Goal: Task Accomplishment & Management: Use online tool/utility

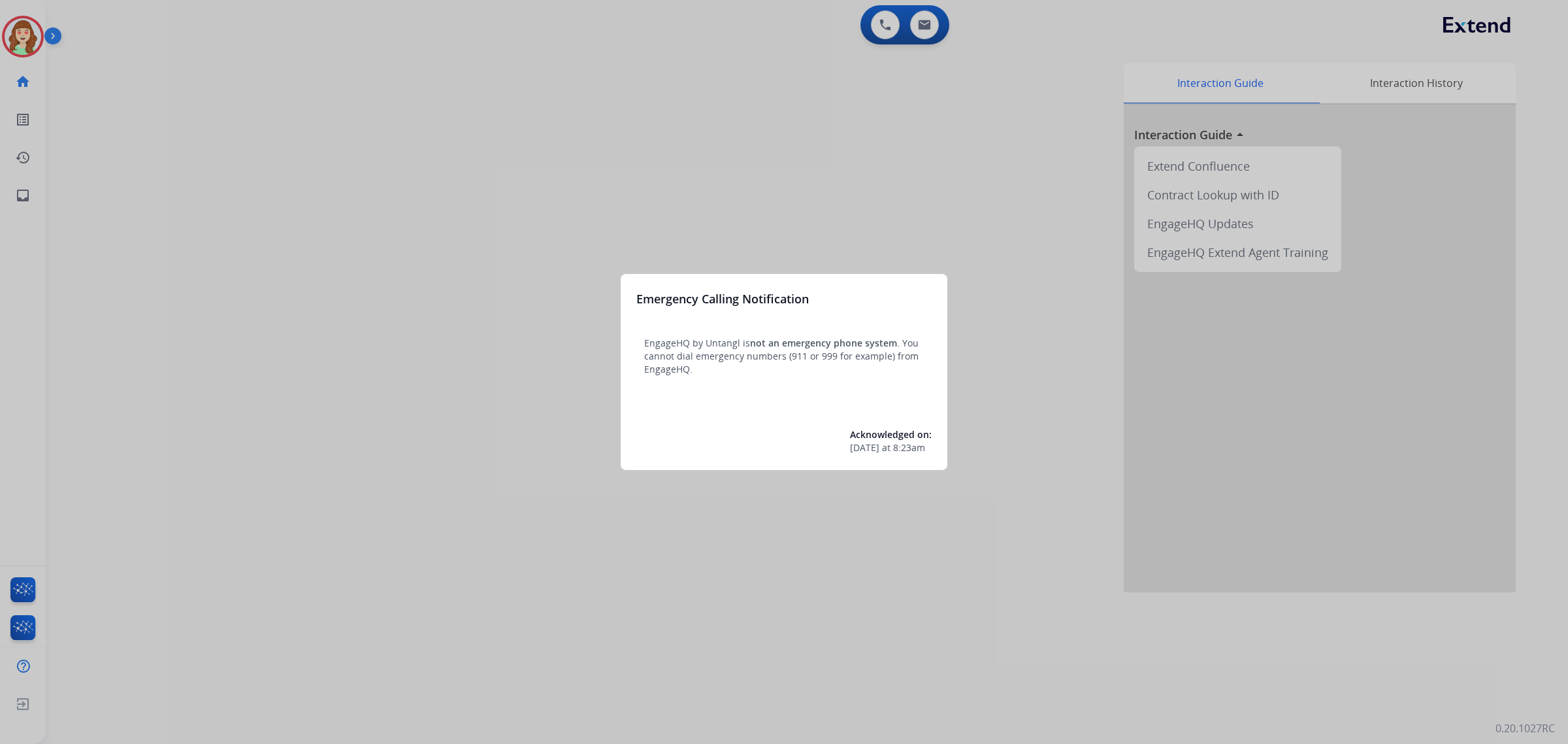
click at [200, 292] on div at bounding box center [784, 372] width 1568 height 744
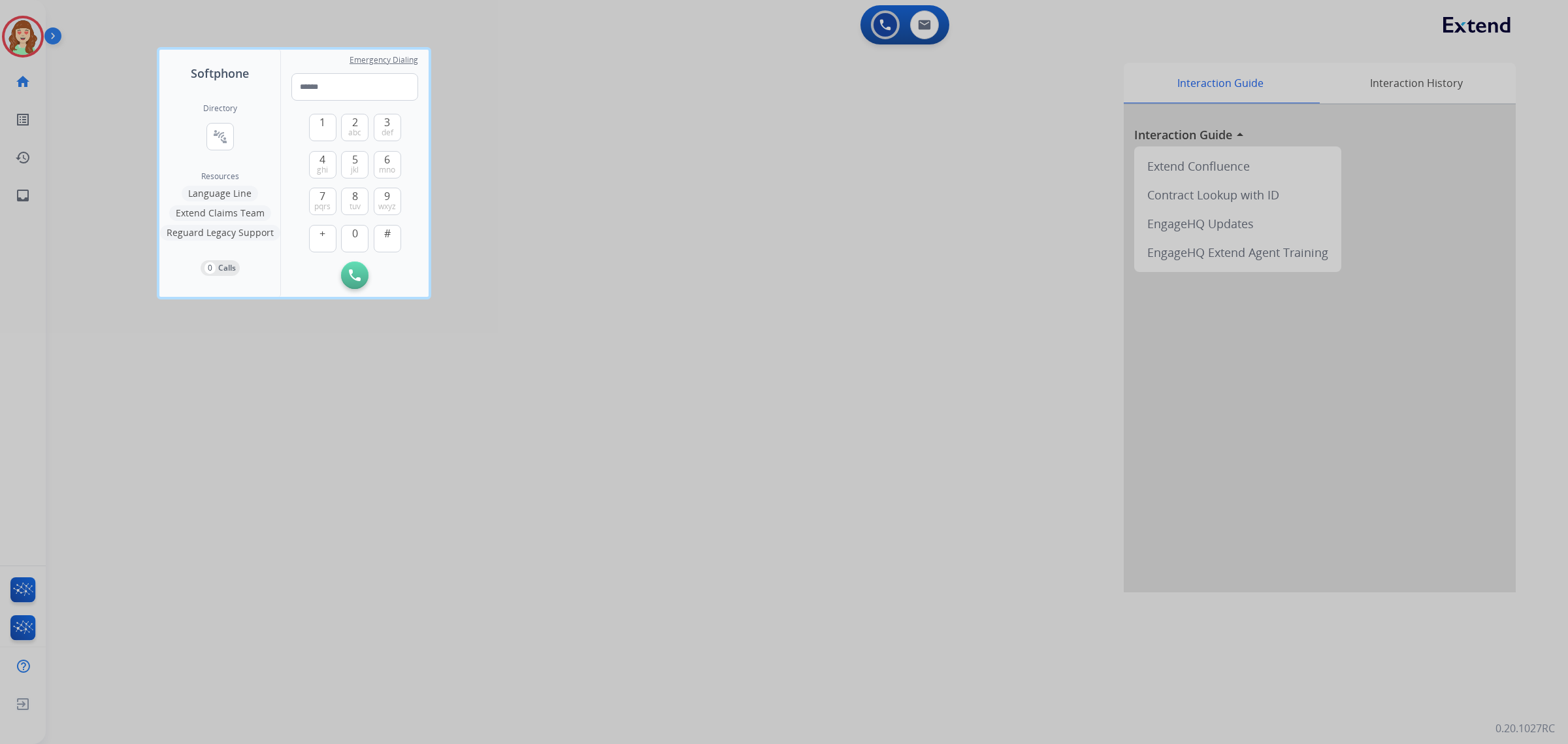
drag, startPoint x: 108, startPoint y: 144, endPoint x: 69, endPoint y: 70, distance: 83.6
click at [108, 138] on div at bounding box center [784, 372] width 1568 height 744
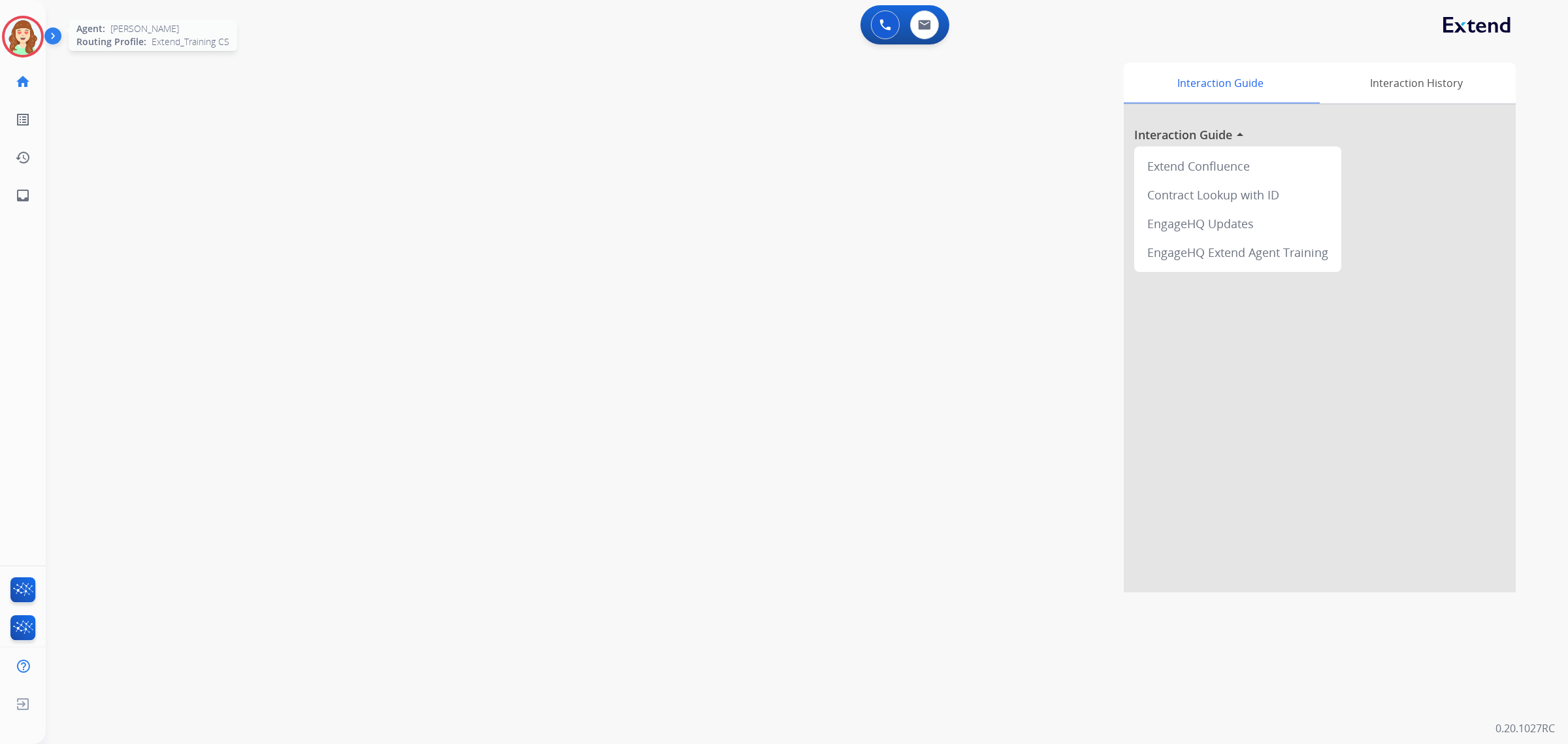
click at [31, 32] on img at bounding box center [22, 37] width 36 height 37
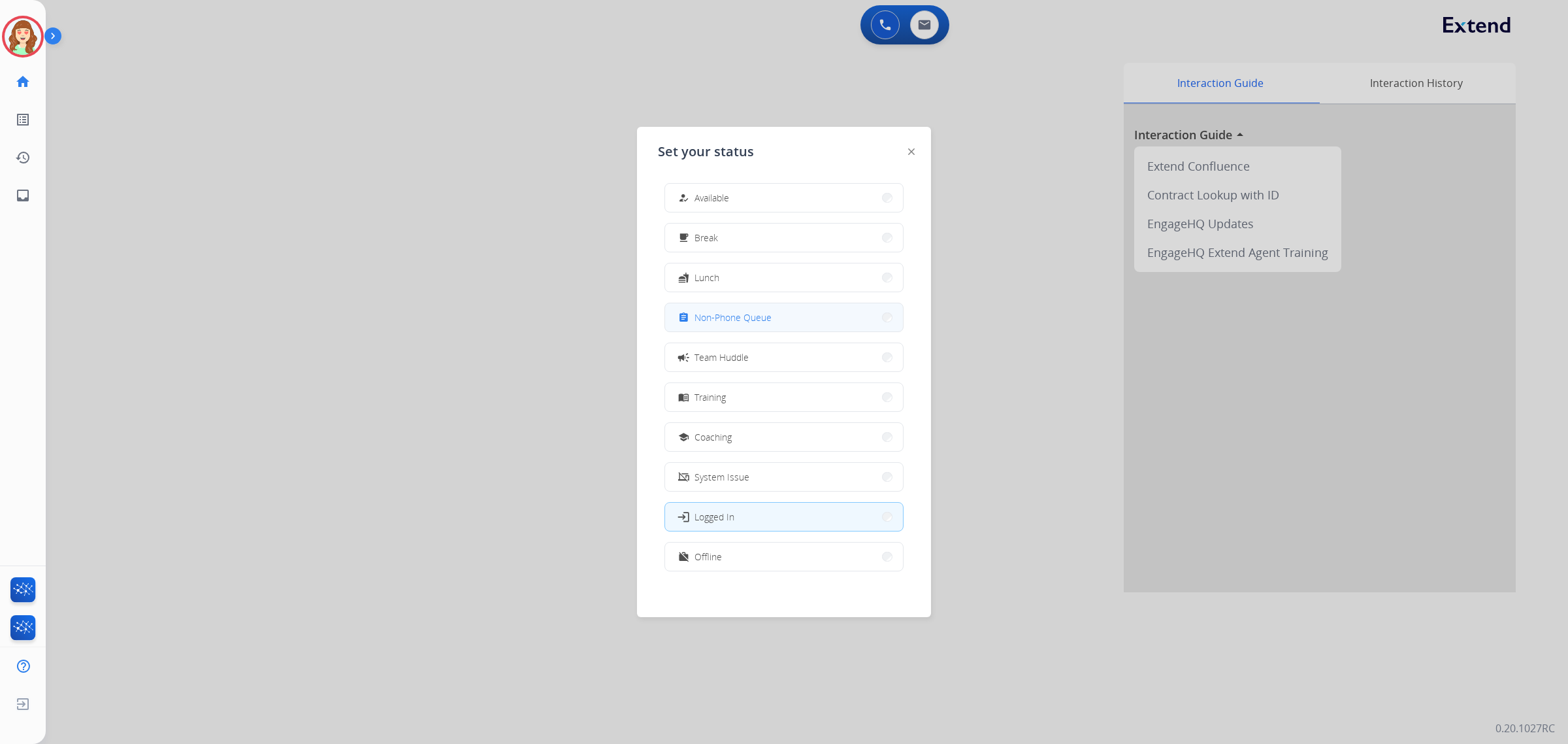
click at [824, 311] on button "assignment Non-Phone Queue" at bounding box center [784, 317] width 238 height 28
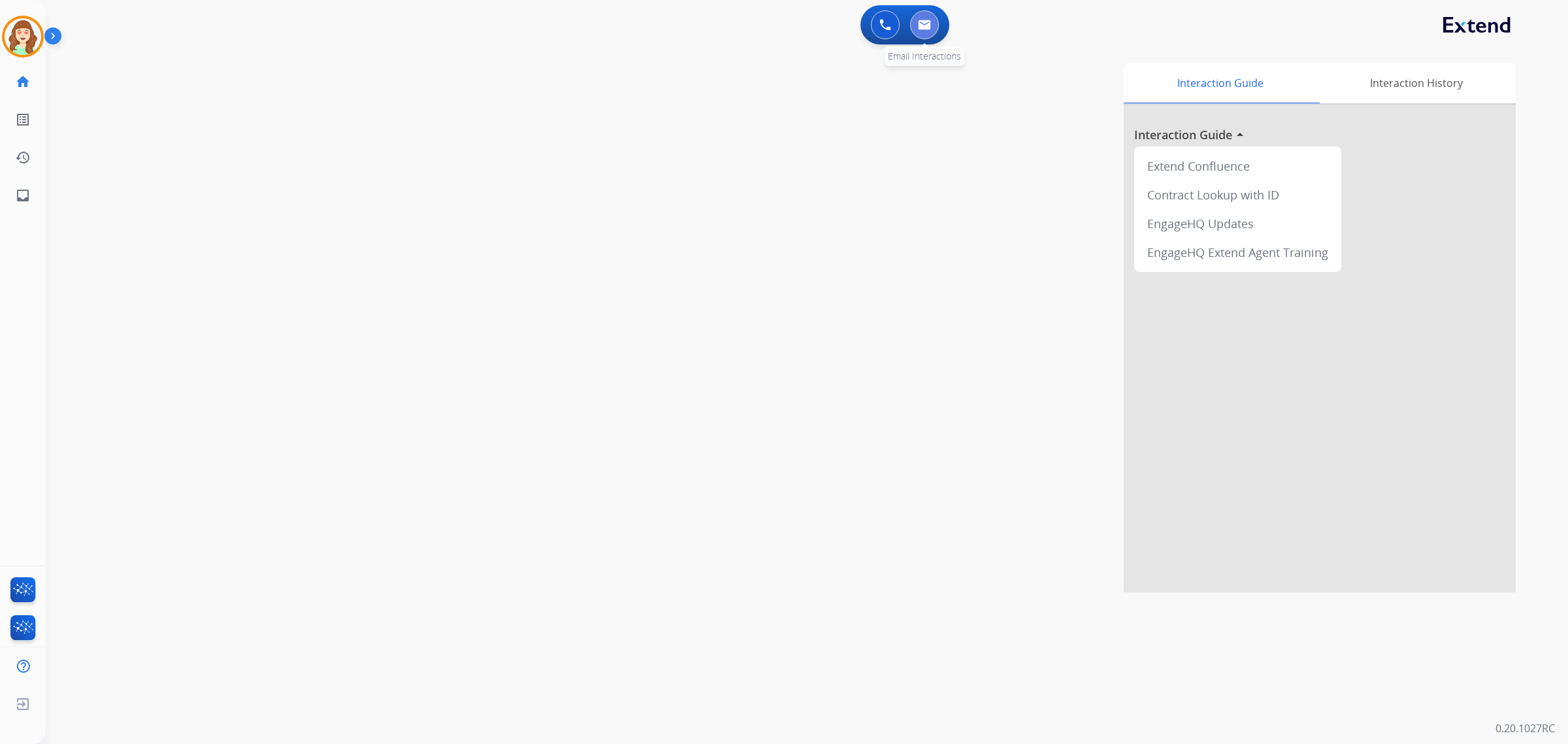
click at [922, 32] on button at bounding box center [925, 25] width 29 height 29
select select "**********"
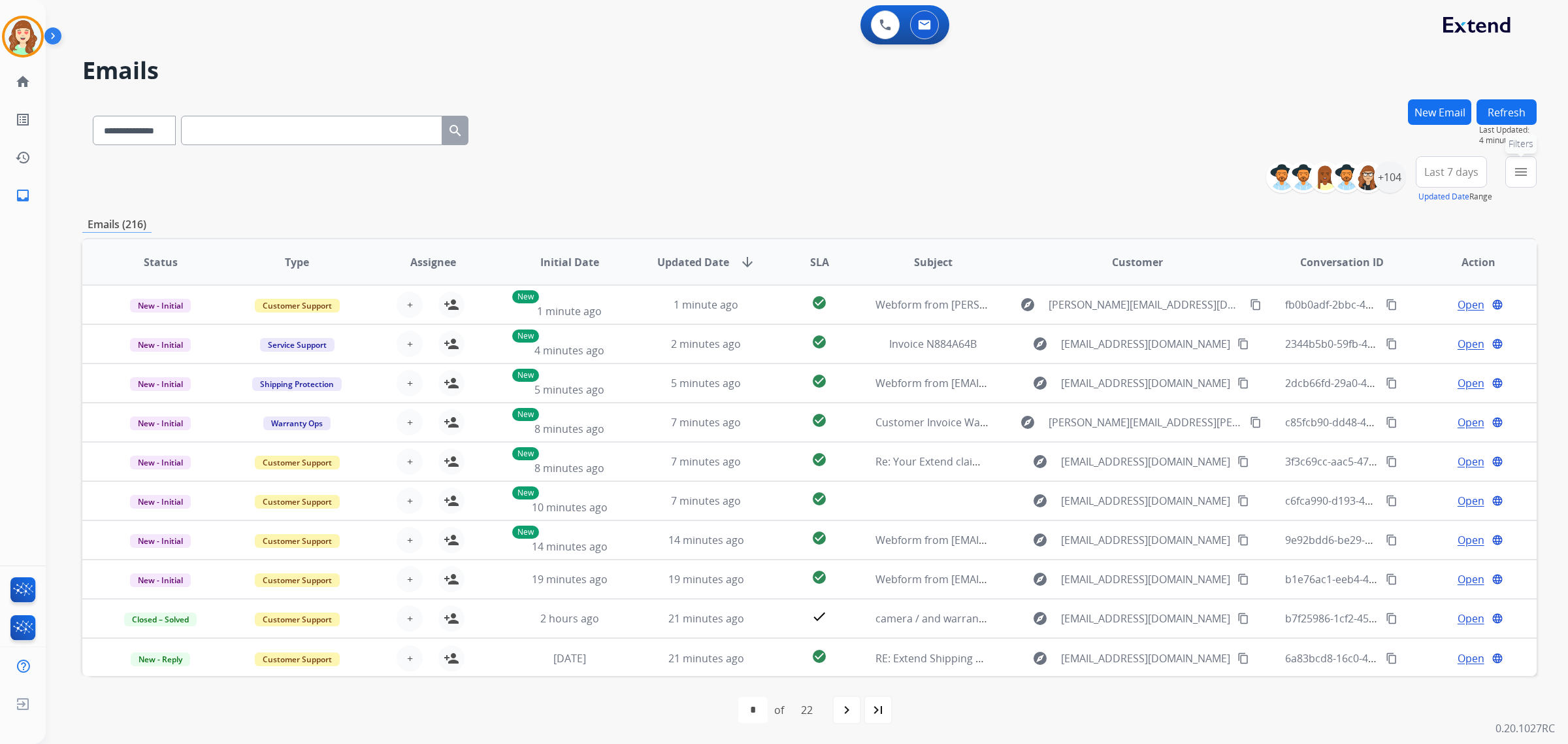
click at [1511, 170] on button "menu Filters" at bounding box center [1521, 172] width 31 height 32
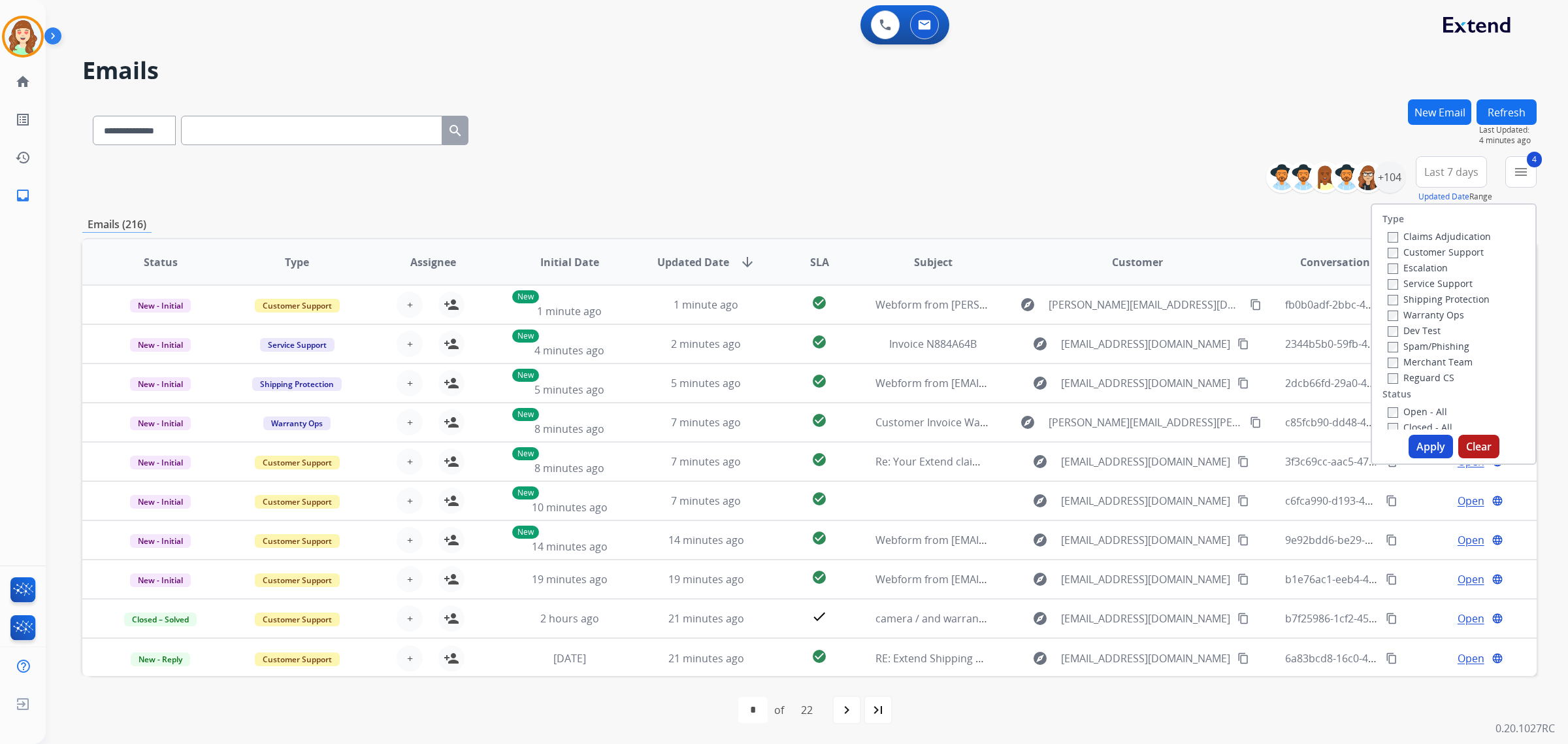
click at [1428, 445] on button "Apply" at bounding box center [1431, 446] width 44 height 24
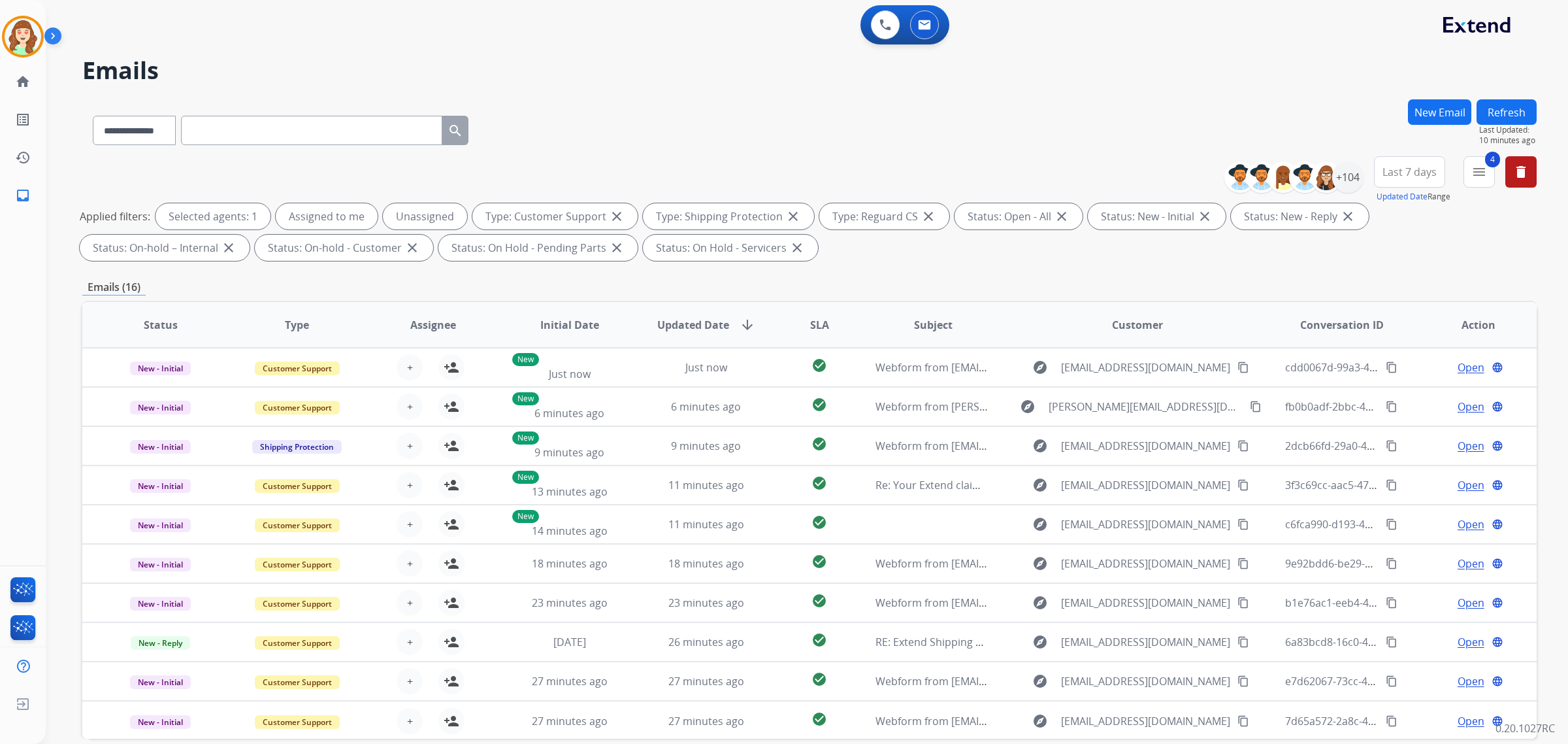
click at [1367, 186] on div "**********" at bounding box center [1385, 180] width 303 height 47
click at [1345, 178] on div "+104" at bounding box center [1348, 177] width 31 height 32
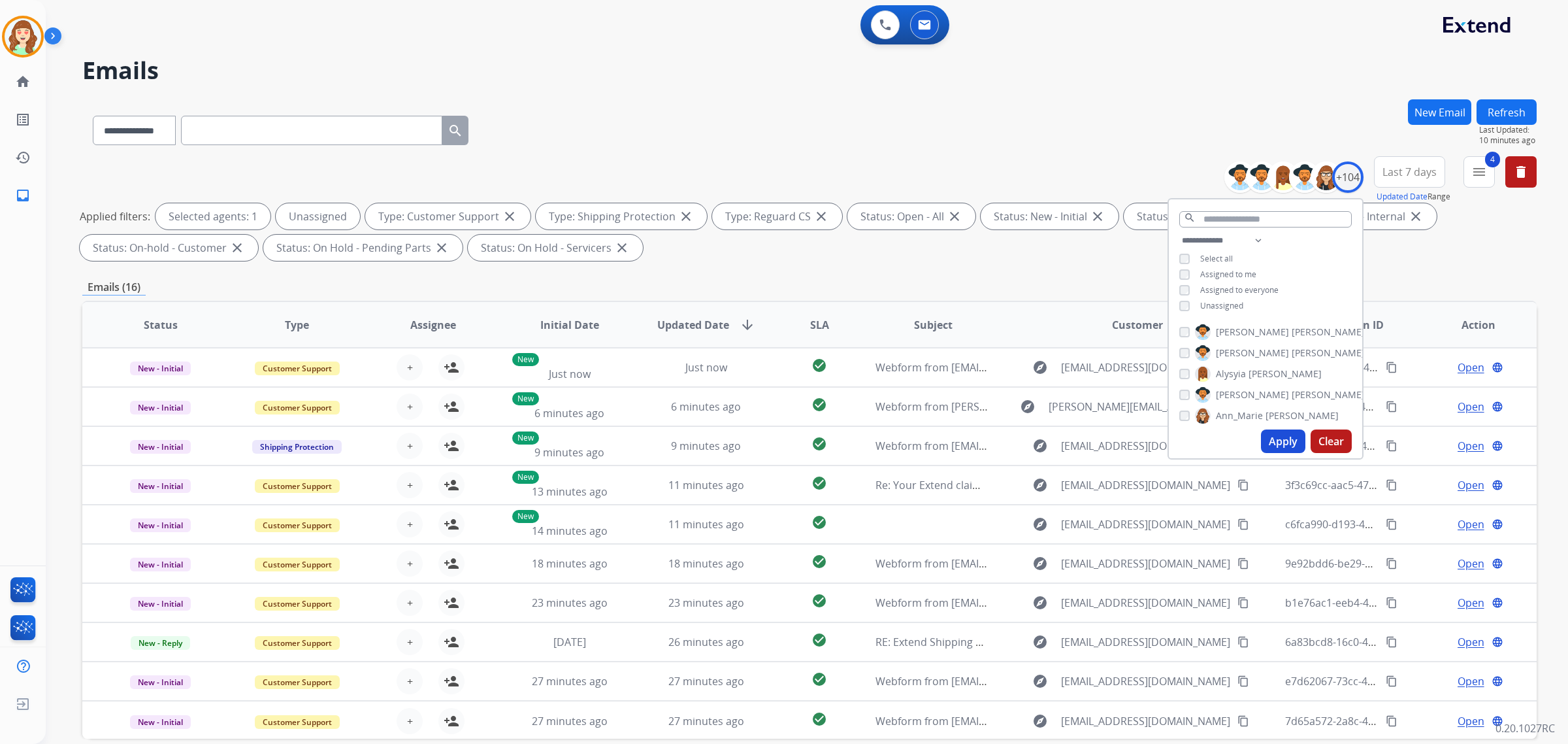
click at [1269, 433] on button "Apply" at bounding box center [1283, 441] width 44 height 24
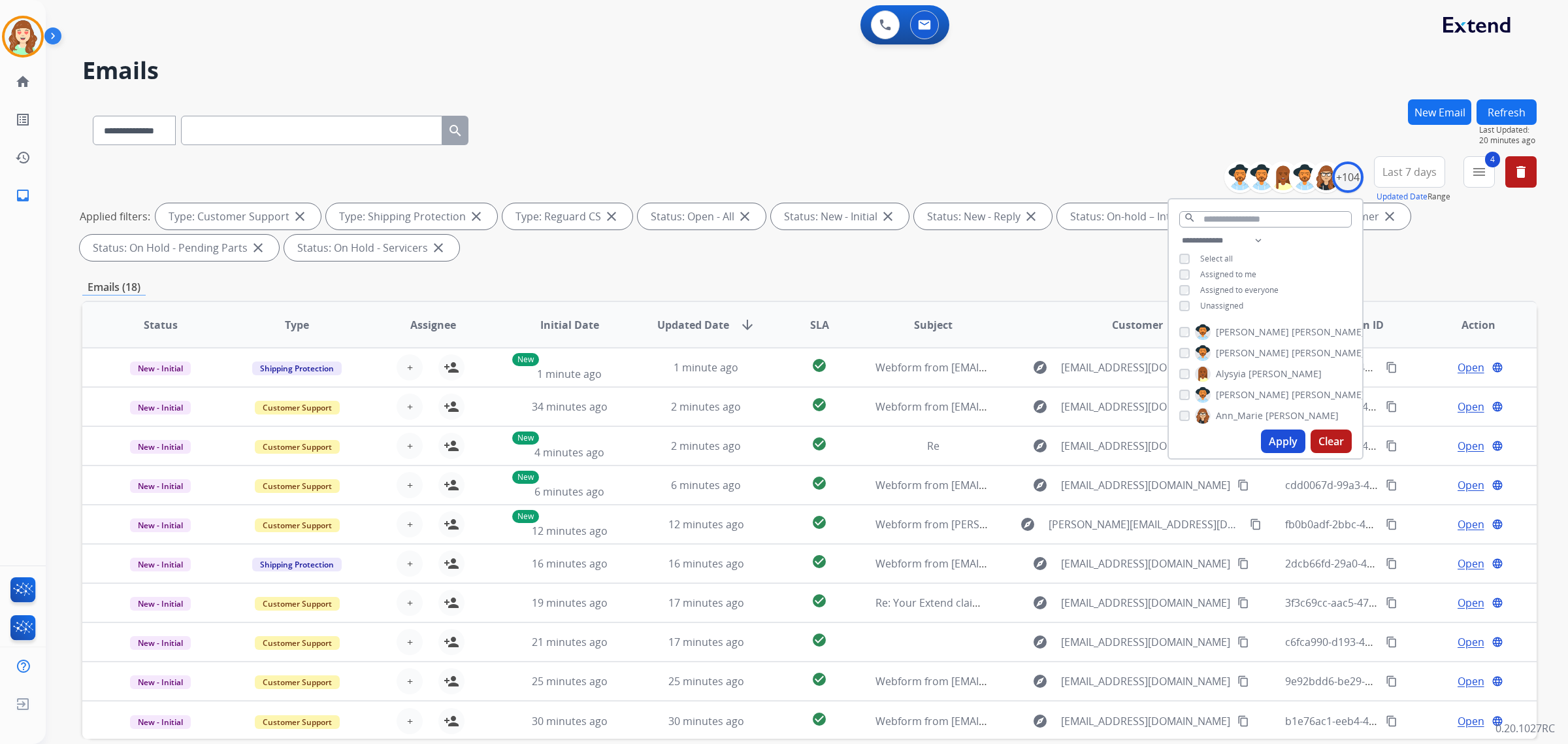
drag, startPoint x: 814, startPoint y: 135, endPoint x: 807, endPoint y: 139, distance: 8.1
click at [809, 139] on div "**********" at bounding box center [809, 127] width 1454 height 57
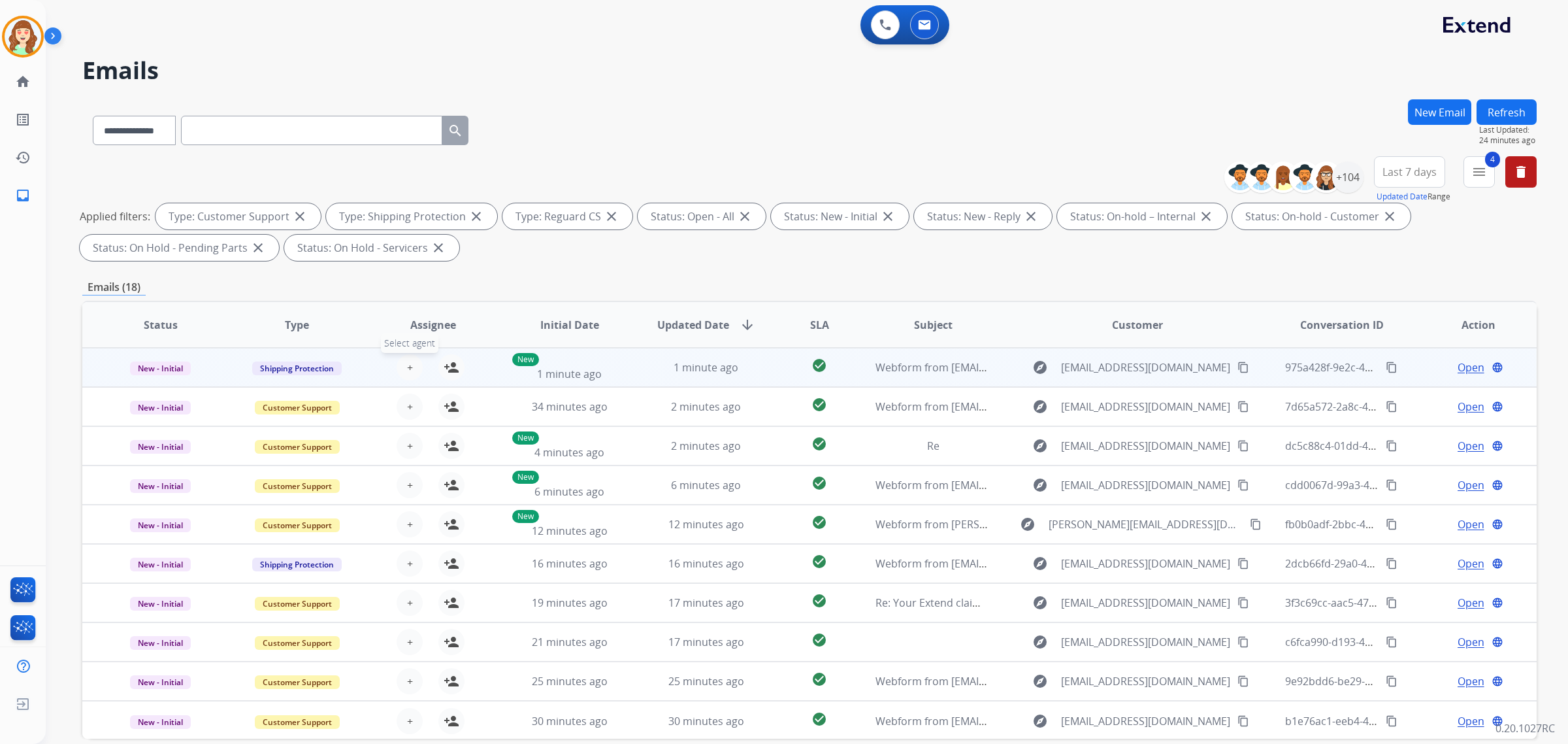
click at [407, 367] on span "+" at bounding box center [410, 367] width 6 height 16
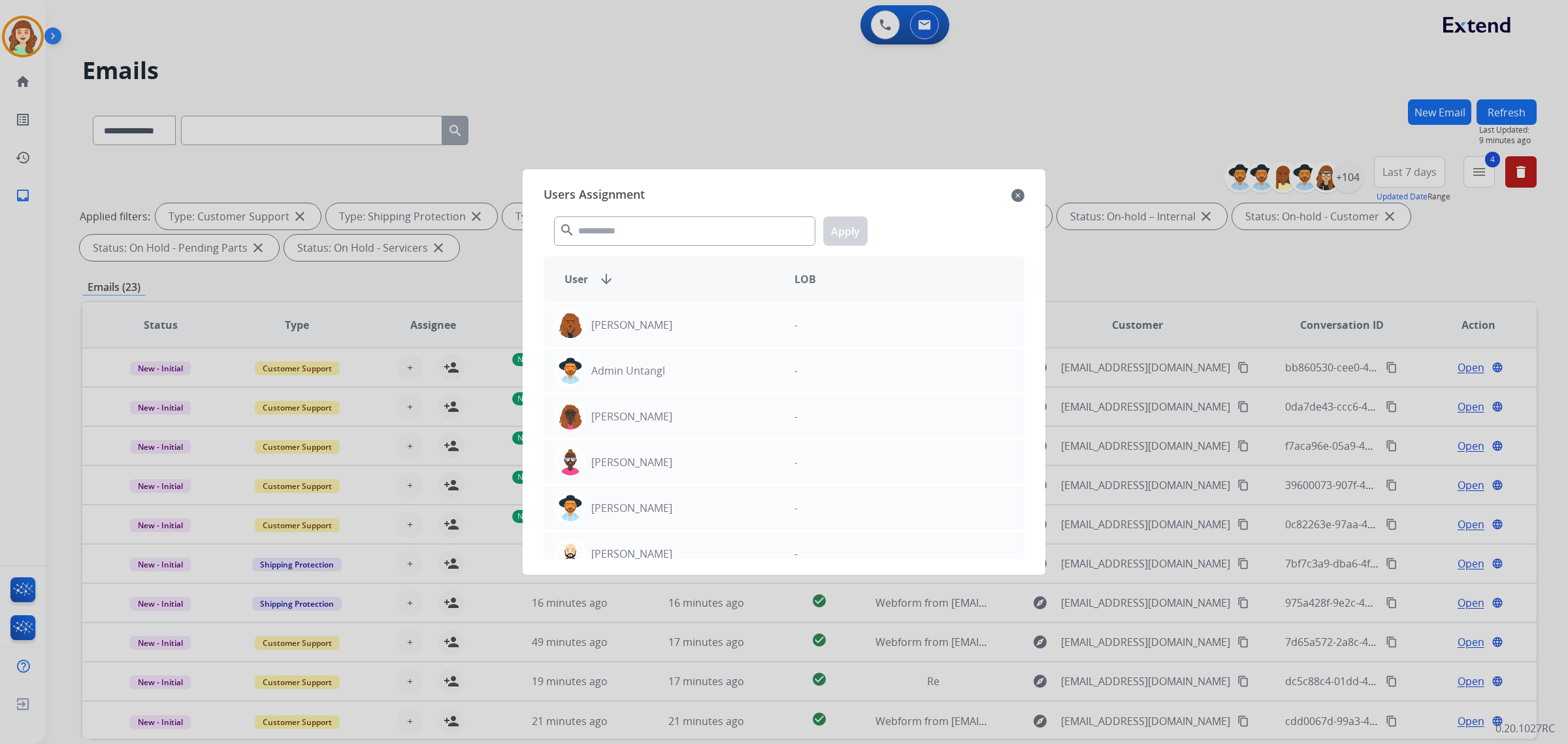
click at [1021, 188] on mat-icon "close" at bounding box center [1018, 195] width 13 height 16
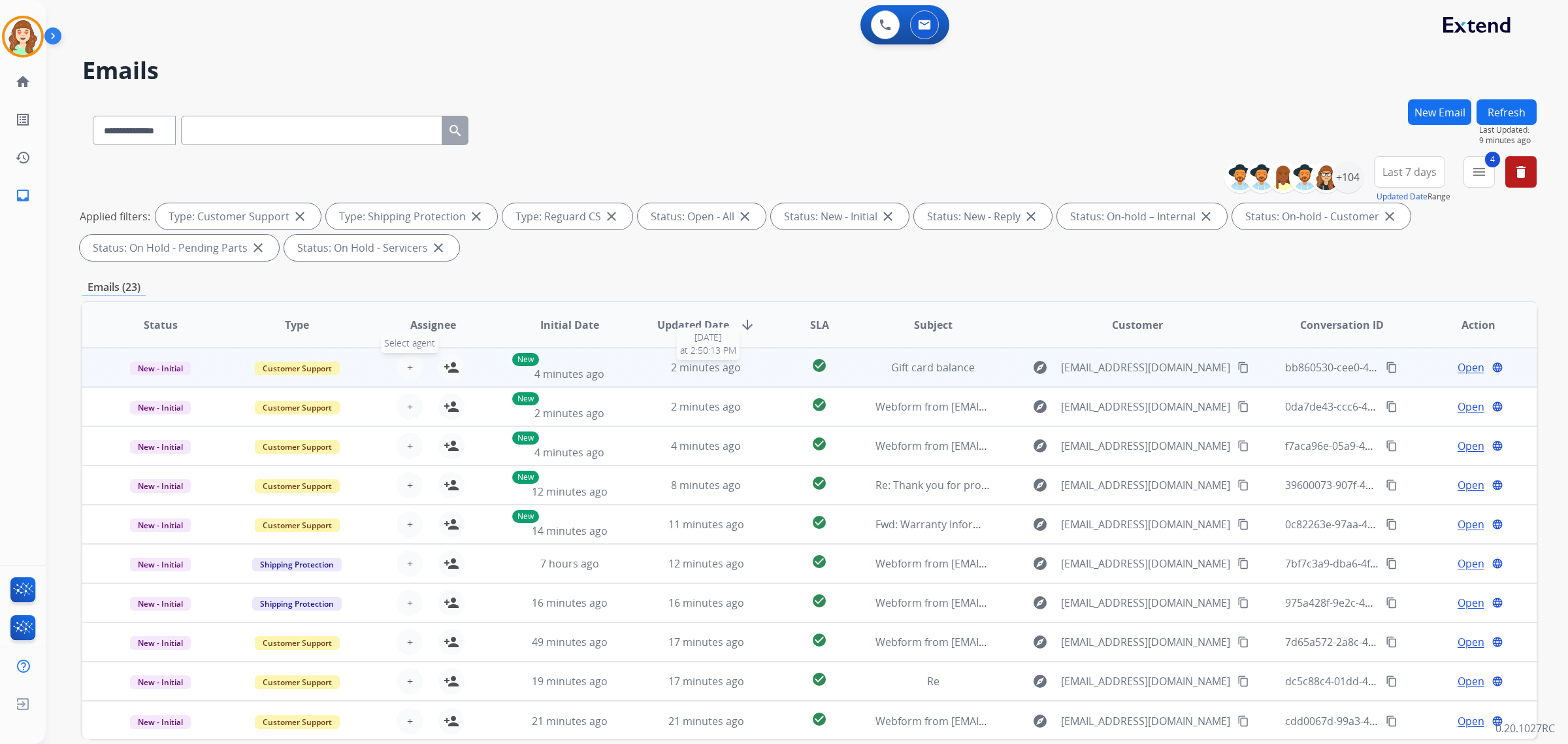
scroll to position [1, 0]
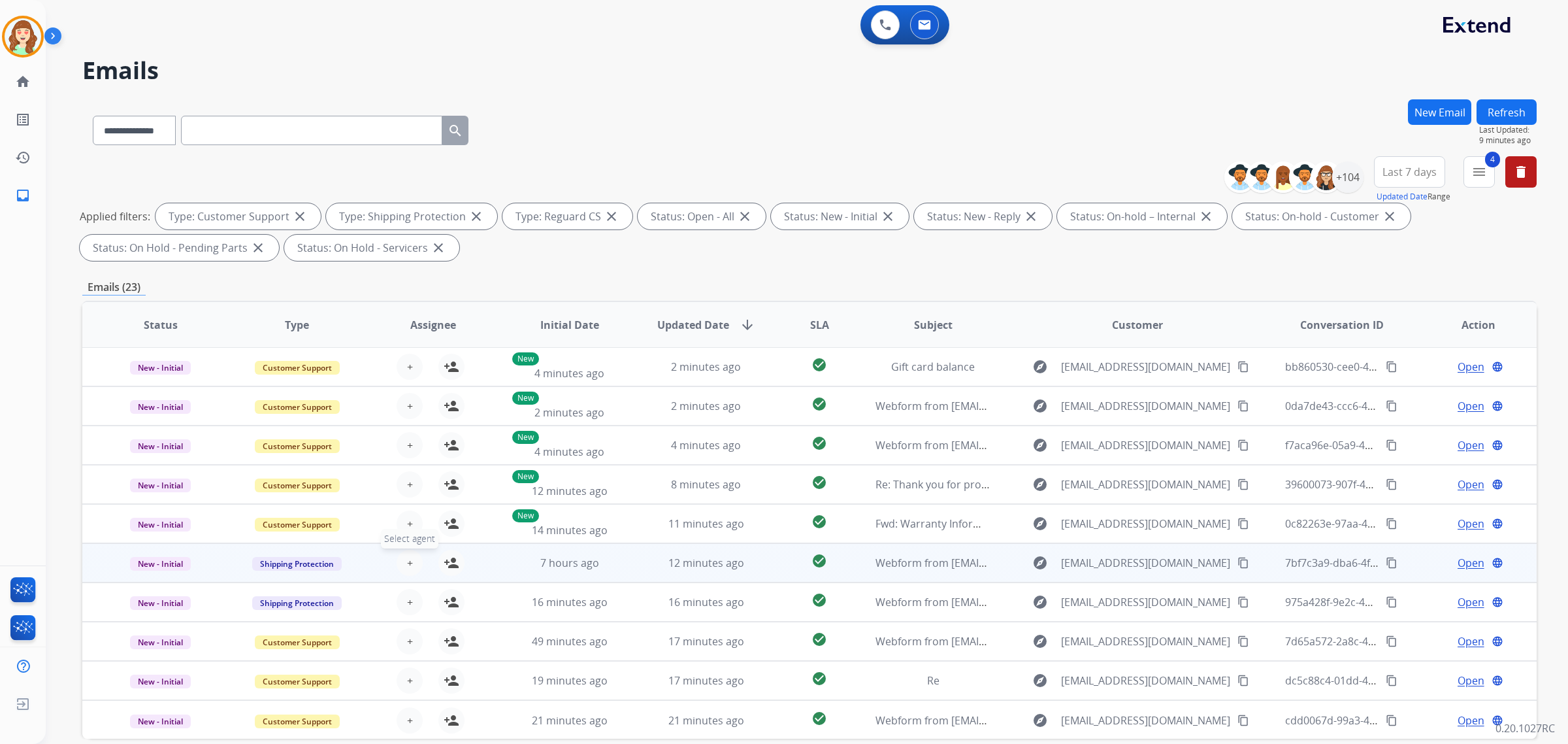
click at [409, 555] on span "+" at bounding box center [410, 563] width 6 height 16
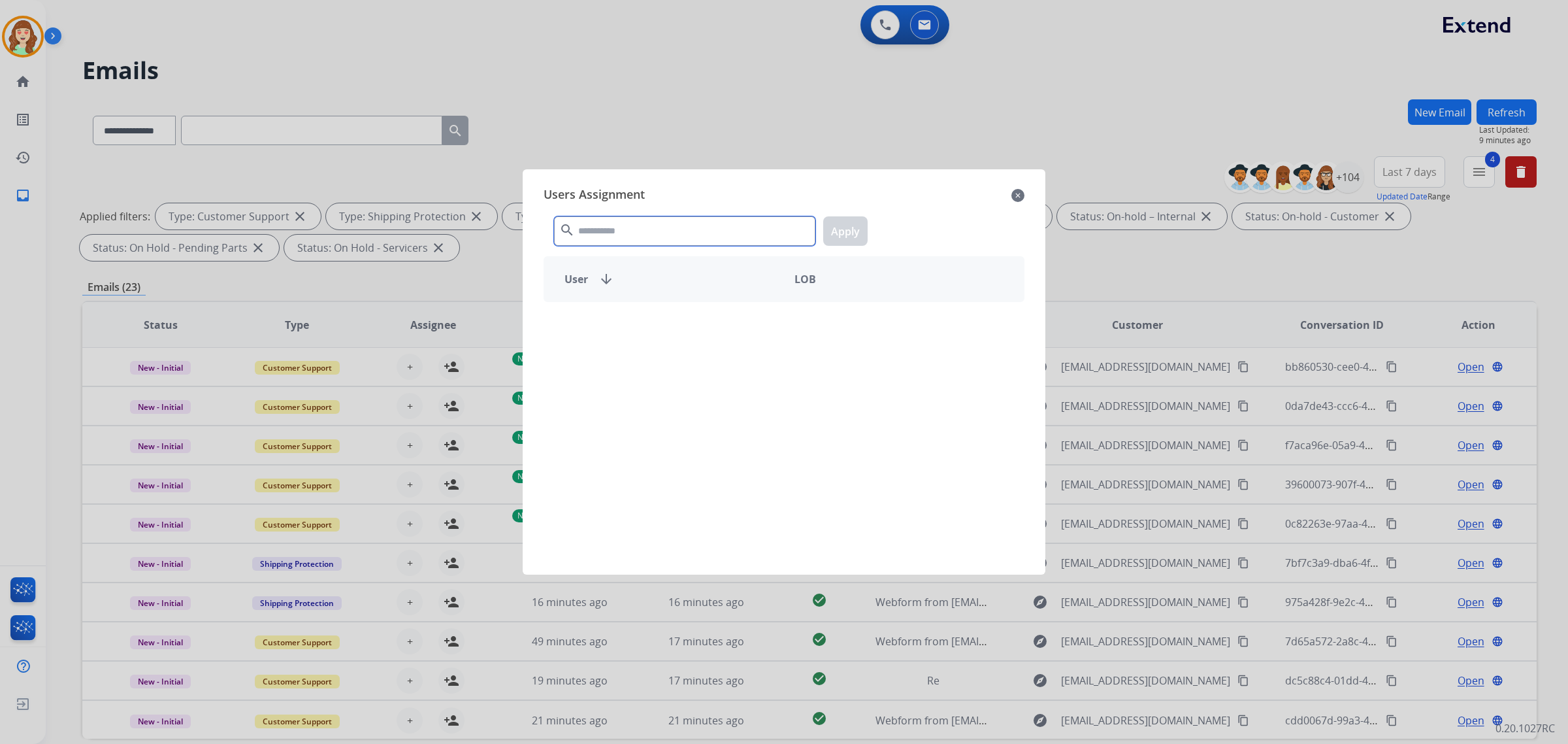
click at [663, 233] on input "text" at bounding box center [684, 231] width 261 height 29
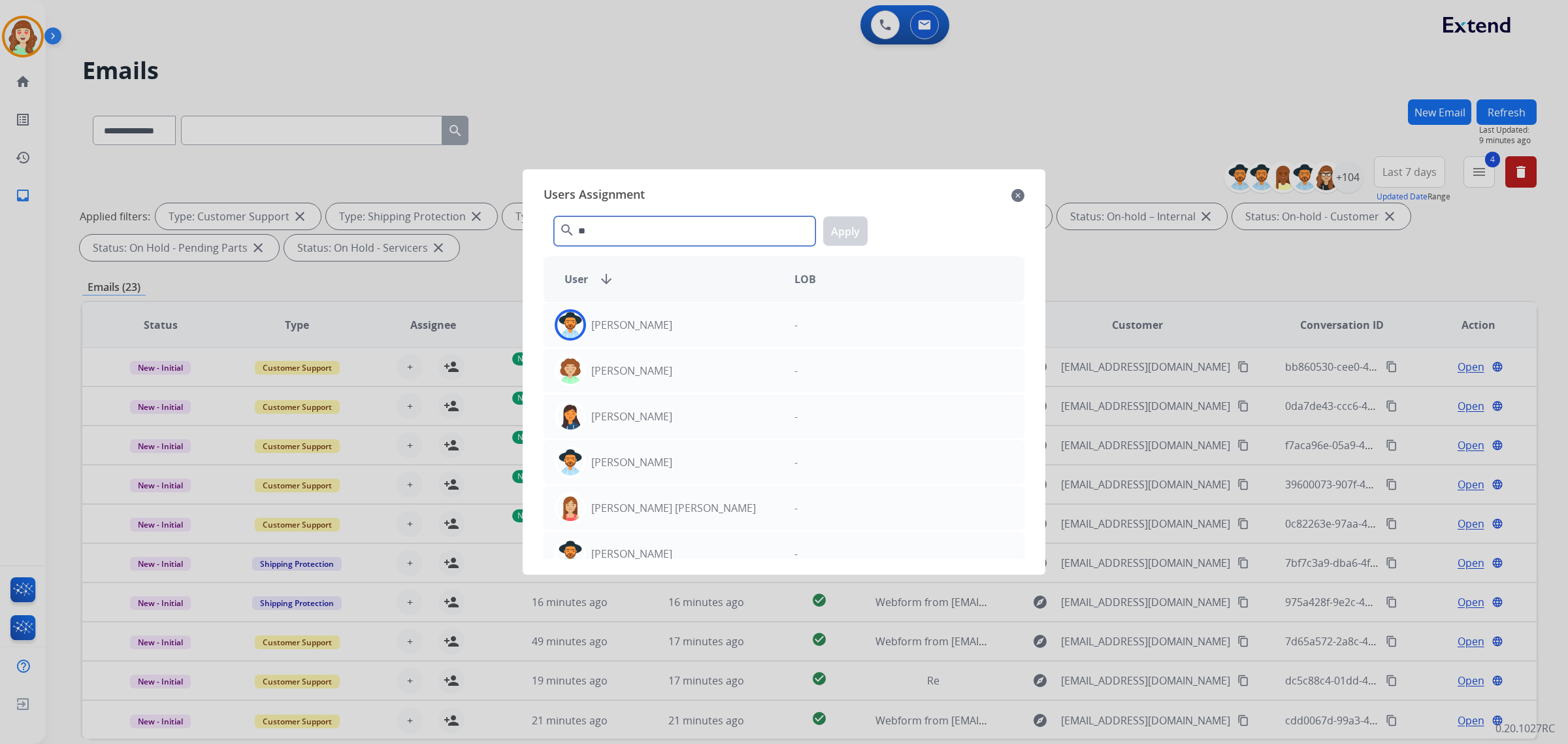
type input "**"
click at [661, 321] on div "[PERSON_NAME]" at bounding box center [663, 325] width 240 height 32
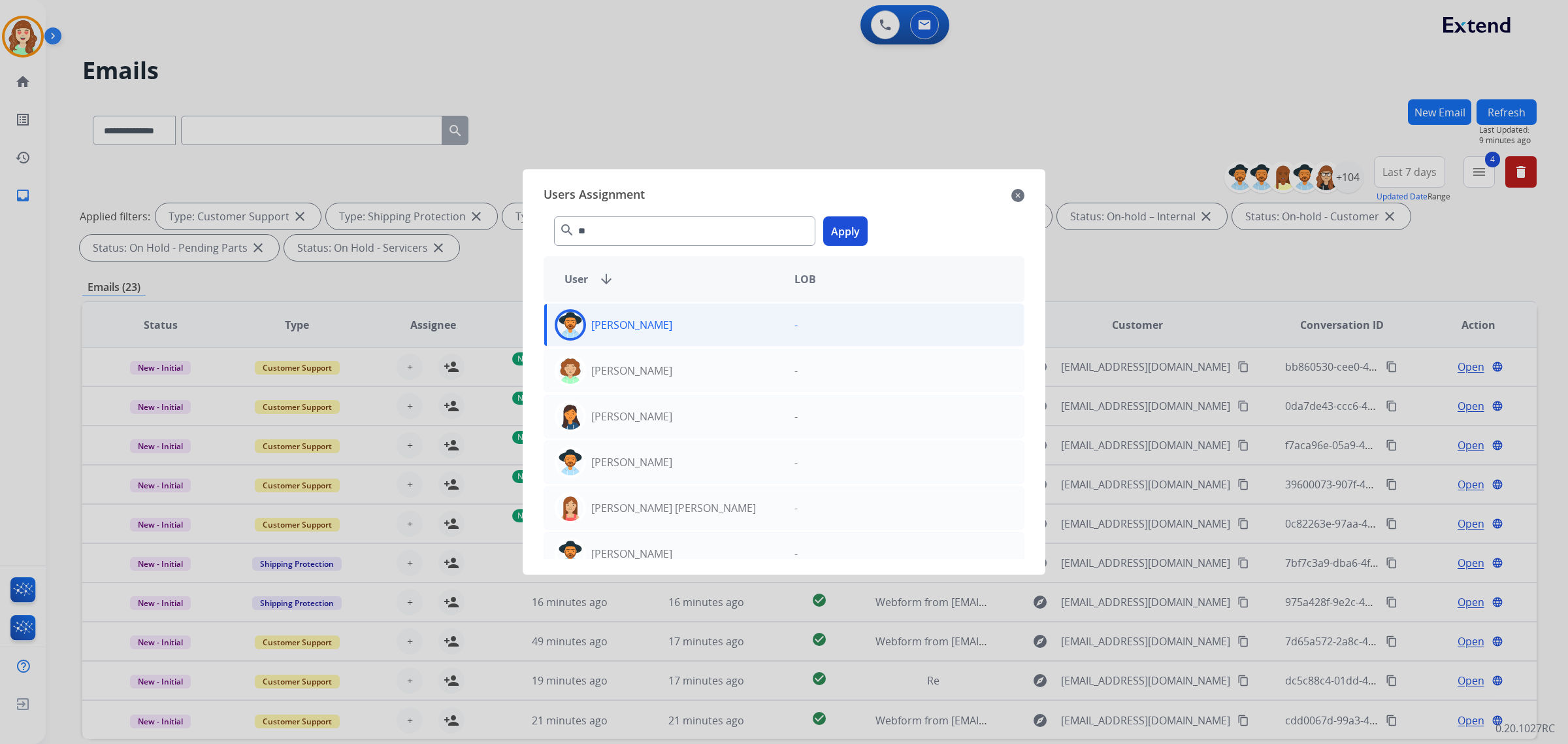
click at [857, 226] on button "Apply" at bounding box center [845, 231] width 44 height 29
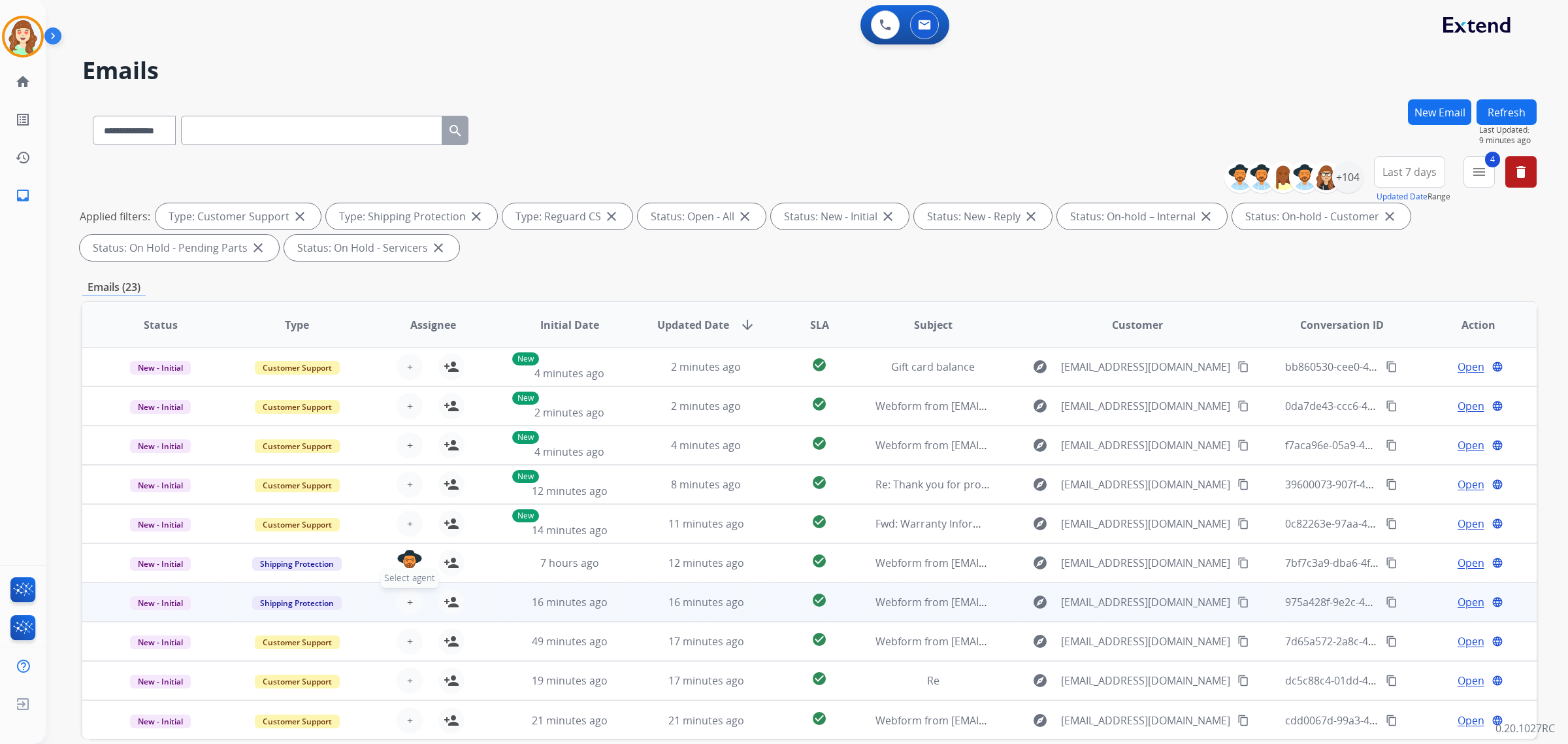
click at [409, 596] on span "+" at bounding box center [410, 602] width 6 height 16
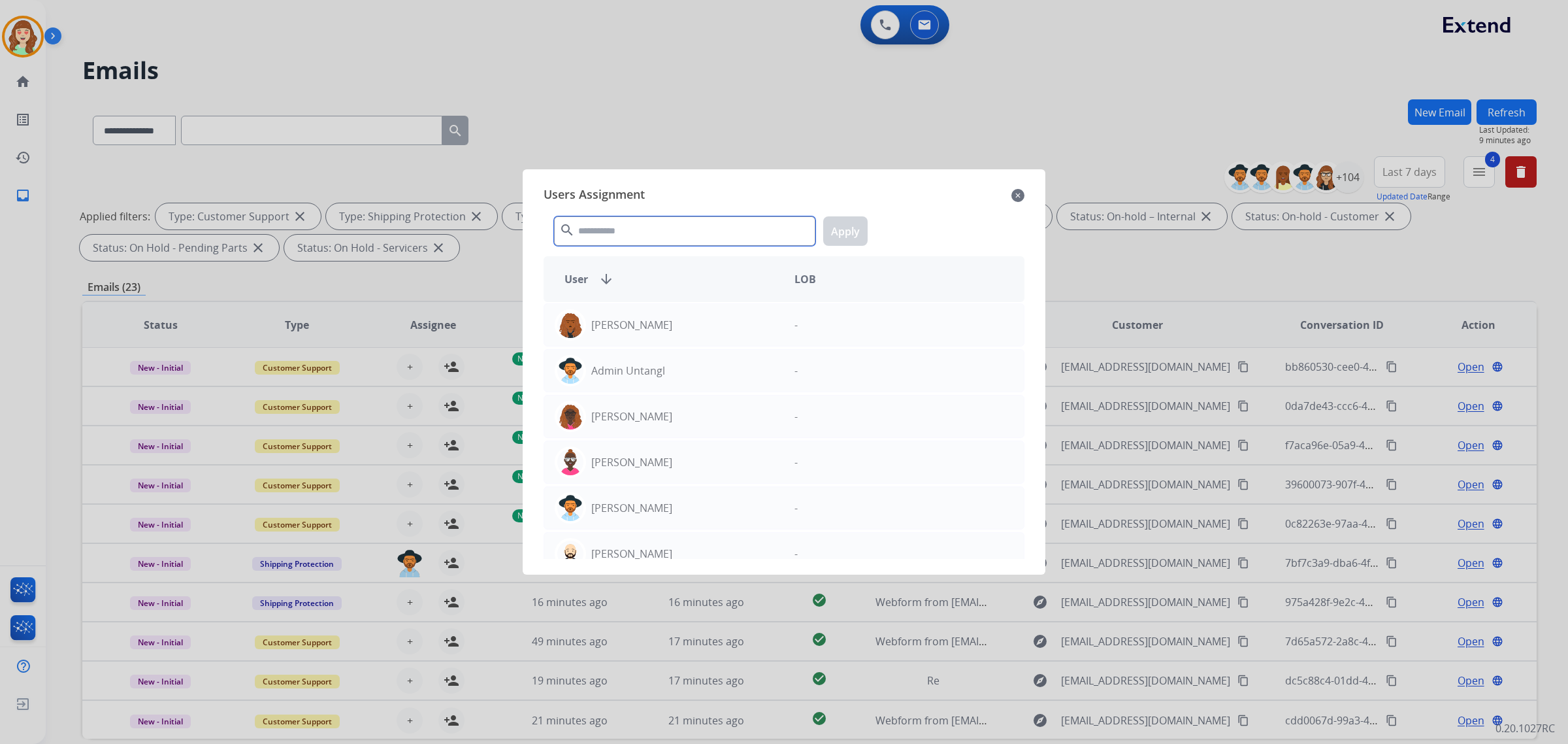
click at [656, 238] on input "text" at bounding box center [684, 231] width 261 height 29
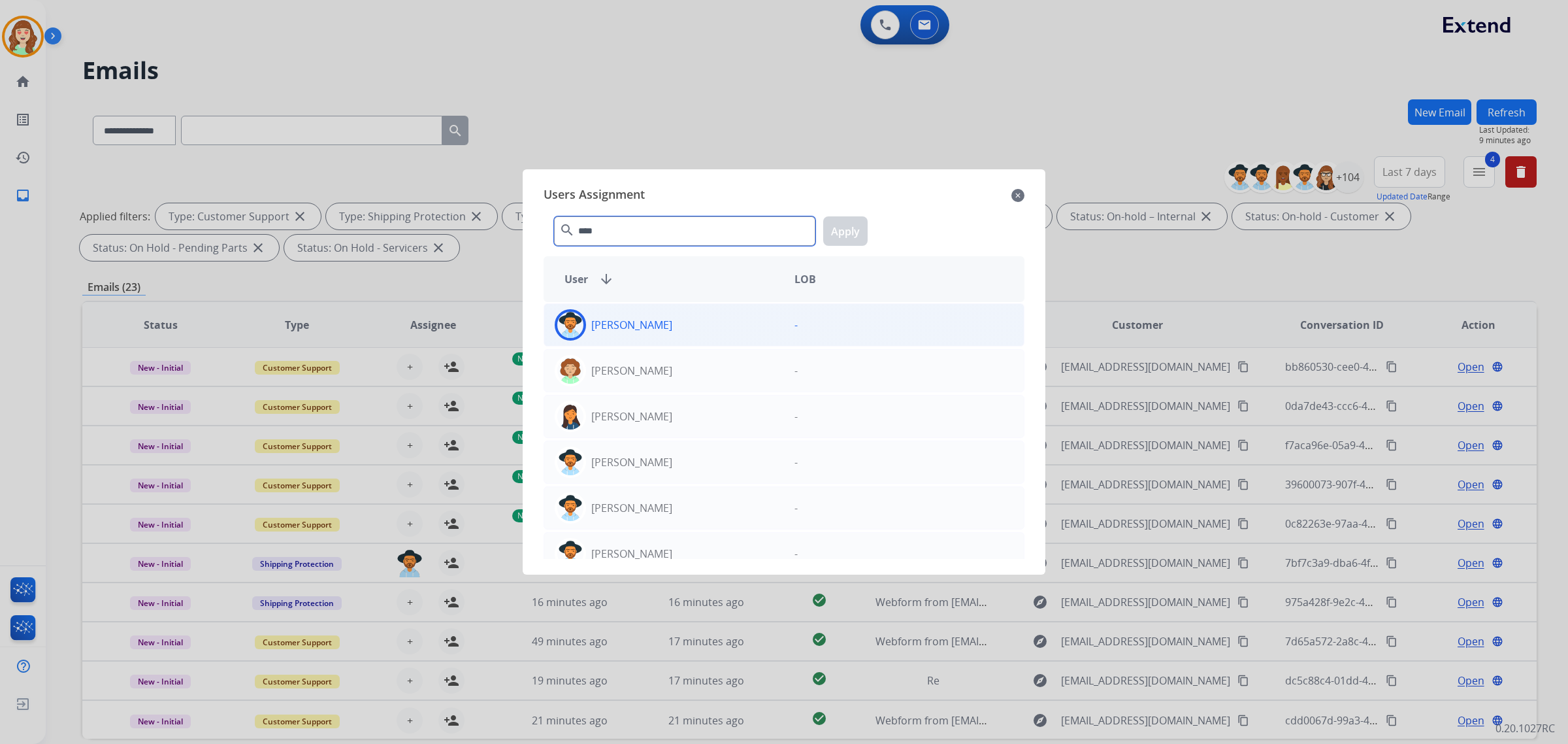
type input "****"
click at [694, 319] on div "[PERSON_NAME]" at bounding box center [663, 325] width 240 height 32
click at [859, 226] on button "Apply" at bounding box center [845, 231] width 44 height 29
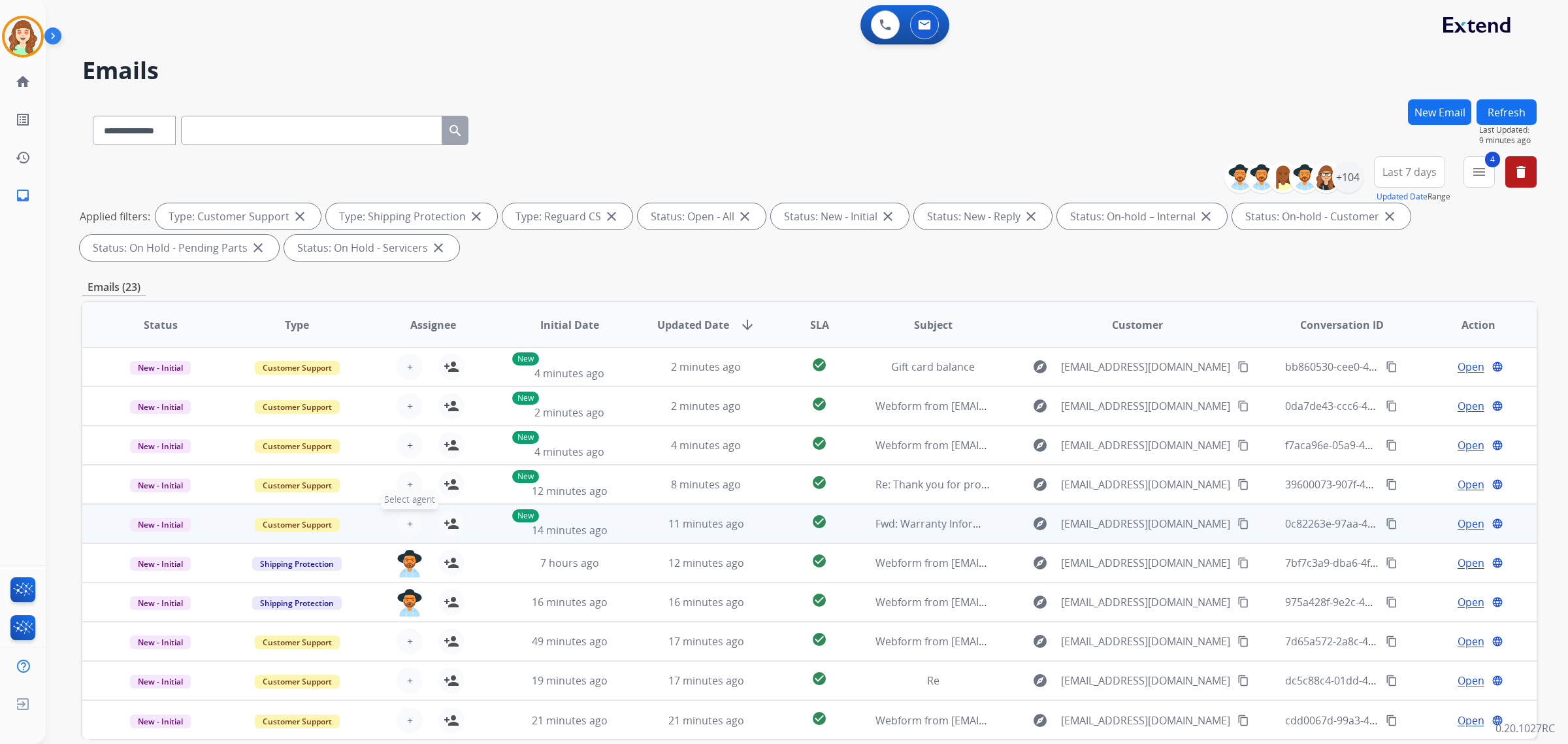
click at [407, 528] on span "+" at bounding box center [410, 523] width 6 height 16
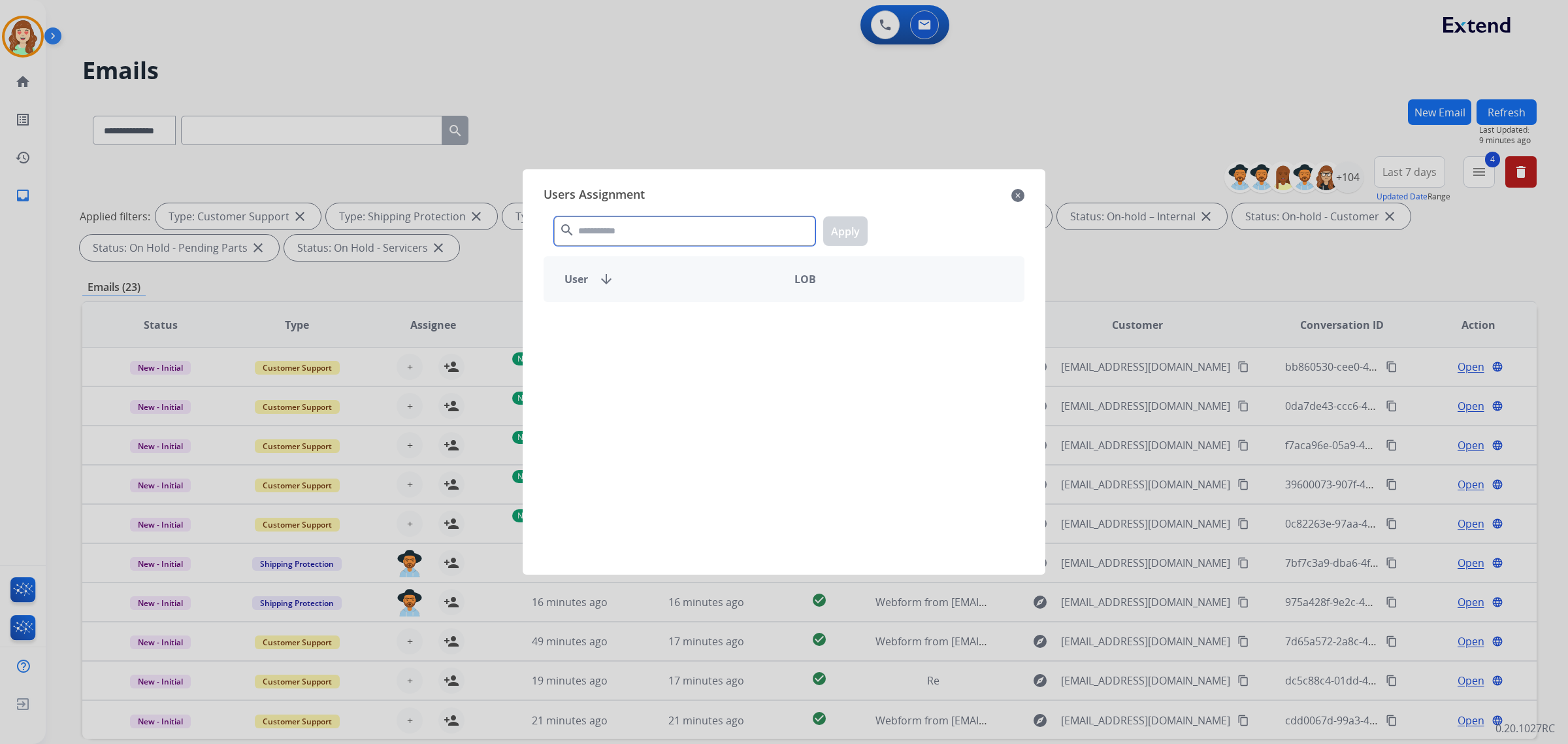
click at [701, 241] on input "text" at bounding box center [684, 231] width 261 height 29
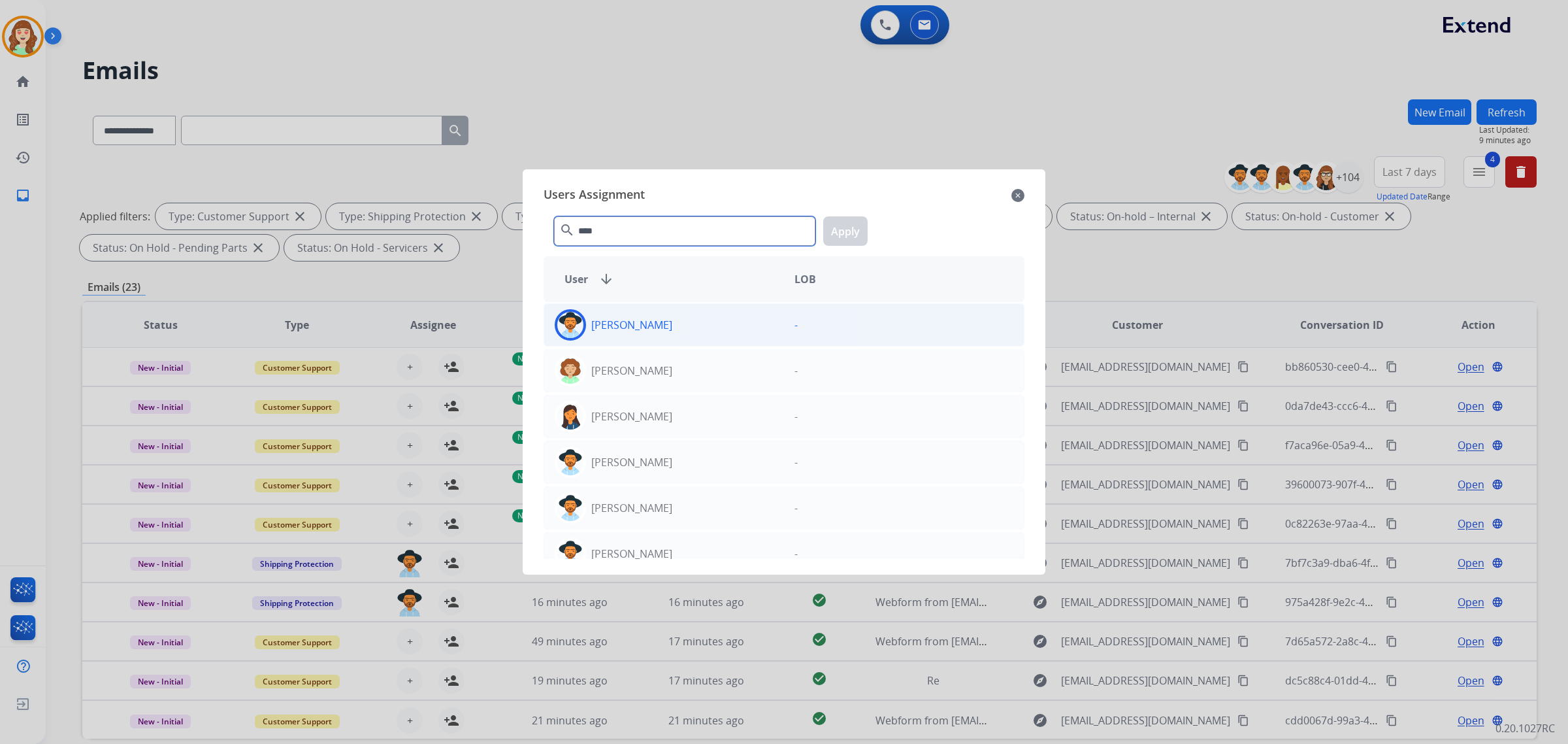
type input "****"
click at [667, 319] on div "[PERSON_NAME]" at bounding box center [663, 325] width 240 height 32
click at [838, 228] on button "Apply" at bounding box center [845, 231] width 44 height 29
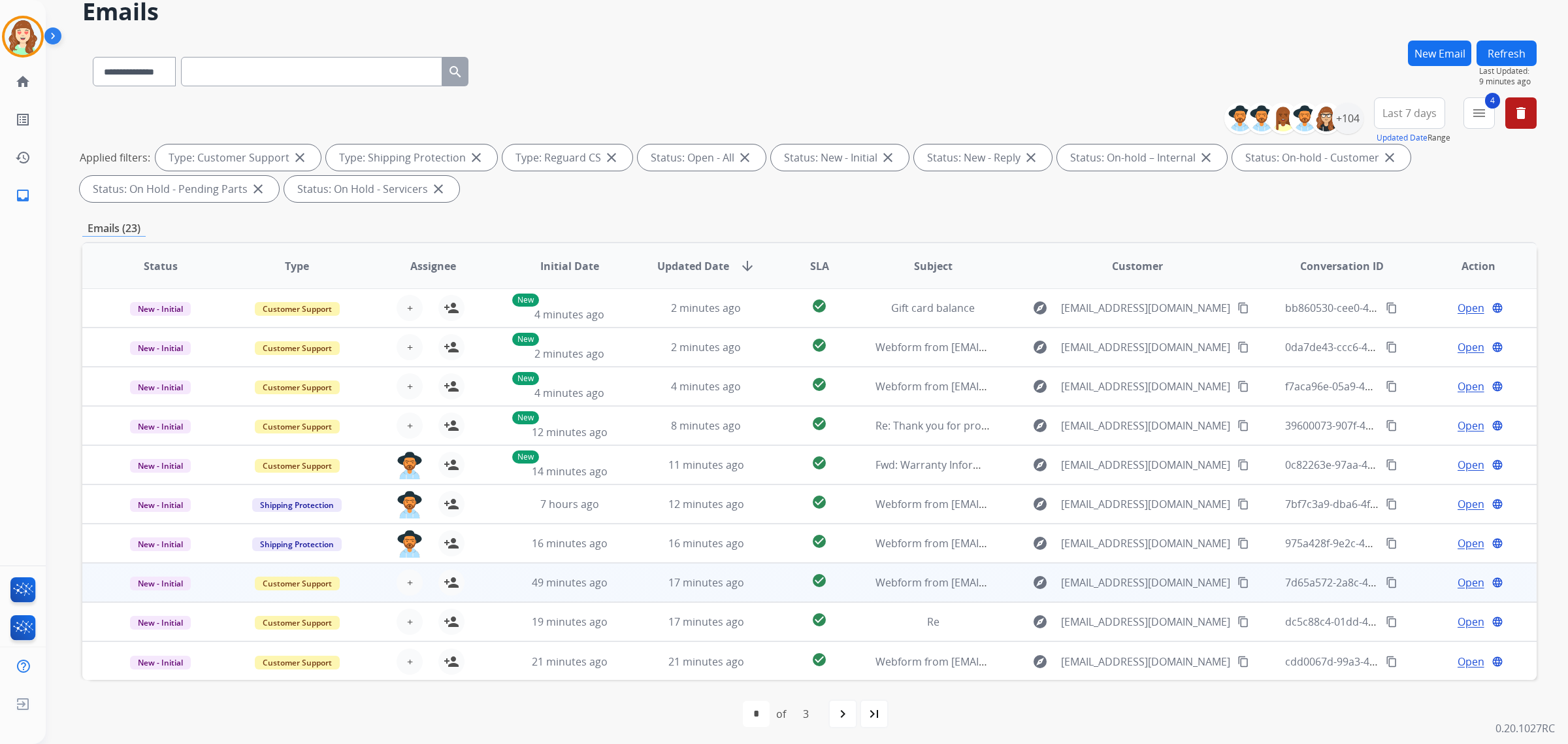
scroll to position [62, 0]
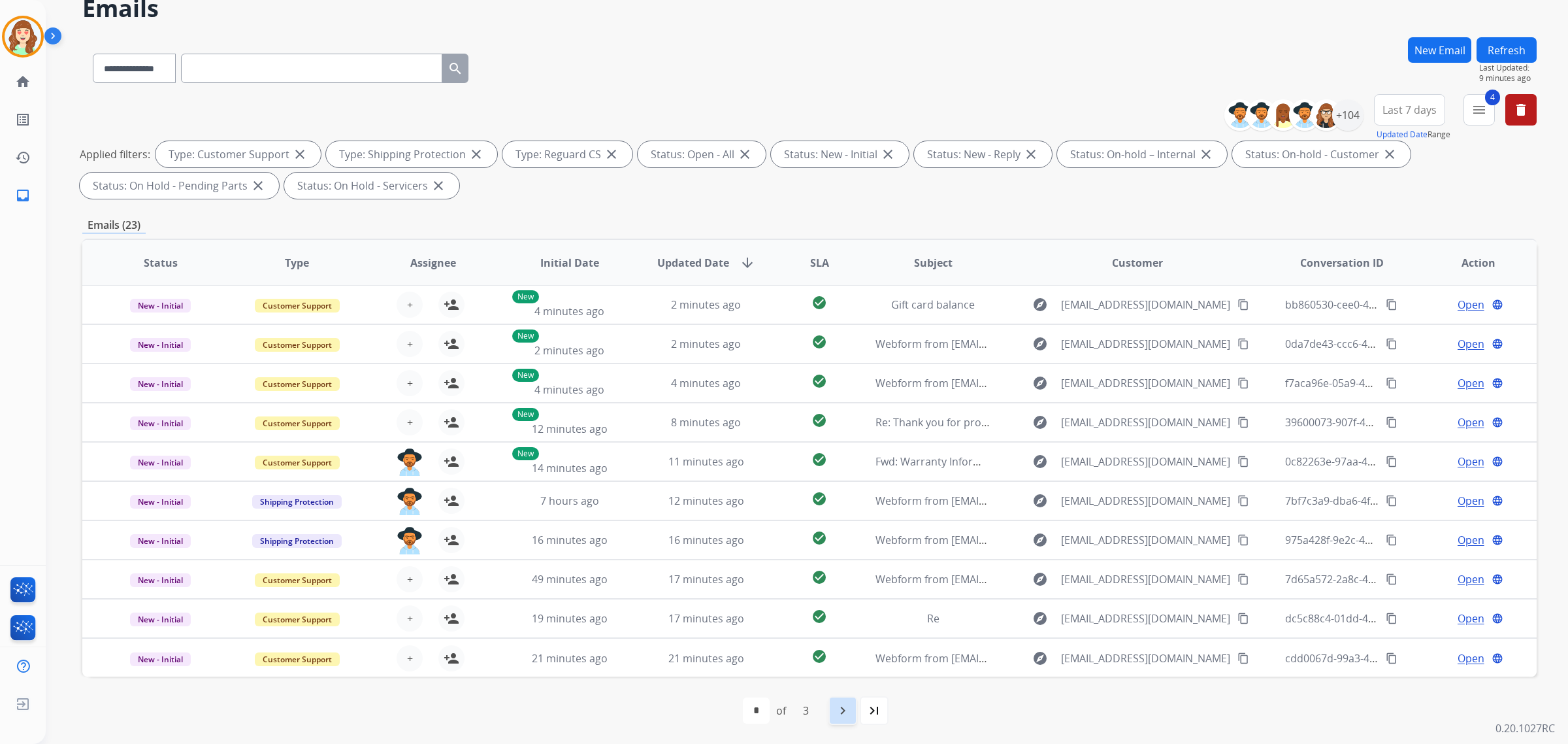
click at [834, 709] on div "navigate_next" at bounding box center [842, 710] width 29 height 29
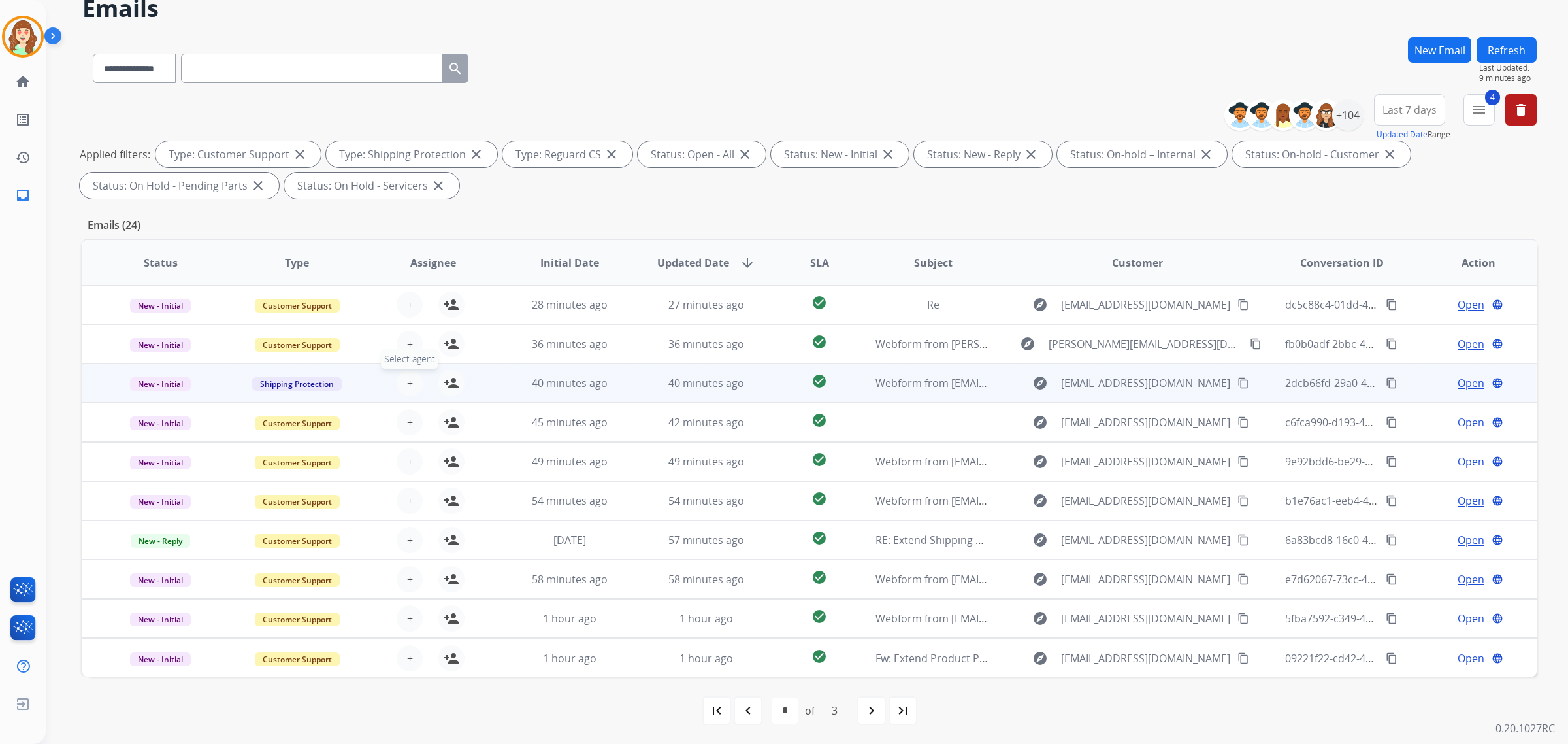
click at [407, 380] on span "+" at bounding box center [410, 383] width 6 height 16
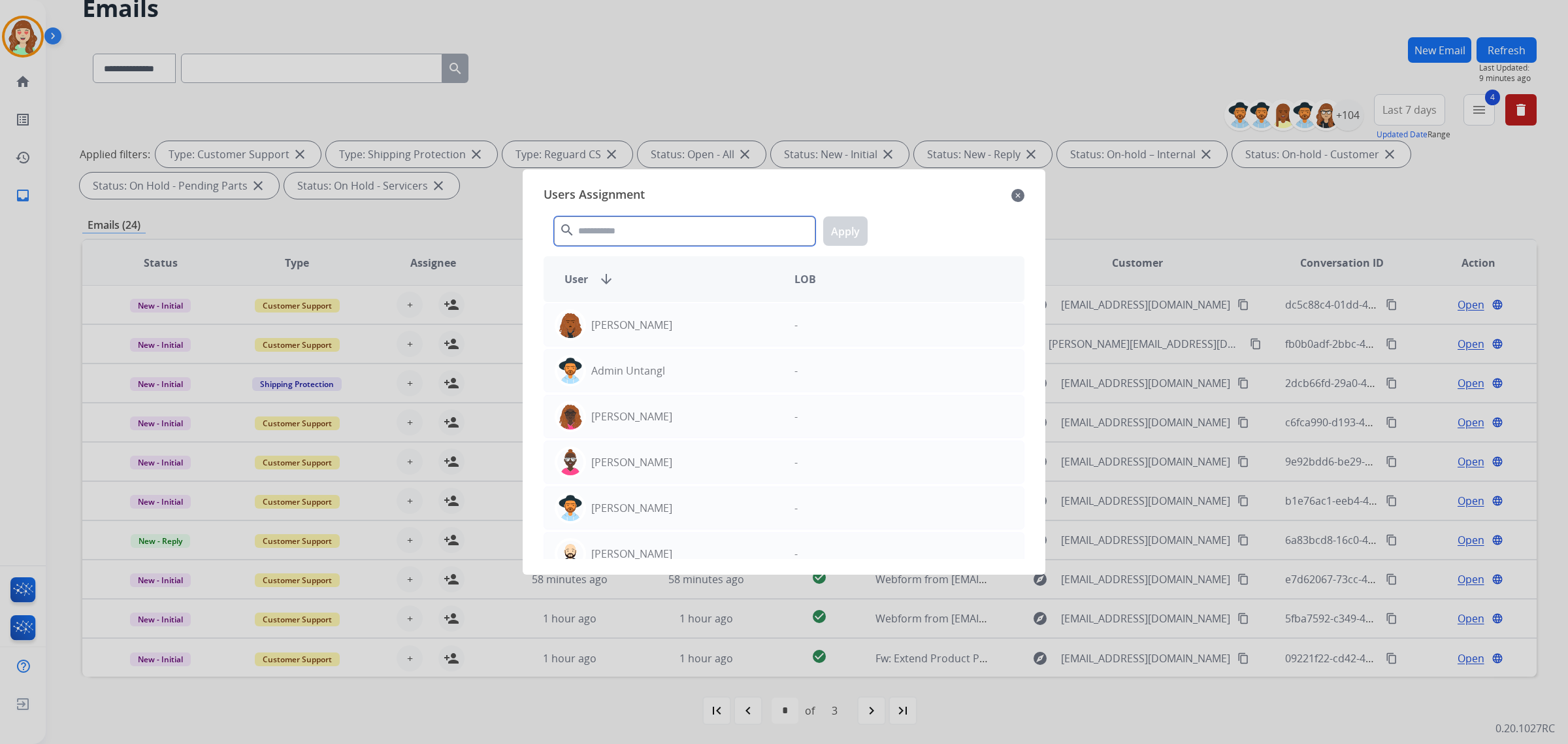
click at [683, 228] on input "text" at bounding box center [684, 231] width 261 height 29
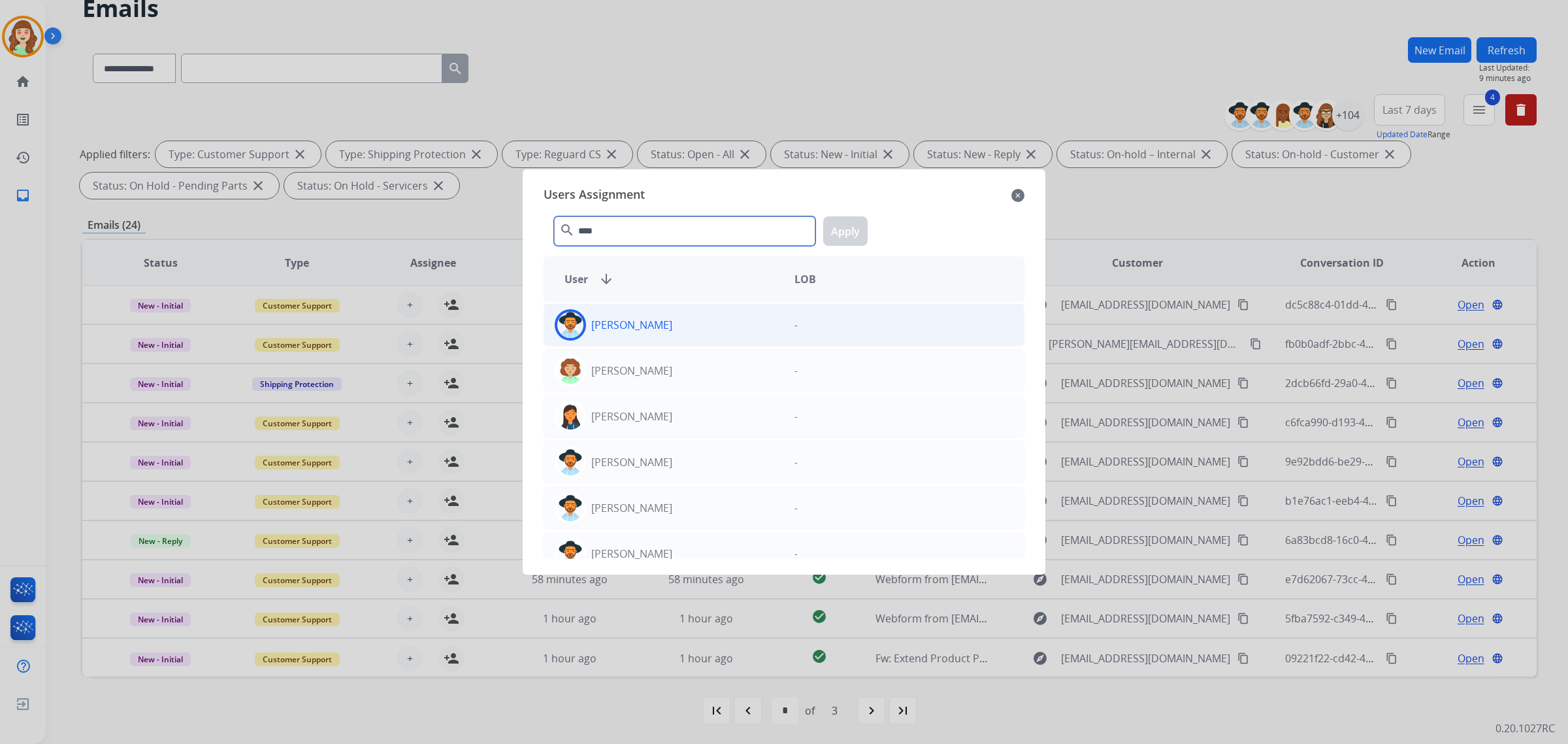
type input "****"
click at [613, 334] on div "[PERSON_NAME]" at bounding box center [663, 325] width 240 height 32
click at [838, 233] on button "Apply" at bounding box center [845, 231] width 44 height 29
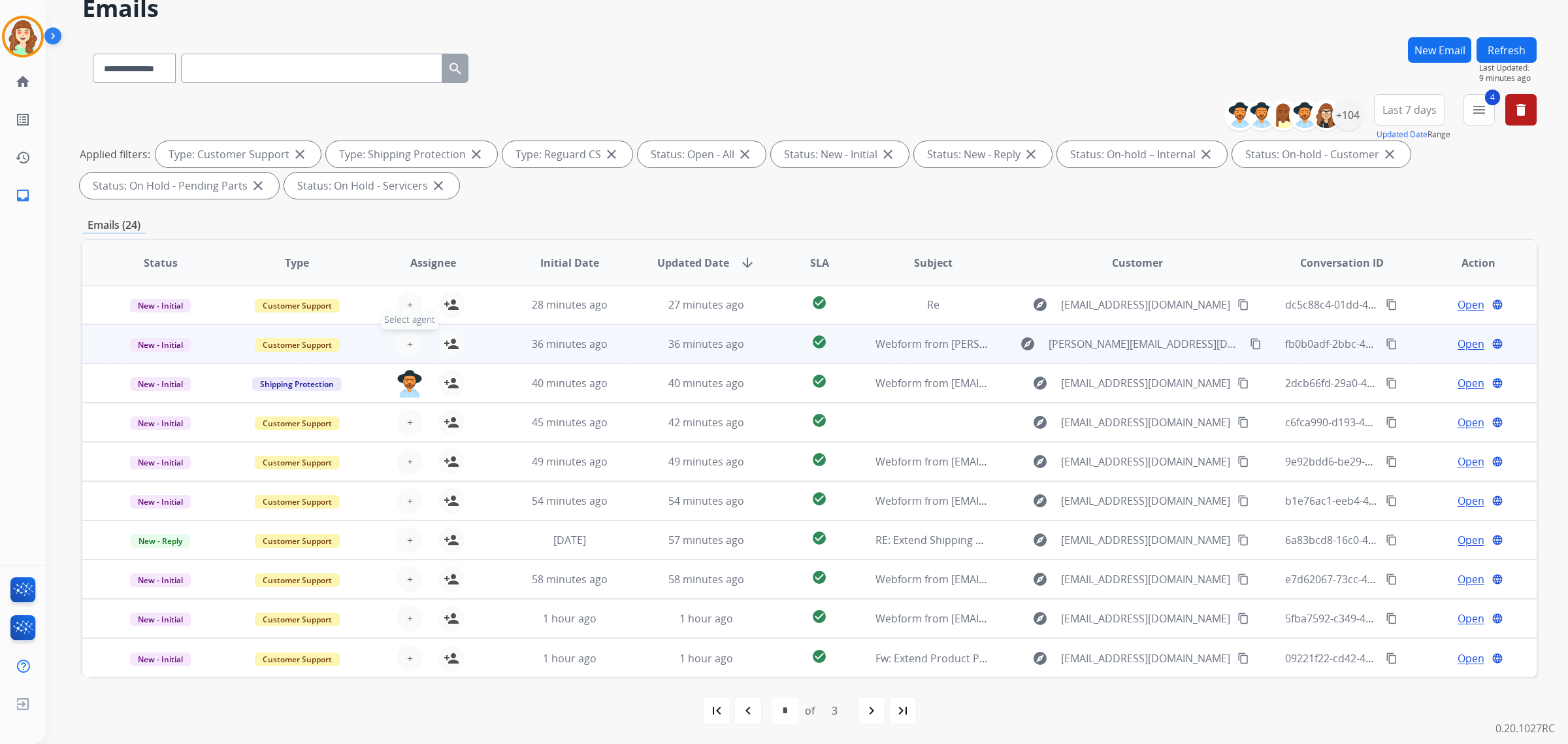
click at [402, 338] on button "+ Select agent" at bounding box center [409, 344] width 26 height 26
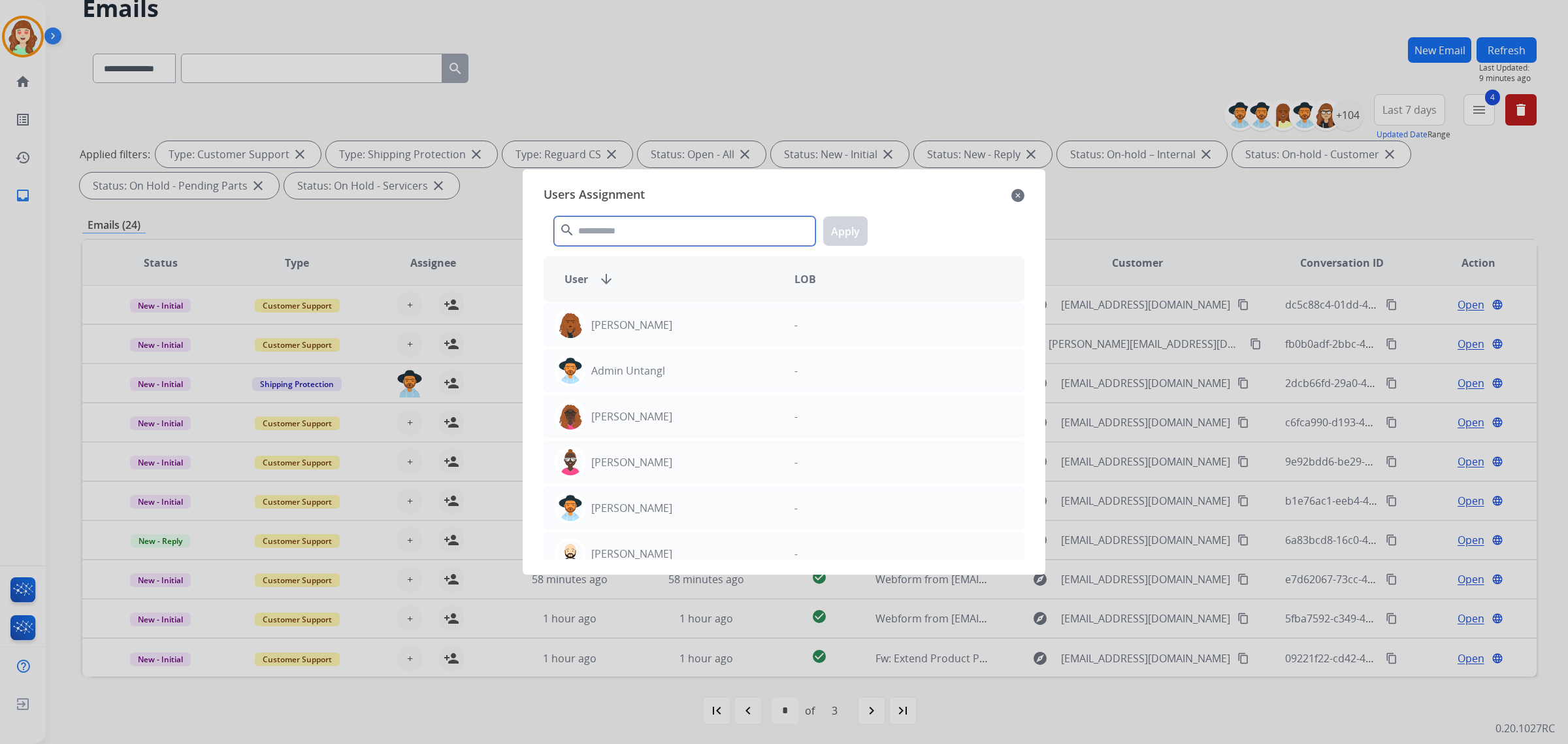
click at [614, 228] on input "text" at bounding box center [684, 231] width 261 height 29
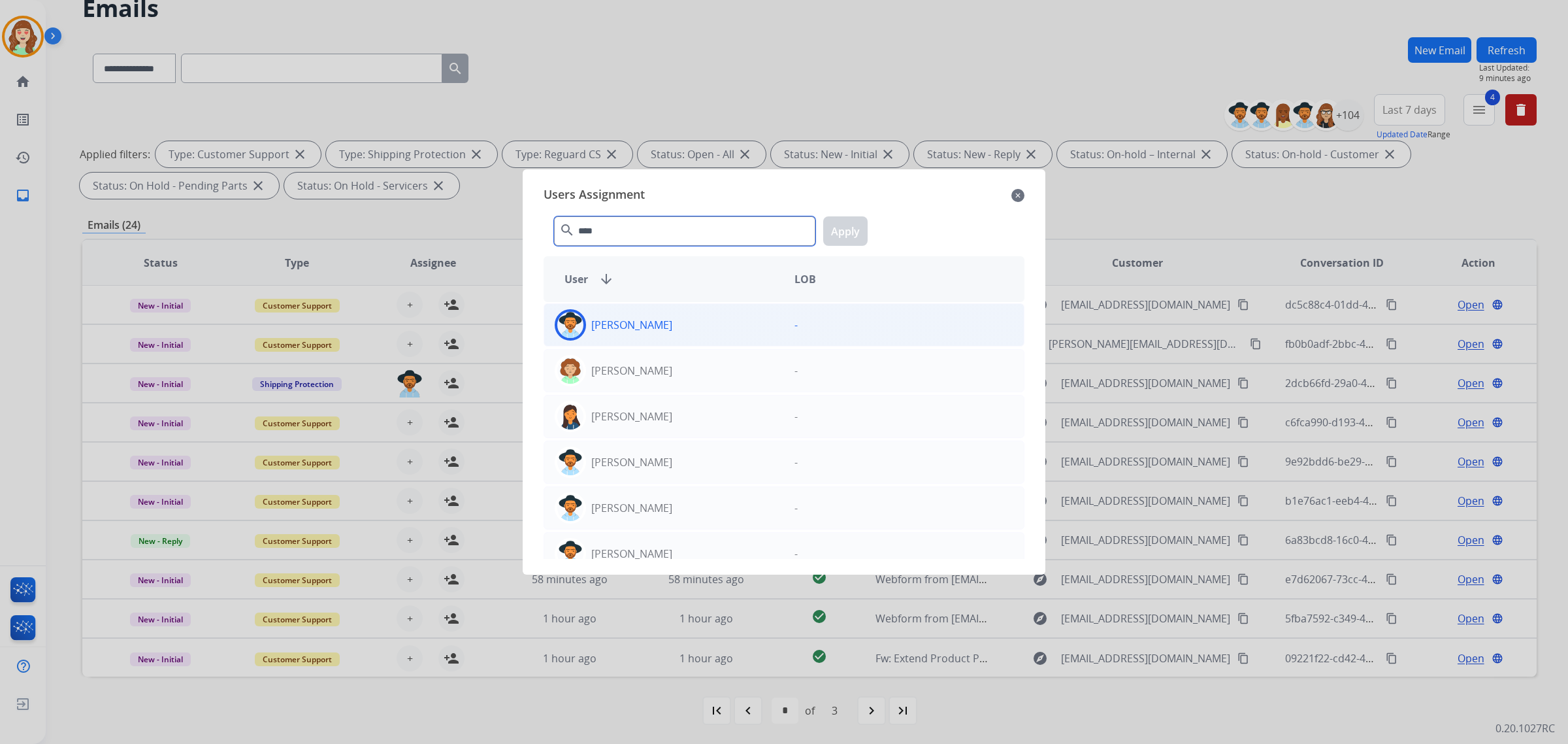
type input "****"
drag, startPoint x: 717, startPoint y: 326, endPoint x: 846, endPoint y: 233, distance: 159.0
click at [720, 326] on div "[PERSON_NAME]" at bounding box center [663, 325] width 240 height 32
click at [837, 223] on button "Apply" at bounding box center [845, 231] width 44 height 29
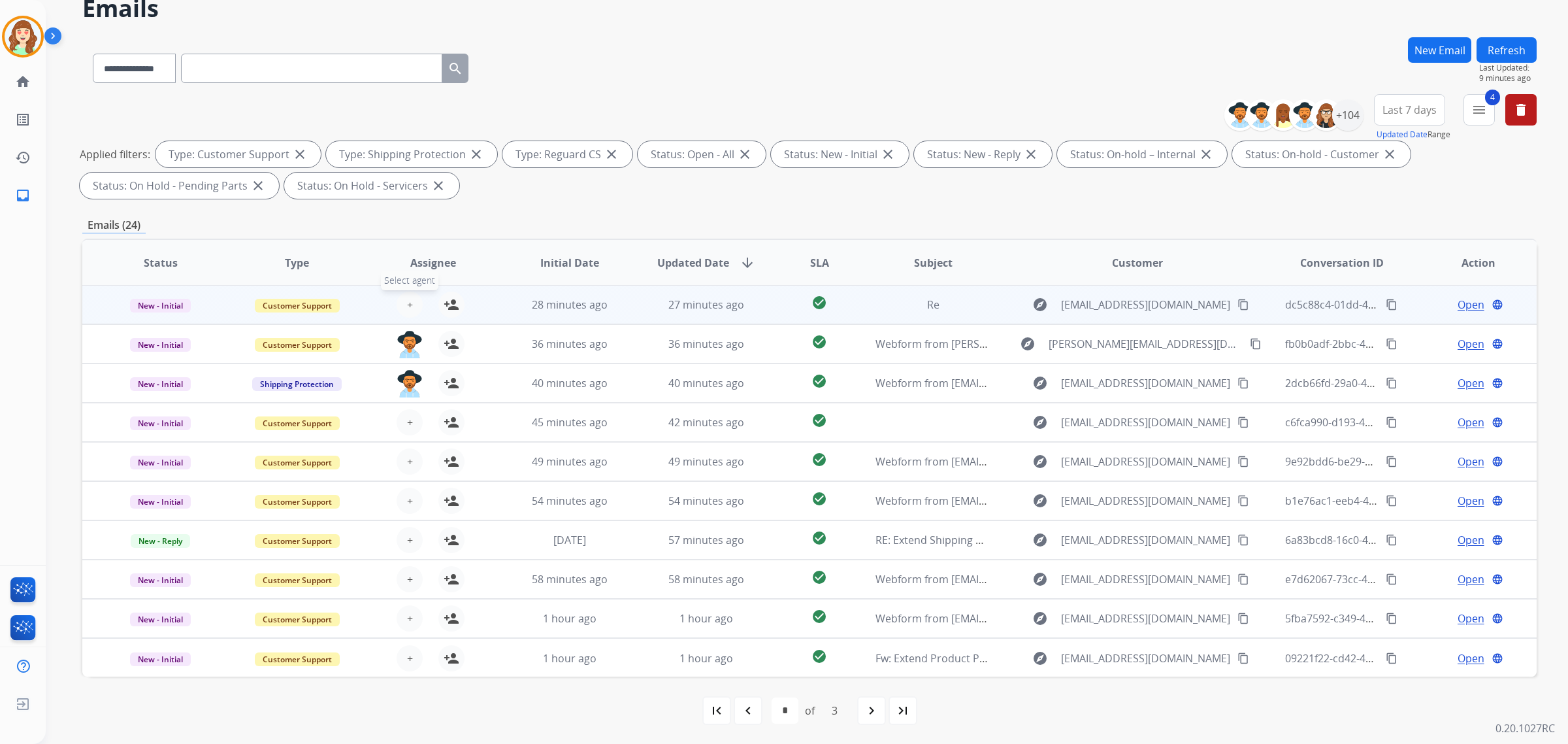
click at [407, 304] on span "+" at bounding box center [410, 304] width 6 height 16
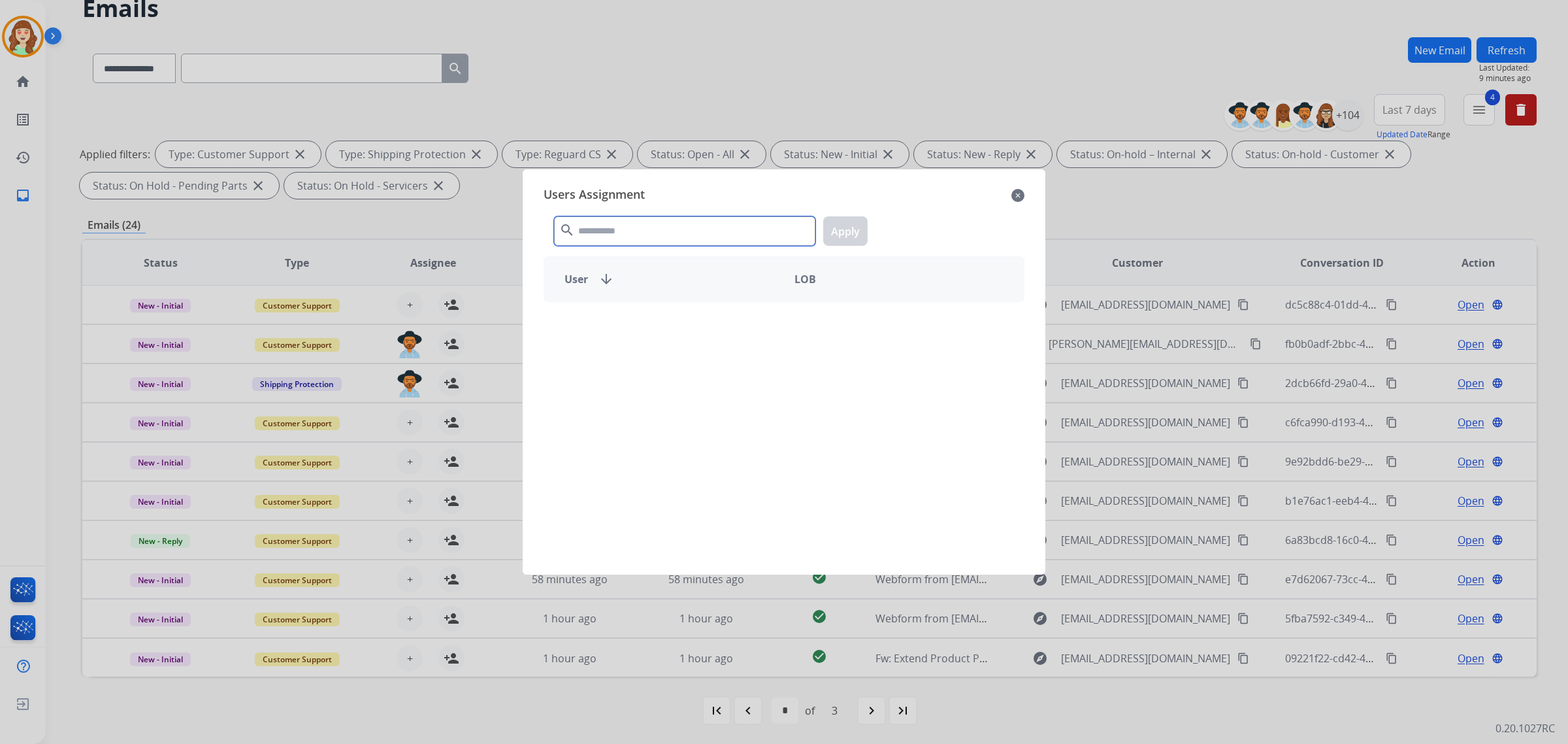
click at [722, 221] on input "text" at bounding box center [684, 231] width 261 height 29
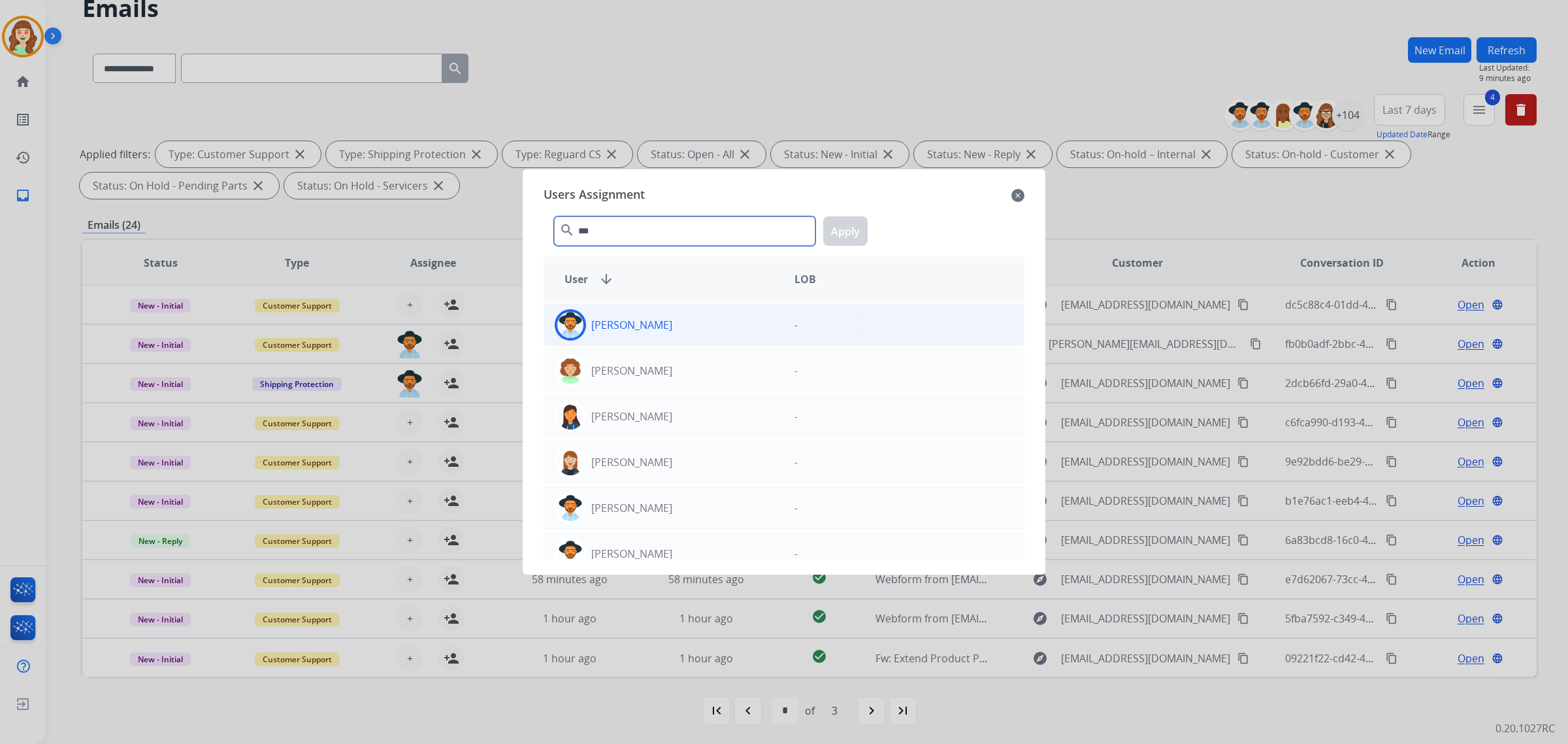
type input "***"
click at [674, 328] on div "[PERSON_NAME]" at bounding box center [663, 325] width 240 height 32
click at [854, 226] on button "Apply" at bounding box center [845, 231] width 44 height 29
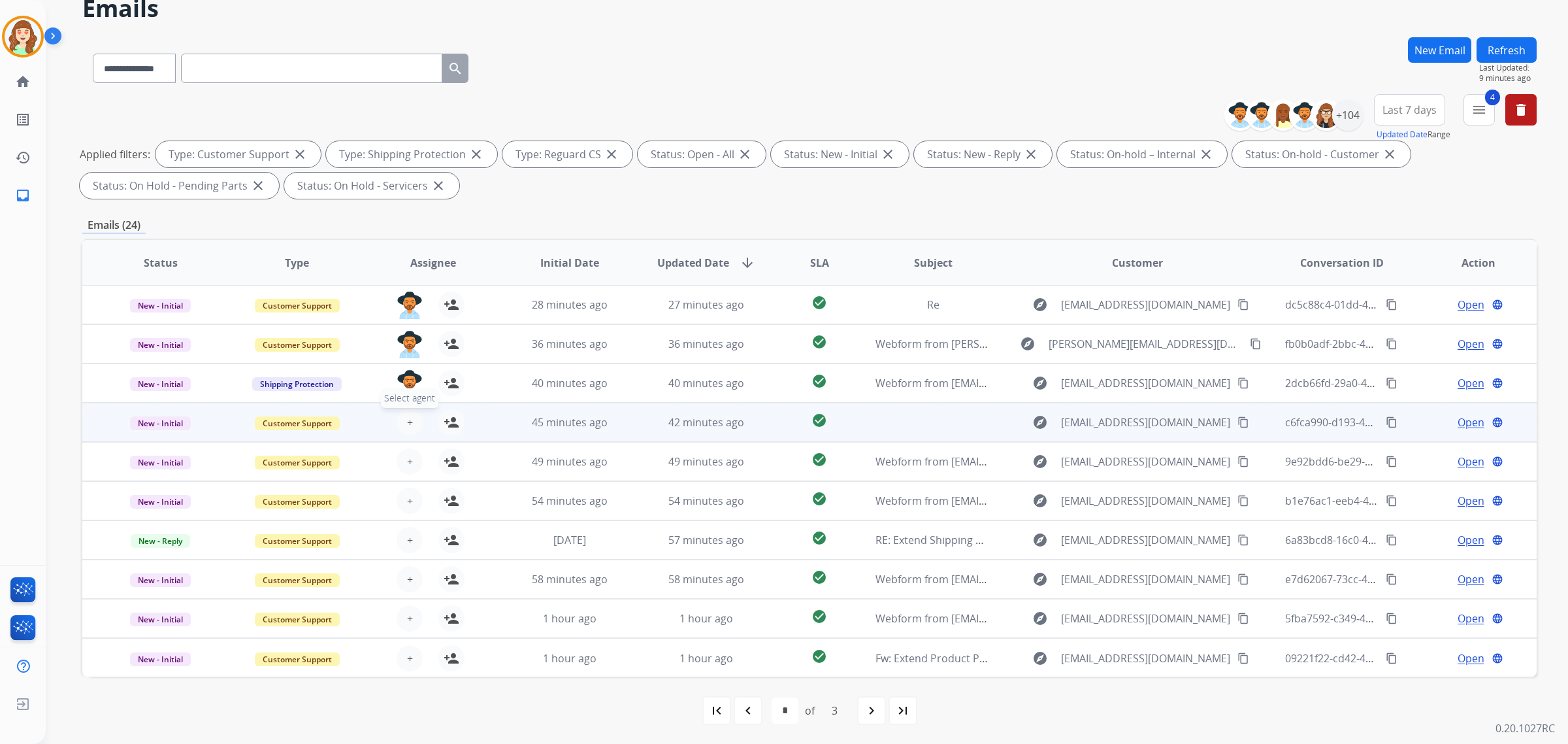
click at [407, 418] on span "+" at bounding box center [410, 422] width 6 height 16
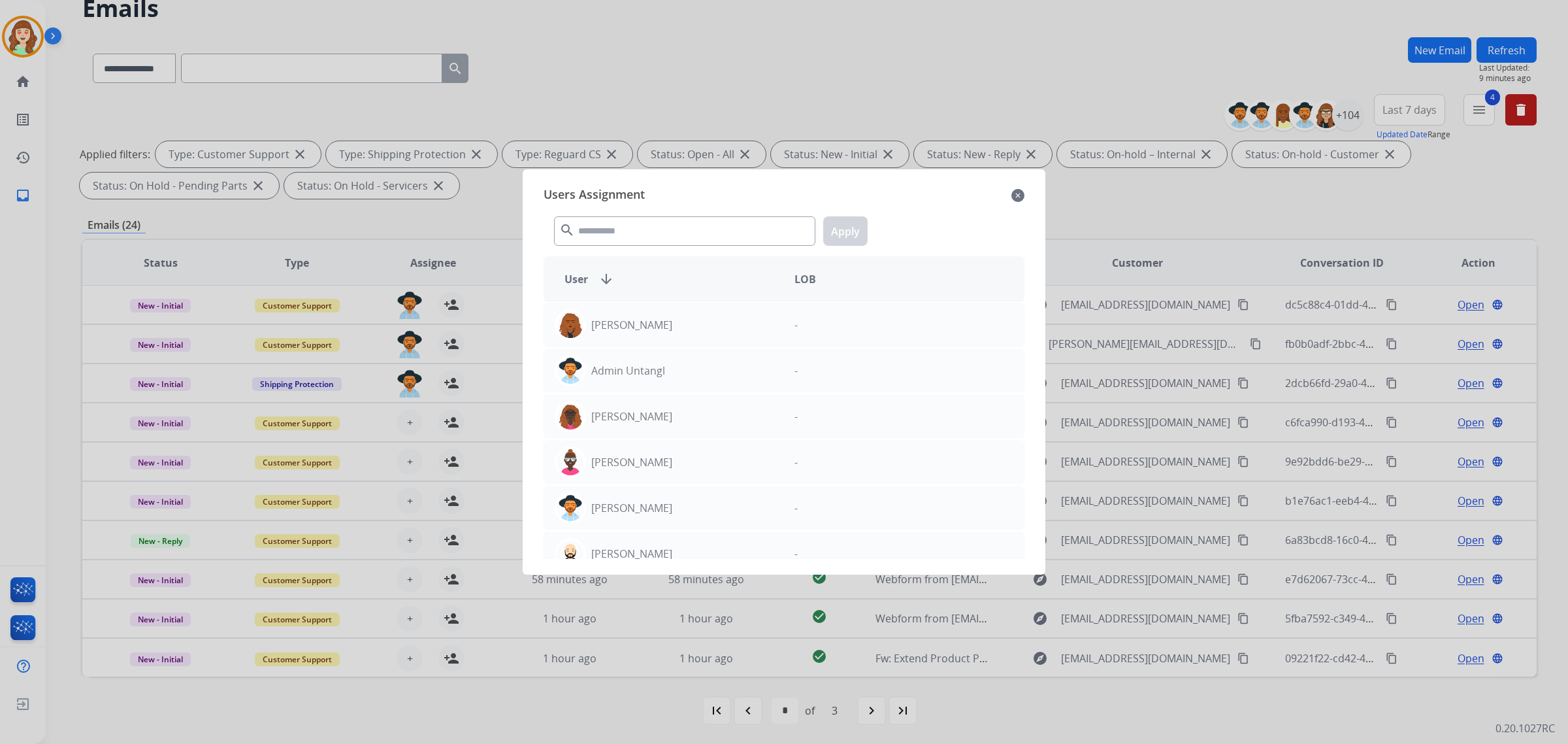
click at [1021, 185] on div "Users Assignment close" at bounding box center [784, 195] width 481 height 21
drag, startPoint x: 1021, startPoint y: 194, endPoint x: 990, endPoint y: 213, distance: 36.4
click at [1021, 195] on mat-icon "close" at bounding box center [1018, 195] width 13 height 16
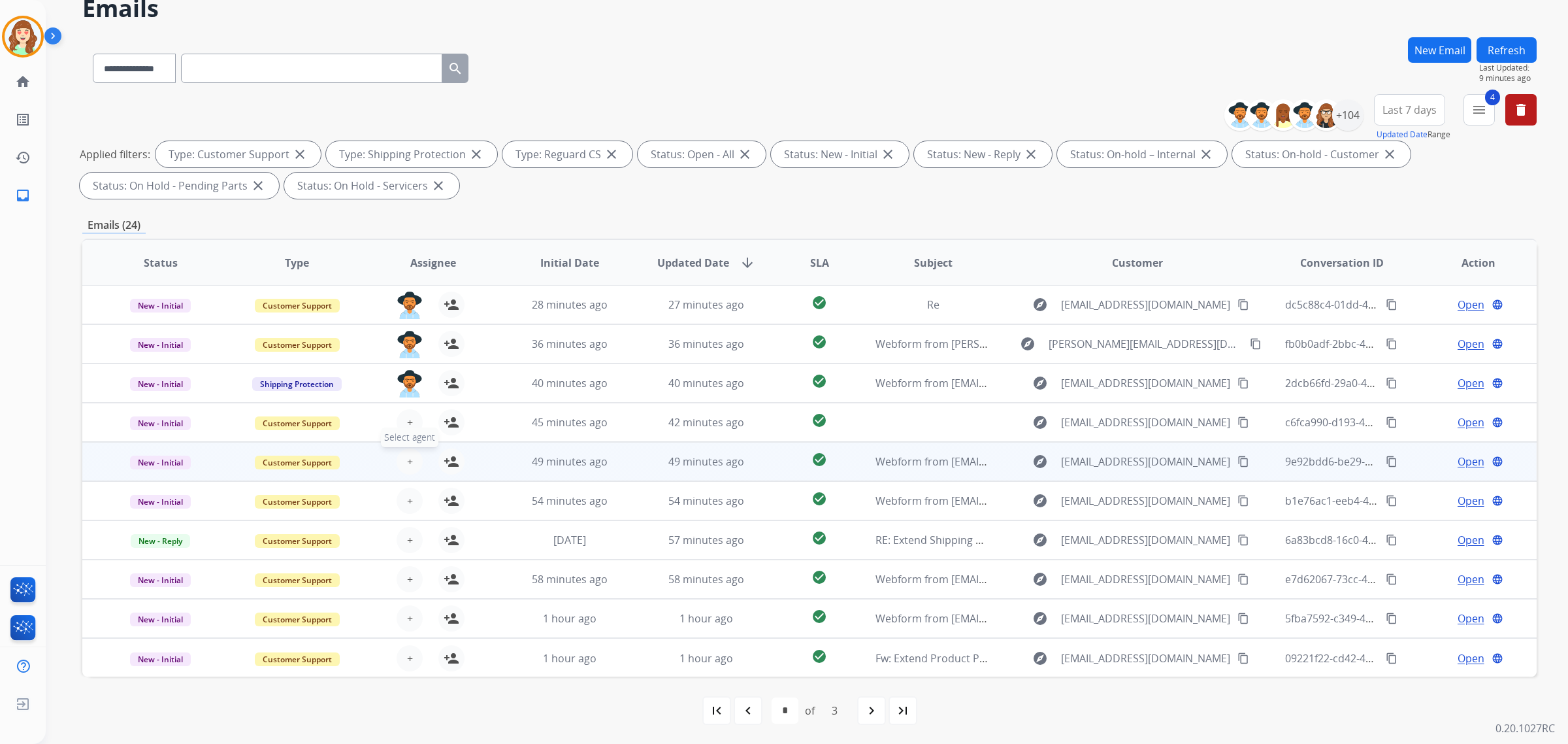
click at [407, 460] on span "+" at bounding box center [410, 462] width 6 height 16
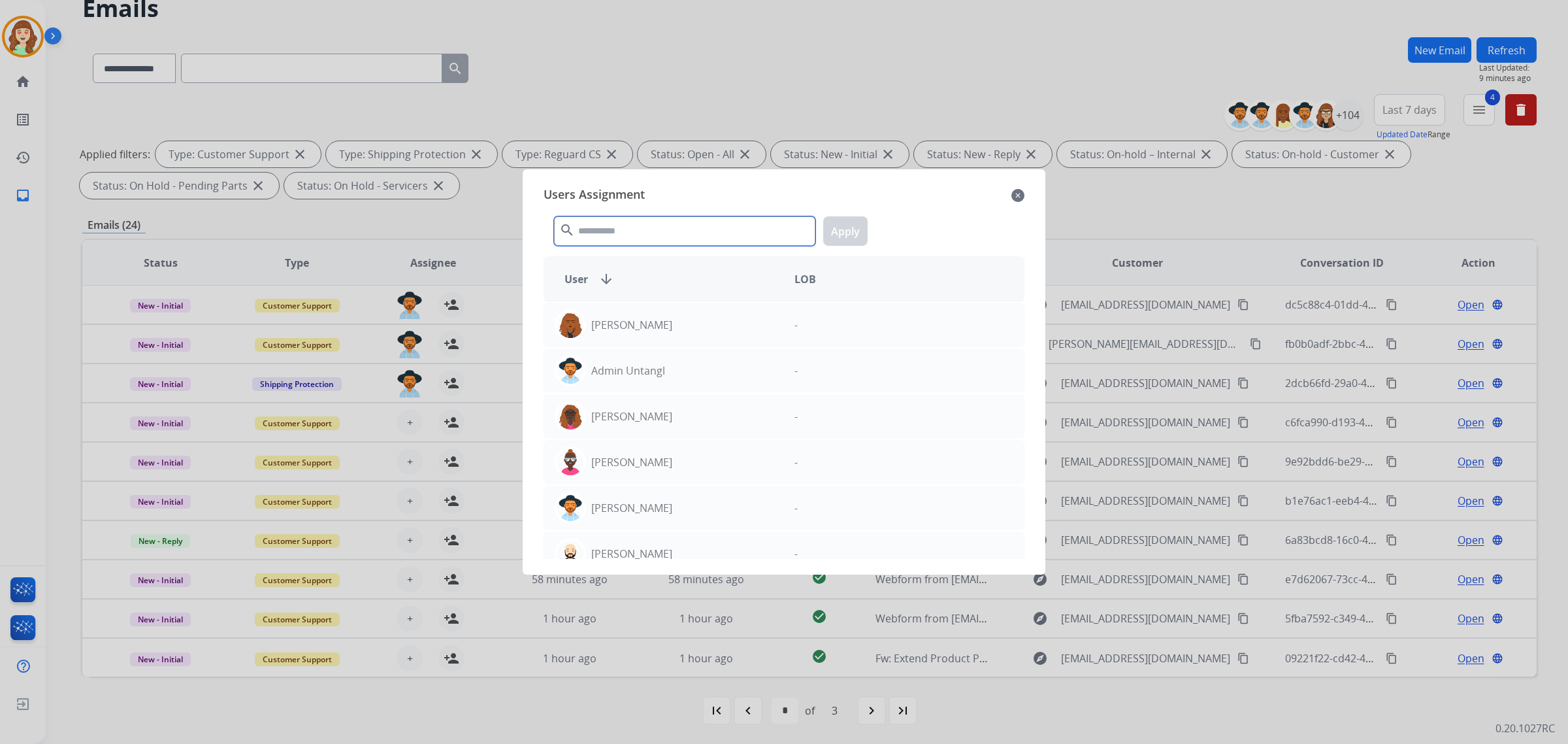
click at [687, 237] on input "text" at bounding box center [684, 231] width 261 height 29
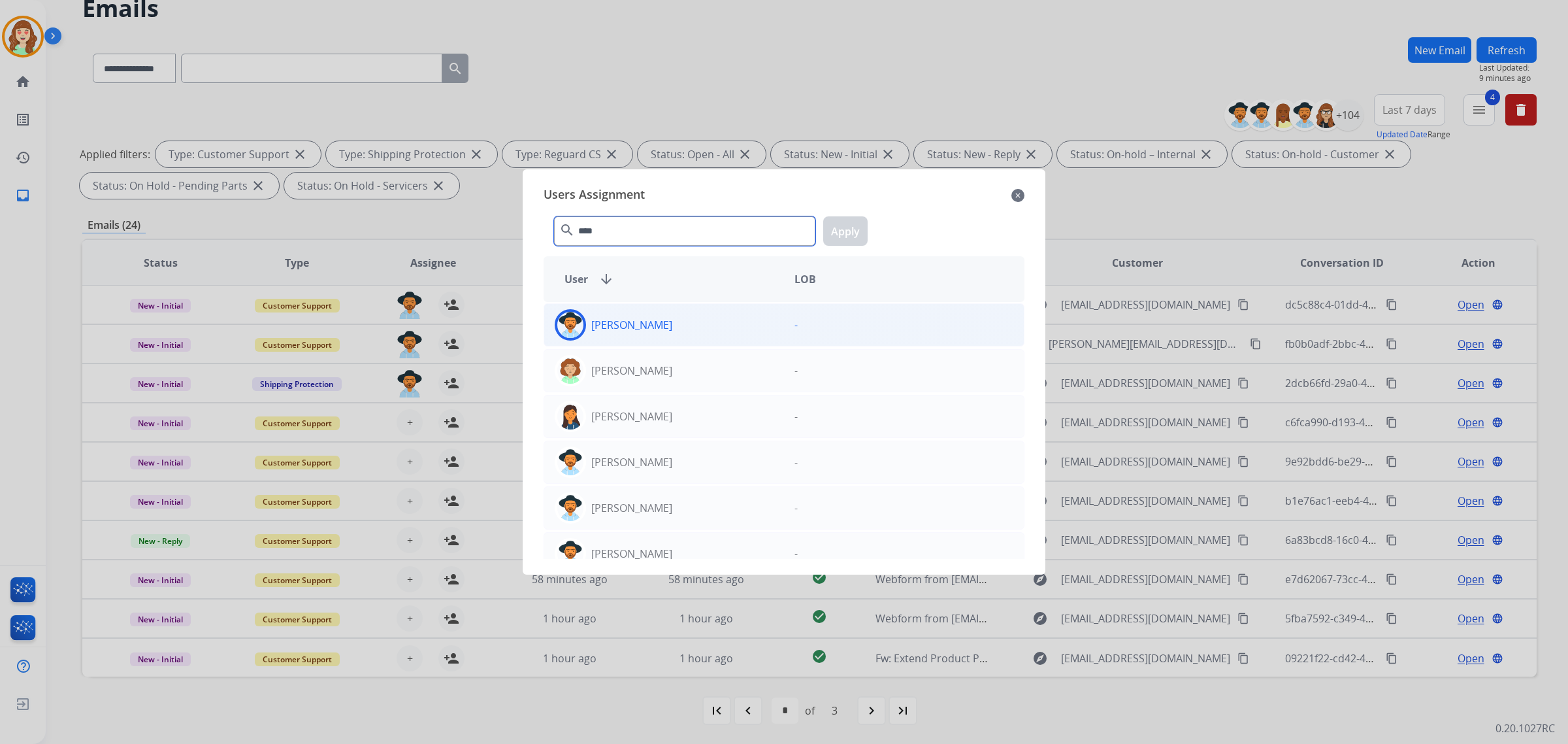
type input "****"
click at [759, 319] on div "[PERSON_NAME]" at bounding box center [663, 325] width 240 height 32
click at [835, 230] on button "Apply" at bounding box center [845, 231] width 44 height 29
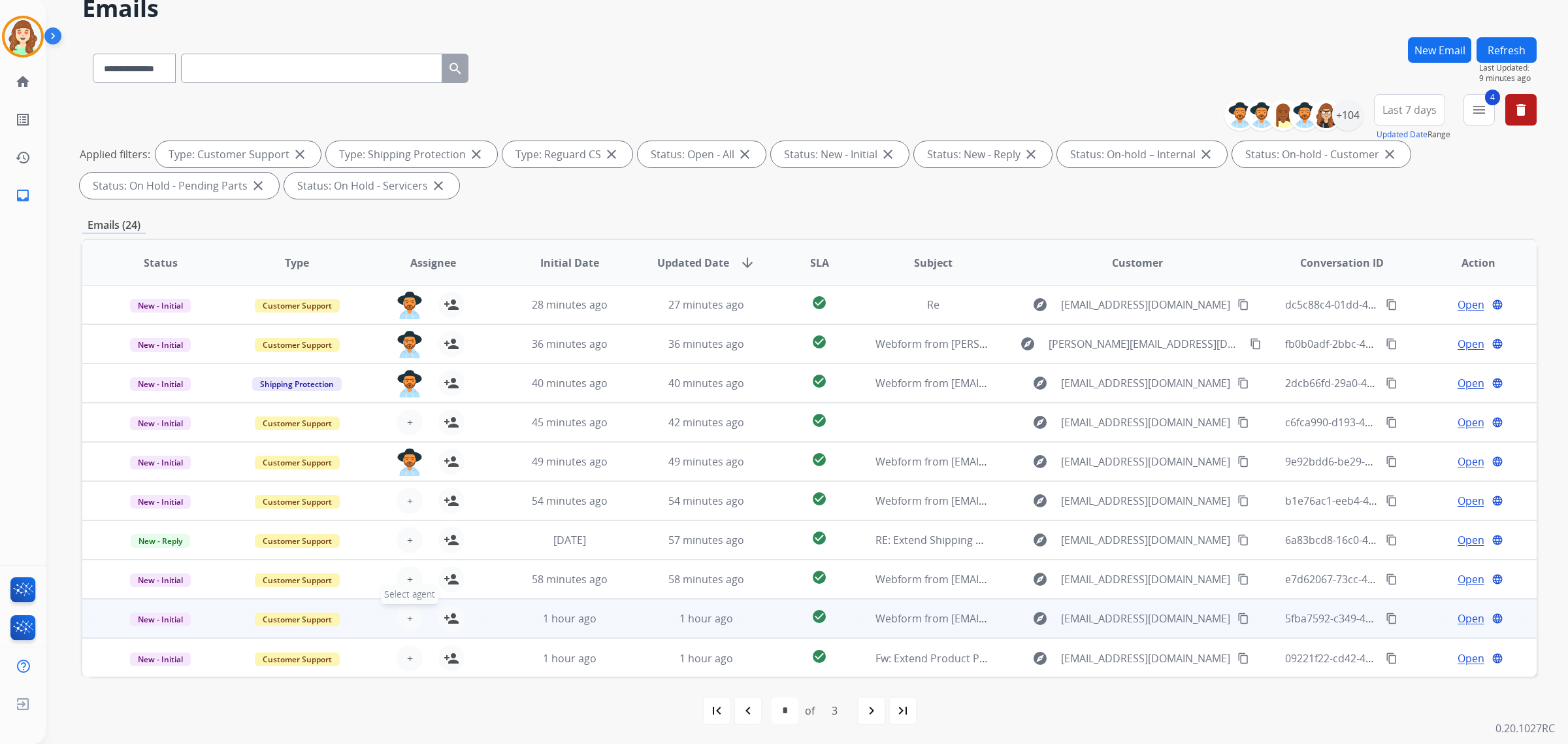
click at [407, 612] on span "+" at bounding box center [410, 619] width 6 height 16
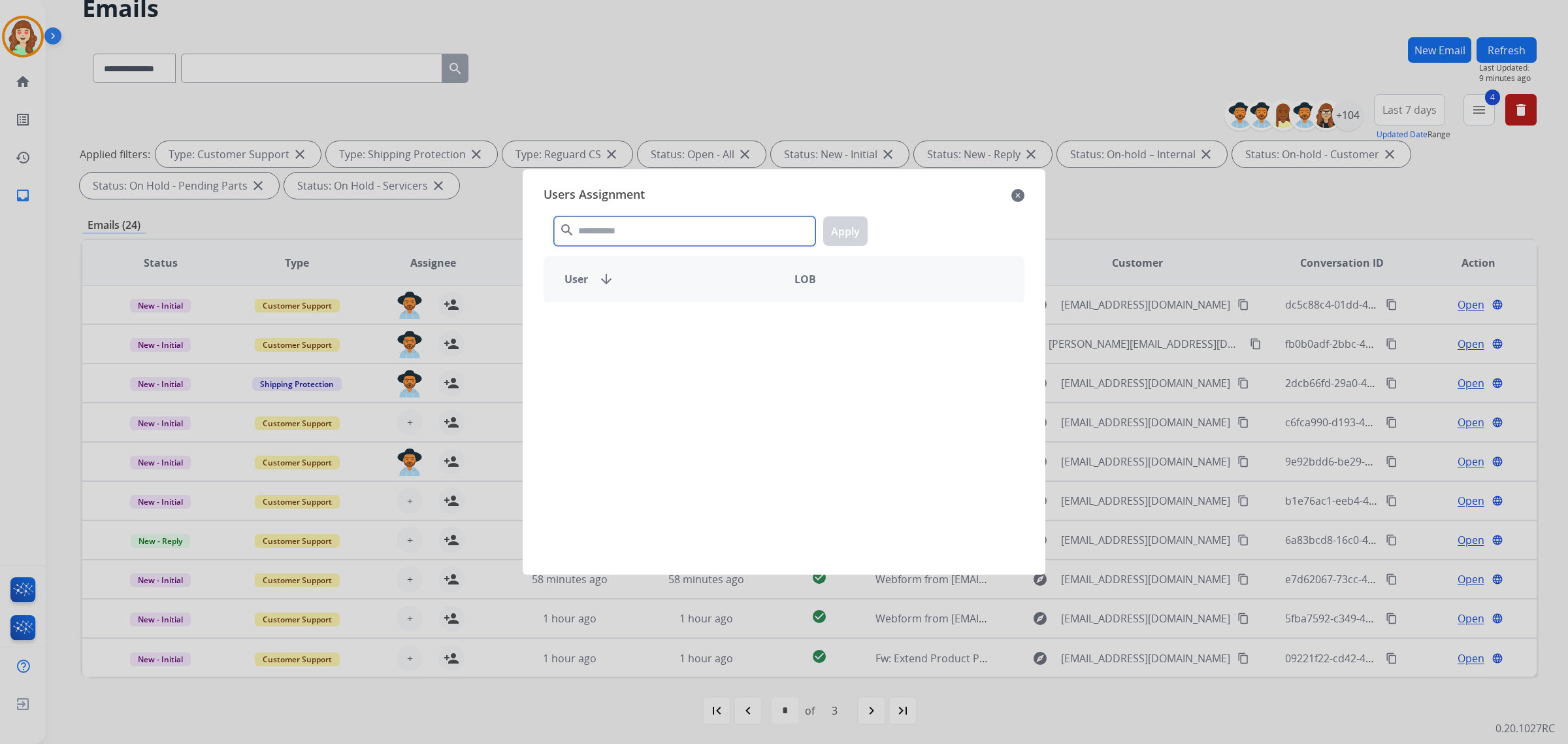
click at [683, 223] on input "text" at bounding box center [684, 231] width 261 height 29
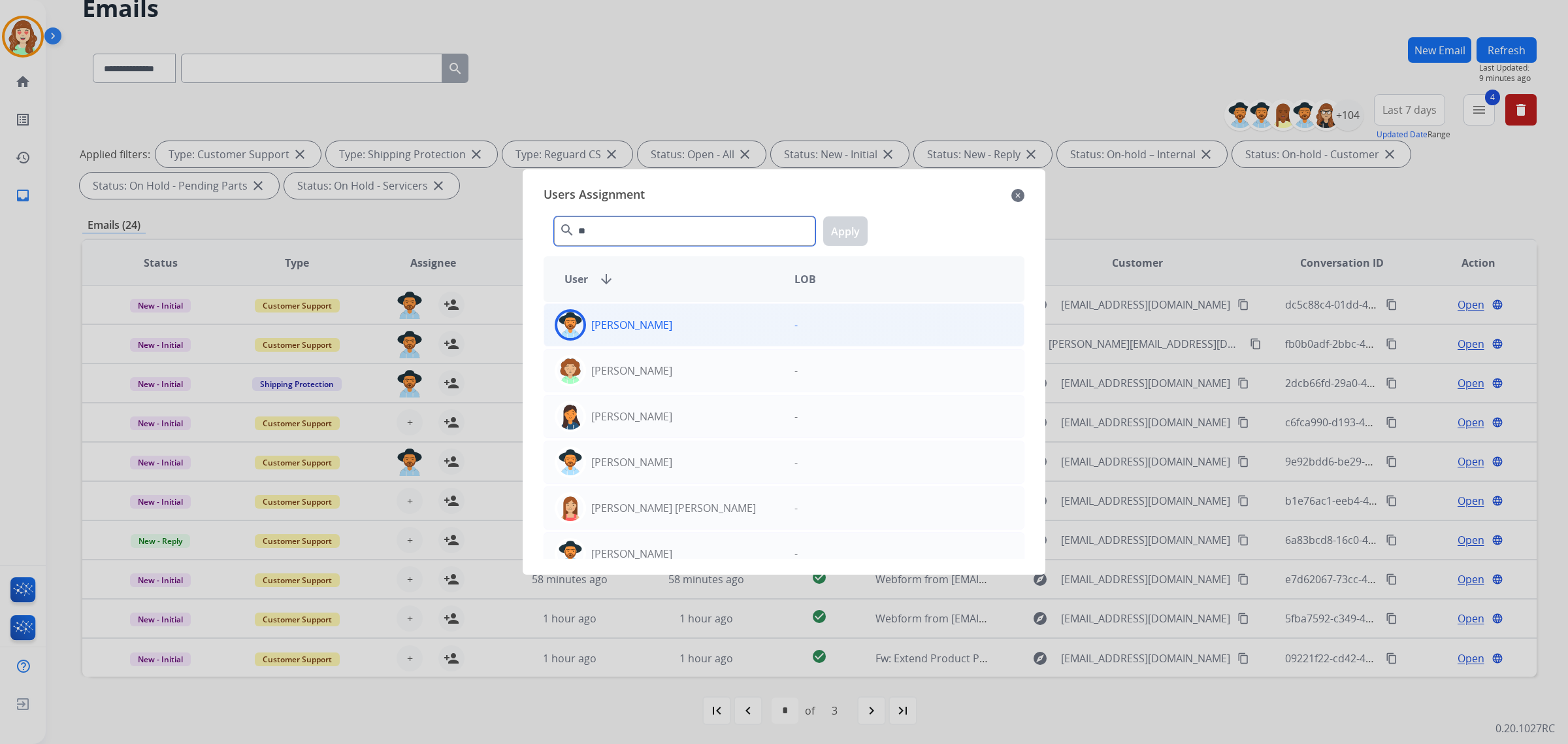
type input "**"
click at [657, 319] on div "[PERSON_NAME]" at bounding box center [663, 325] width 240 height 32
click at [854, 220] on button "Apply" at bounding box center [845, 231] width 44 height 29
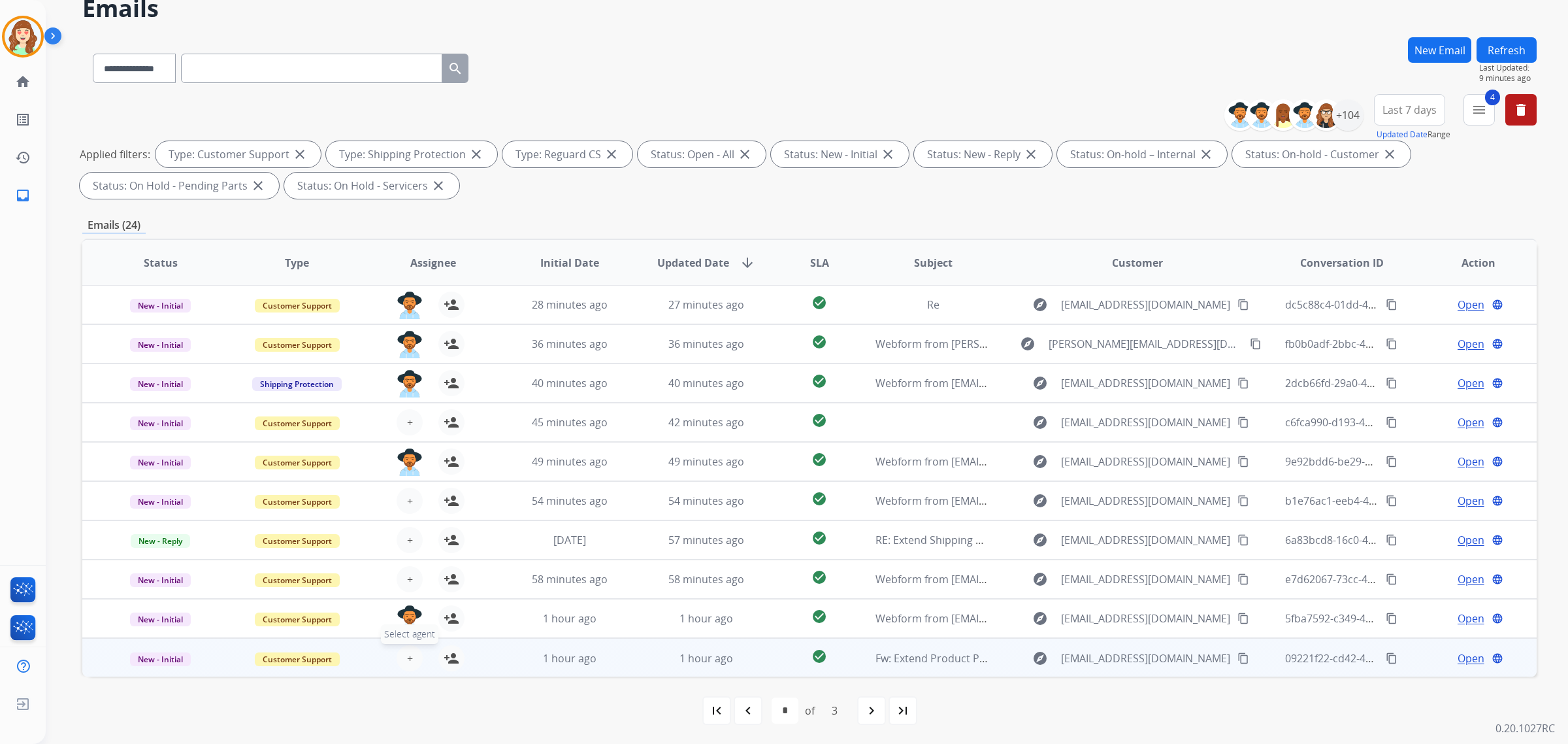
click at [407, 660] on span "+" at bounding box center [410, 658] width 6 height 16
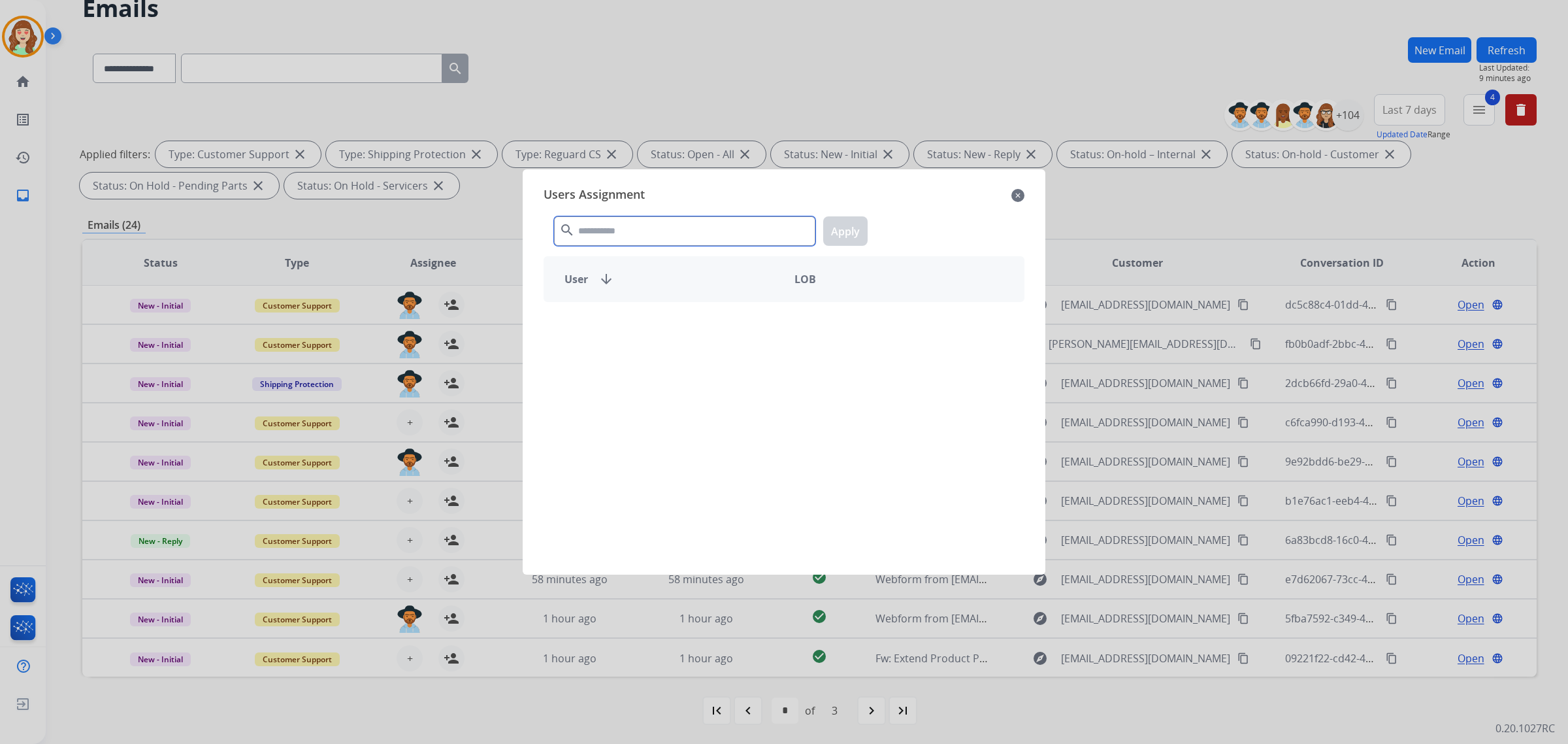
click at [655, 226] on input "text" at bounding box center [684, 231] width 261 height 29
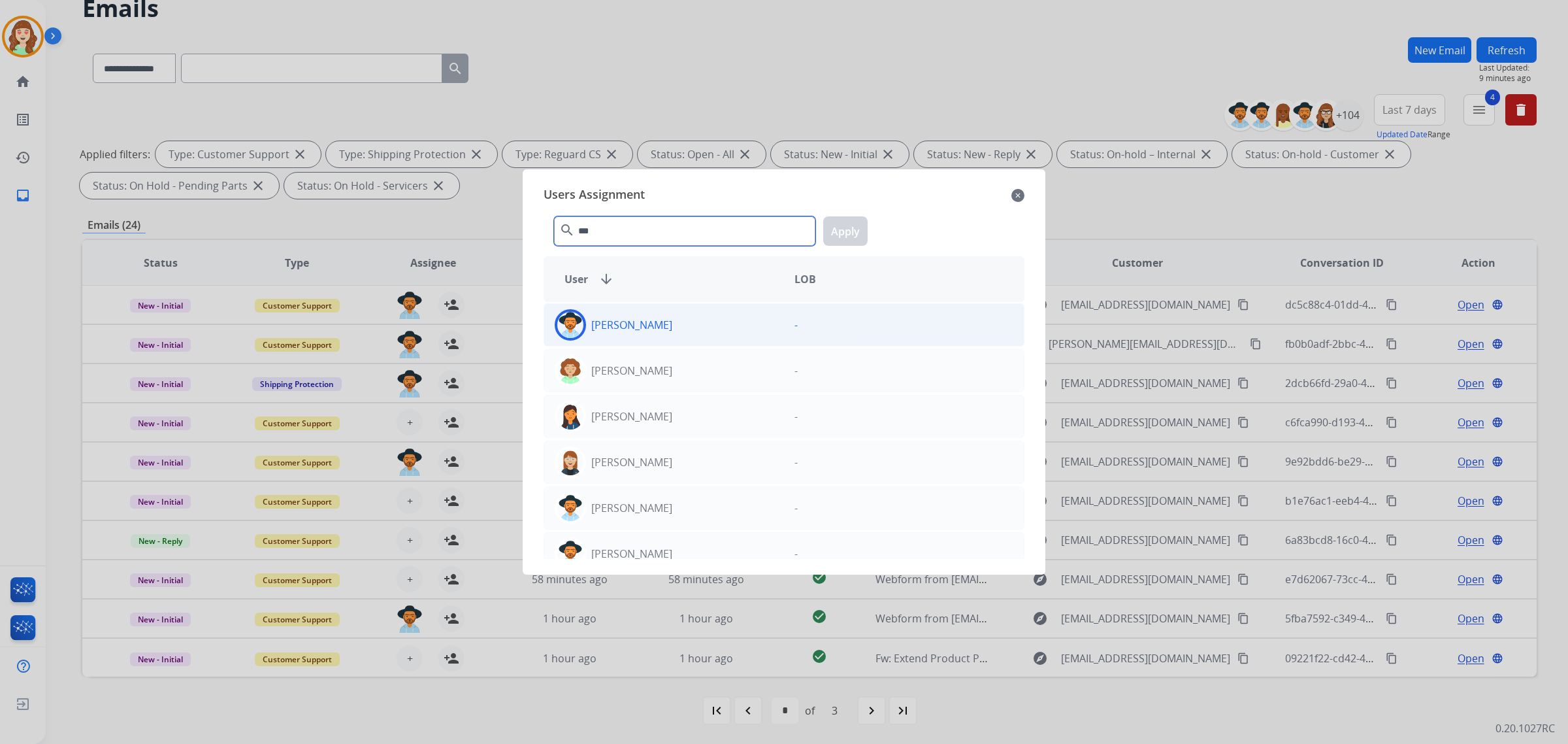
type input "***"
click at [706, 326] on div "[PERSON_NAME]" at bounding box center [663, 325] width 240 height 32
click at [850, 218] on button "Apply" at bounding box center [845, 231] width 44 height 29
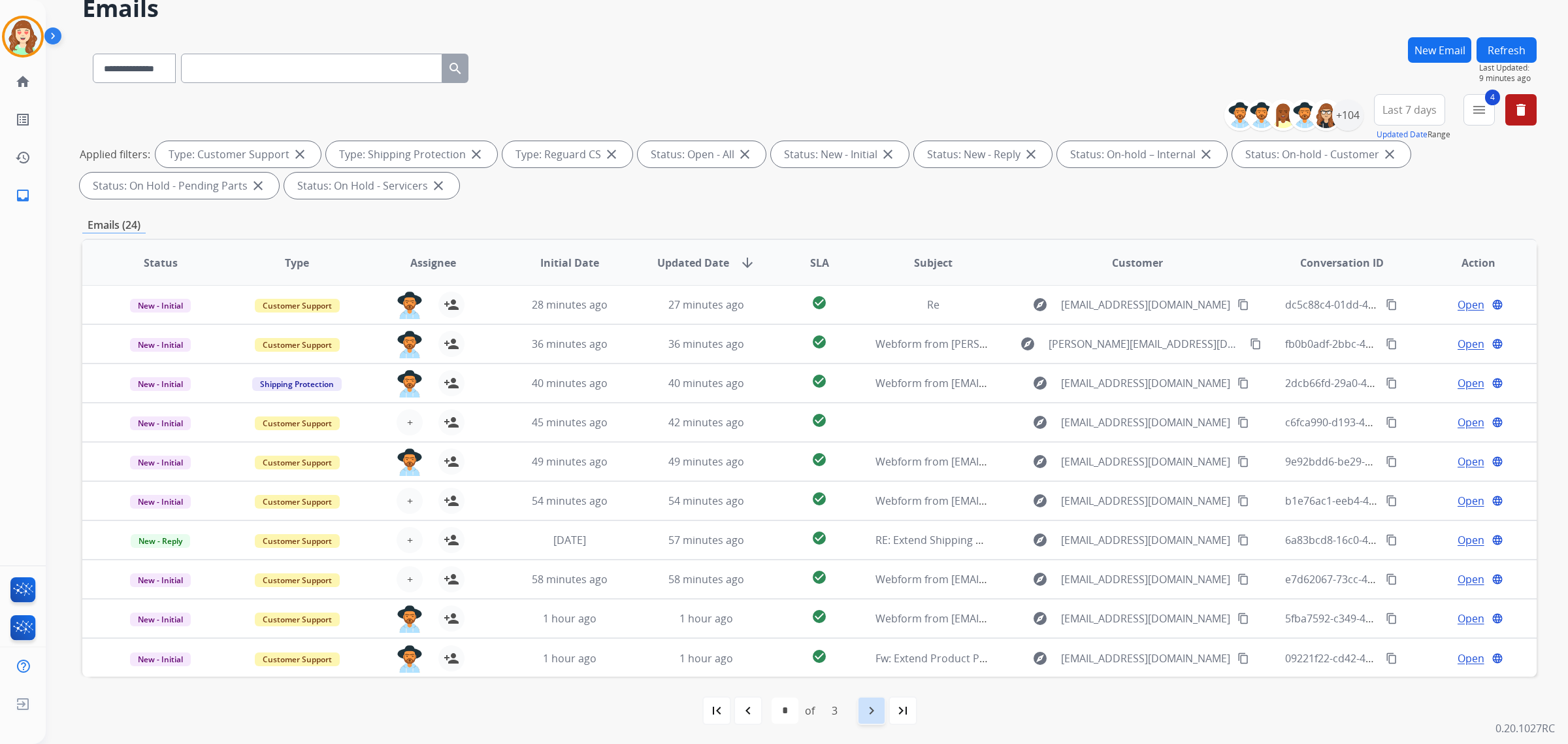
click at [866, 700] on div "navigate_next" at bounding box center [872, 710] width 29 height 29
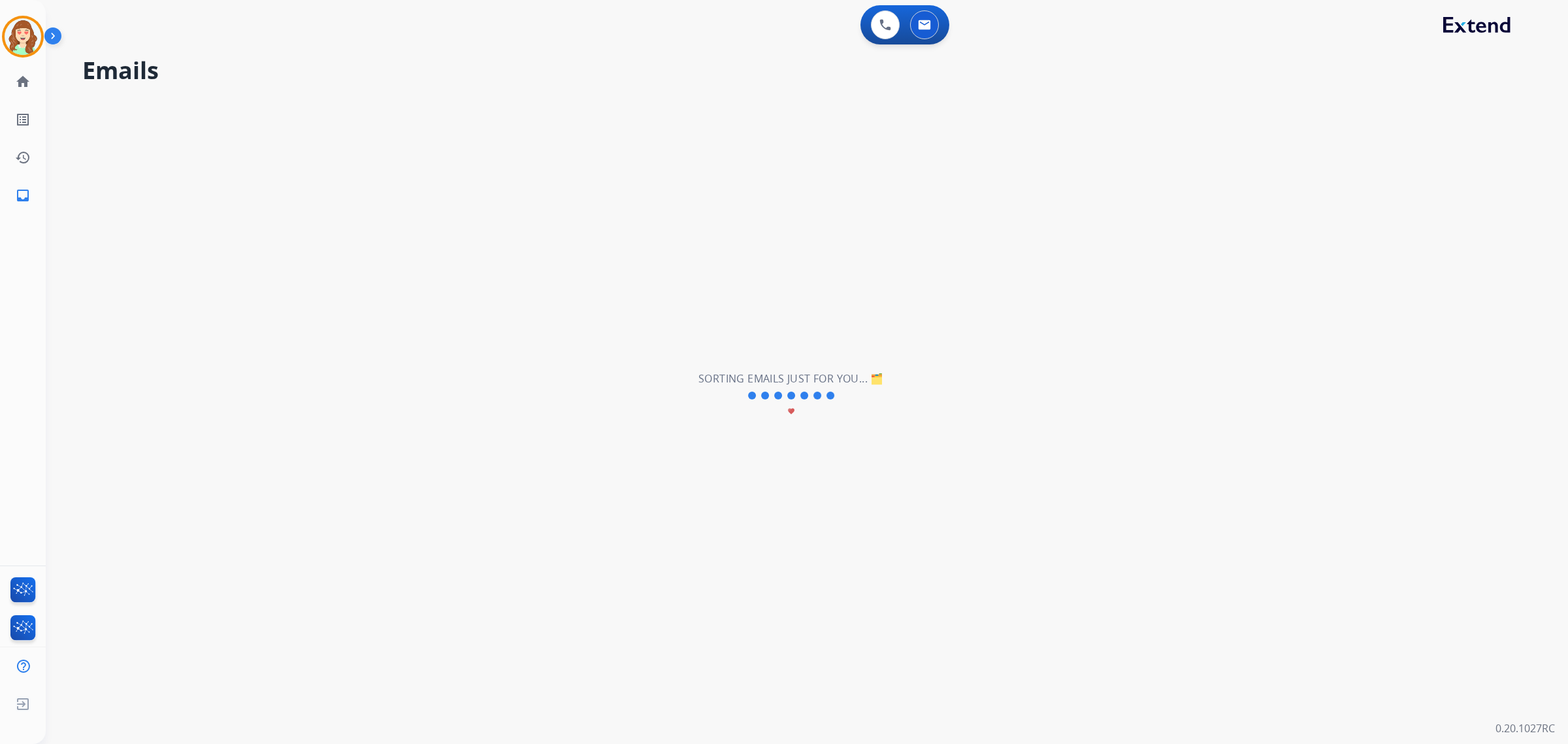
scroll to position [0, 0]
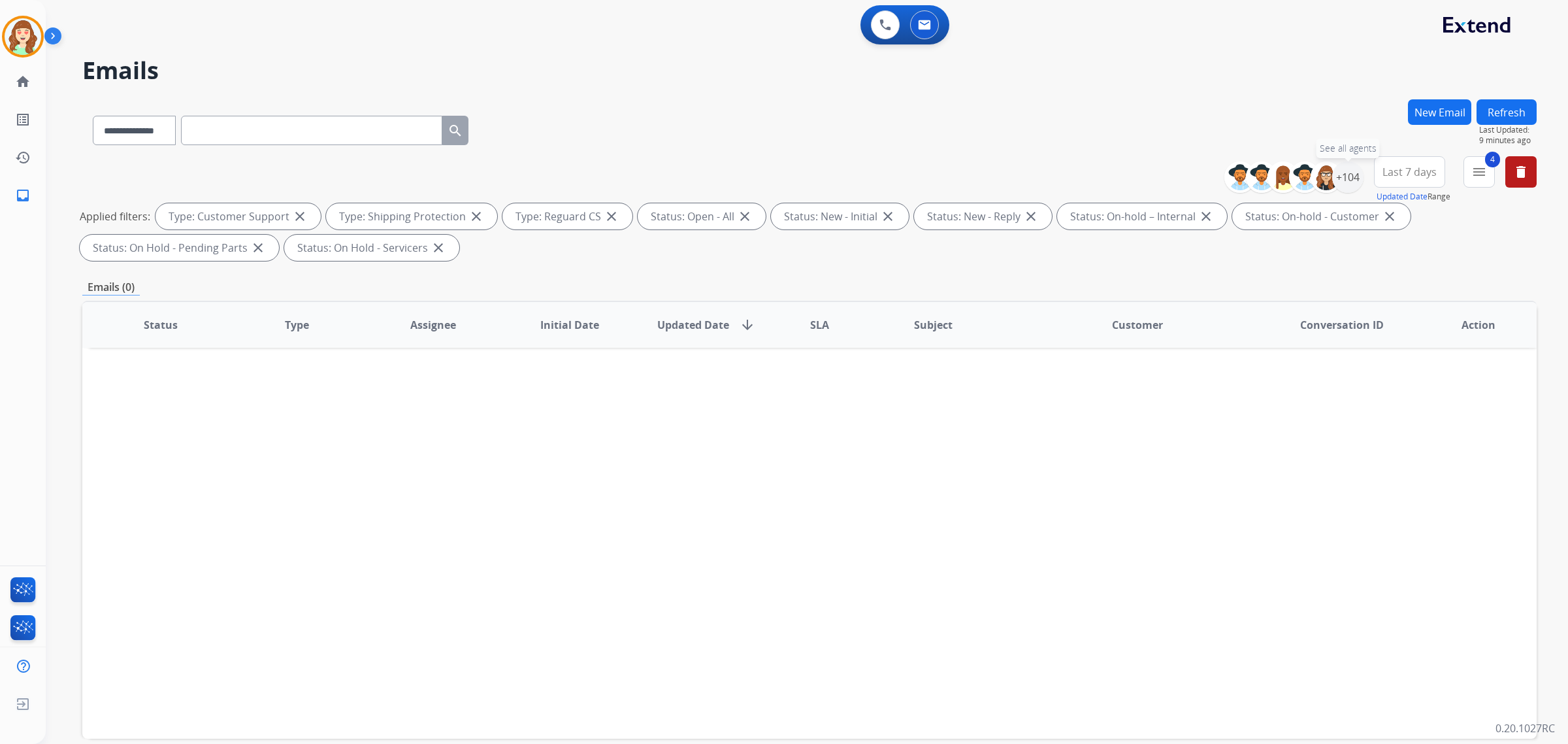
drag, startPoint x: 1347, startPoint y: 178, endPoint x: 1337, endPoint y: 312, distance: 134.4
click at [1347, 178] on div "+104" at bounding box center [1348, 177] width 31 height 32
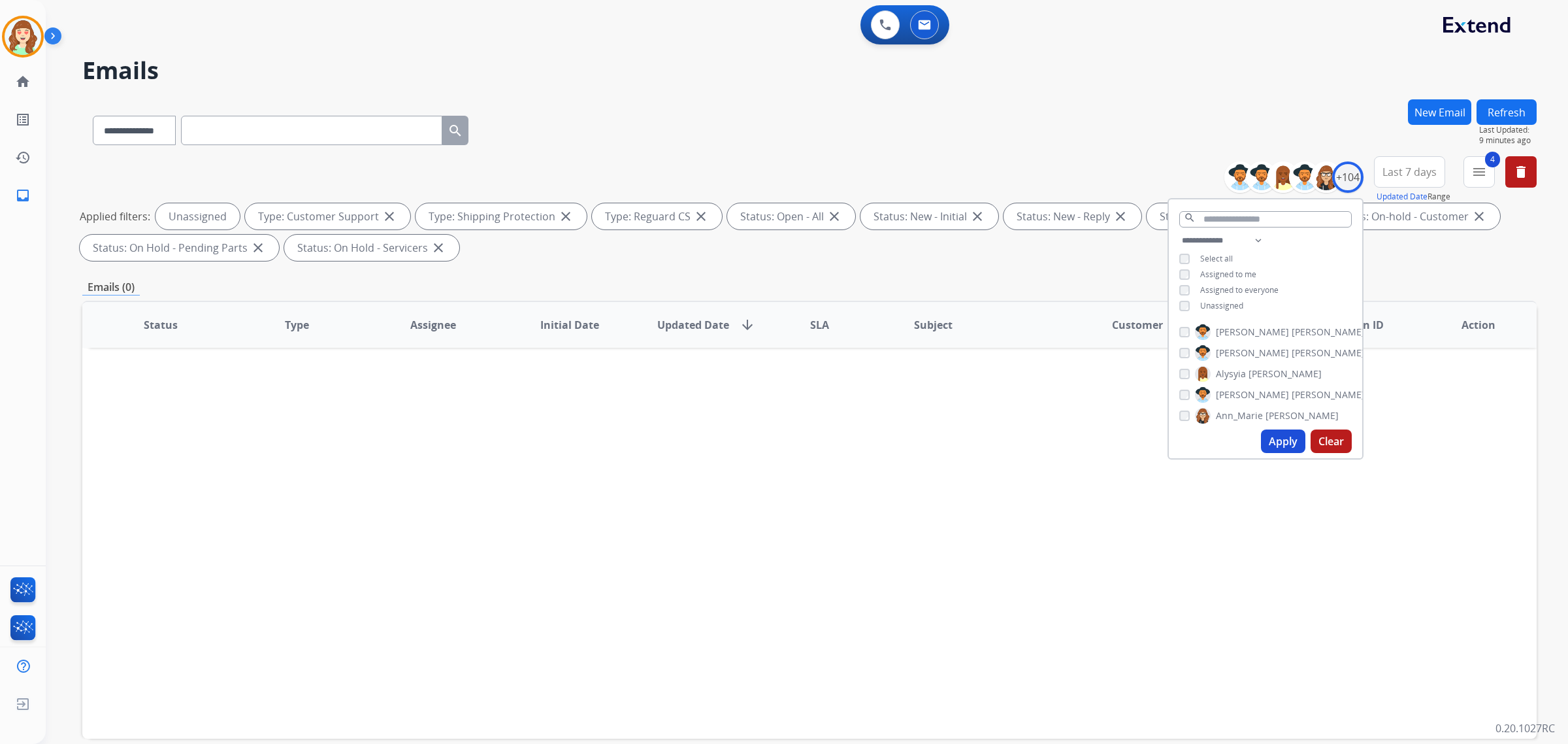
click at [1289, 440] on button "Apply" at bounding box center [1283, 441] width 44 height 24
select select "*"
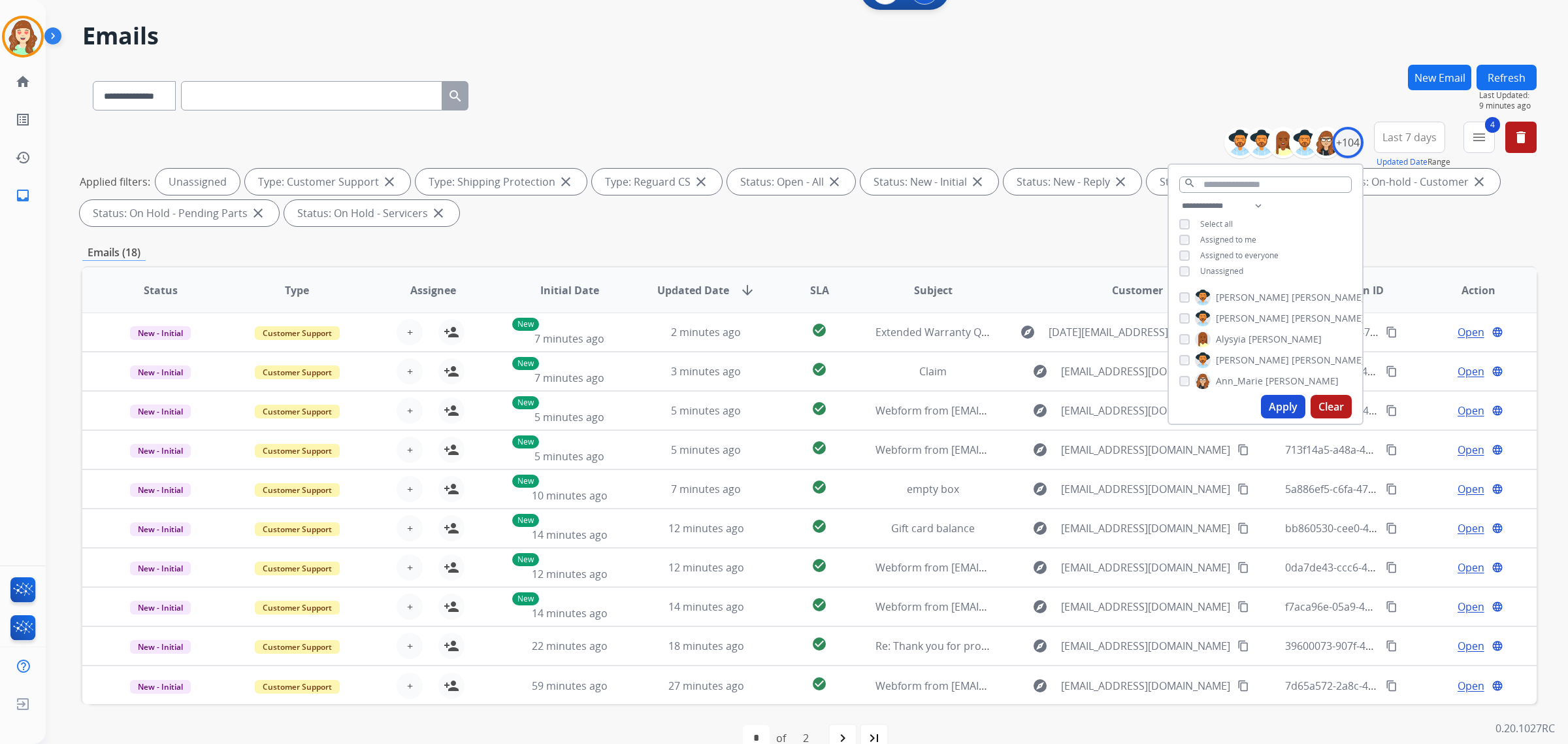
scroll to position [62, 0]
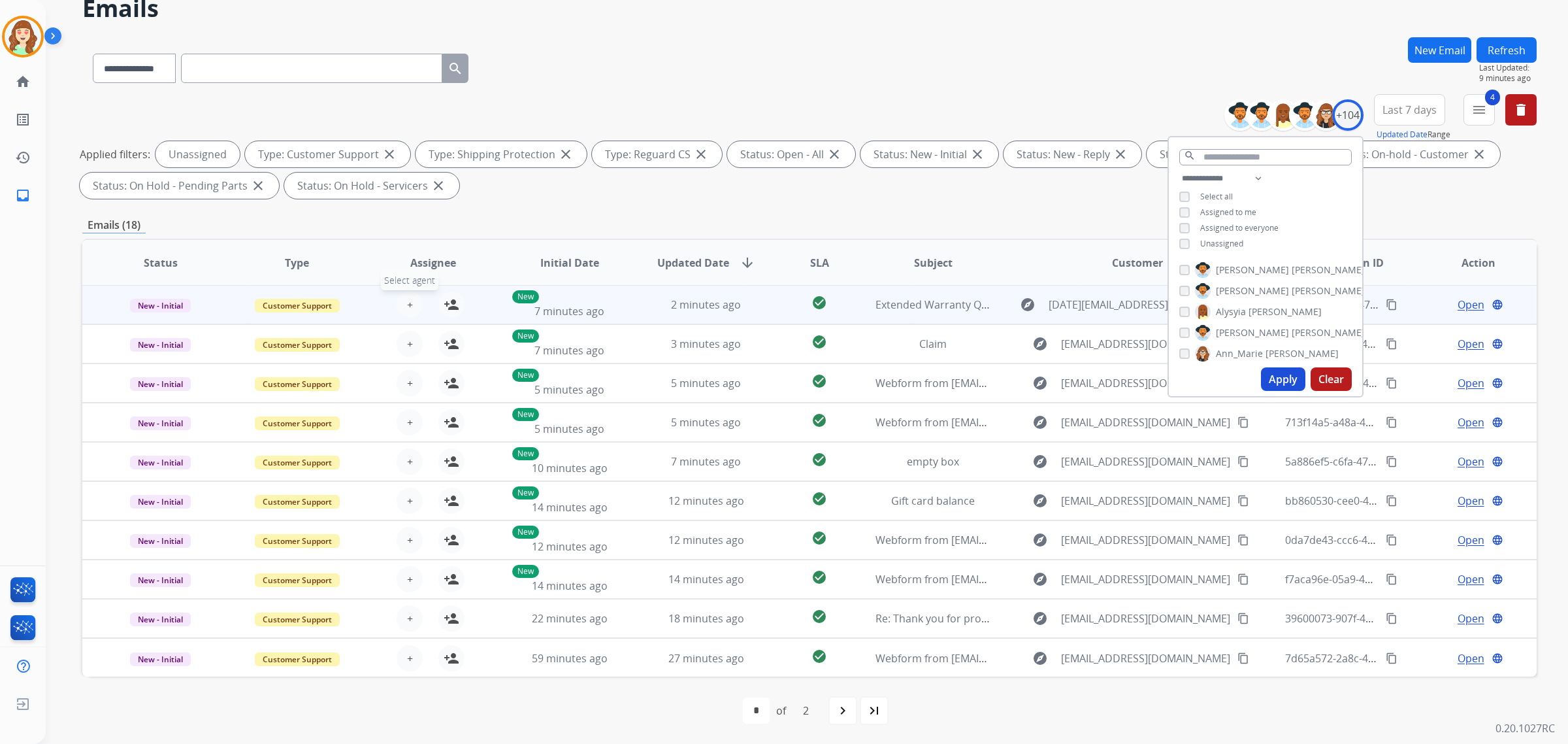
click at [407, 301] on span "+" at bounding box center [410, 304] width 6 height 16
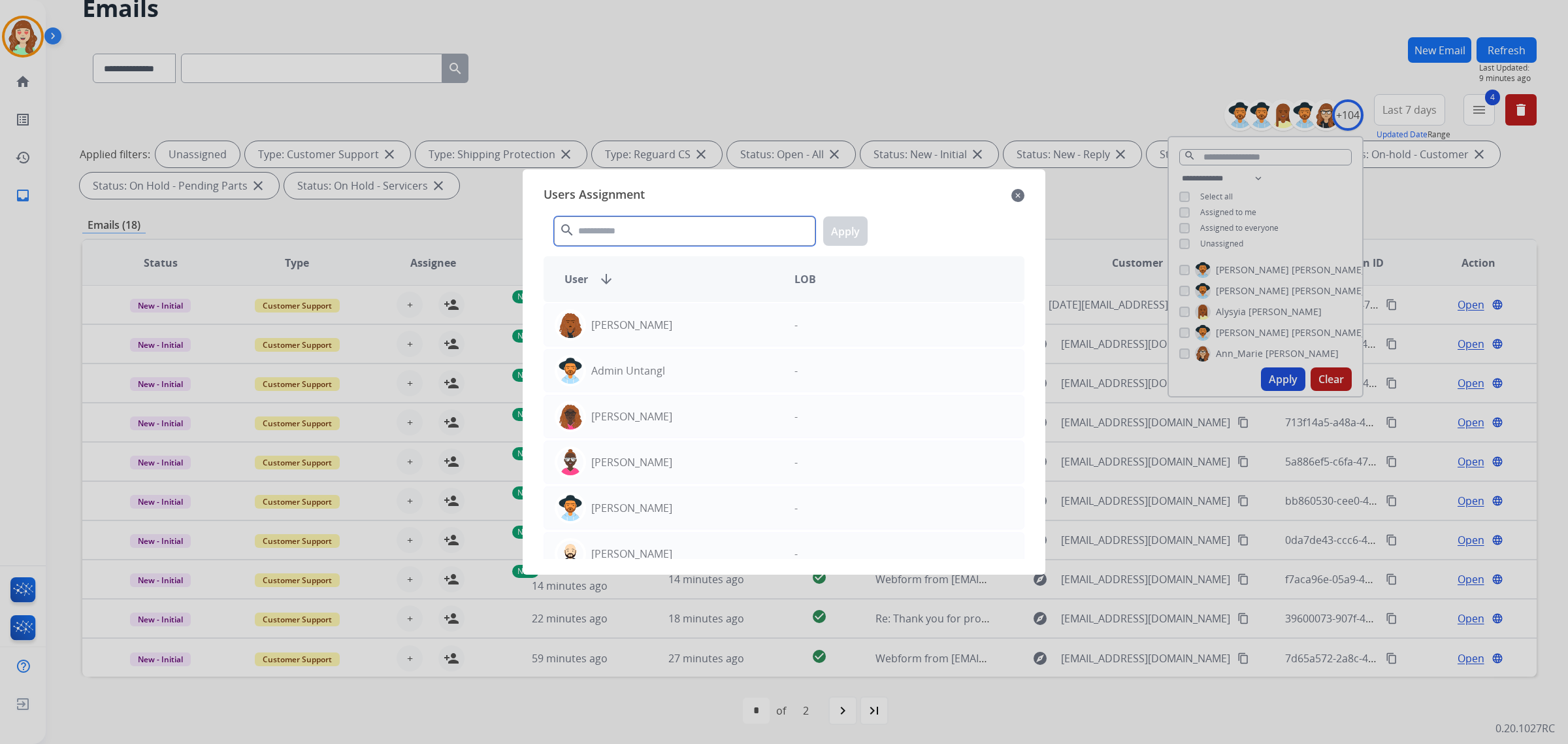
drag, startPoint x: 635, startPoint y: 236, endPoint x: 648, endPoint y: 219, distance: 21.4
click at [653, 226] on input "text" at bounding box center [684, 231] width 261 height 29
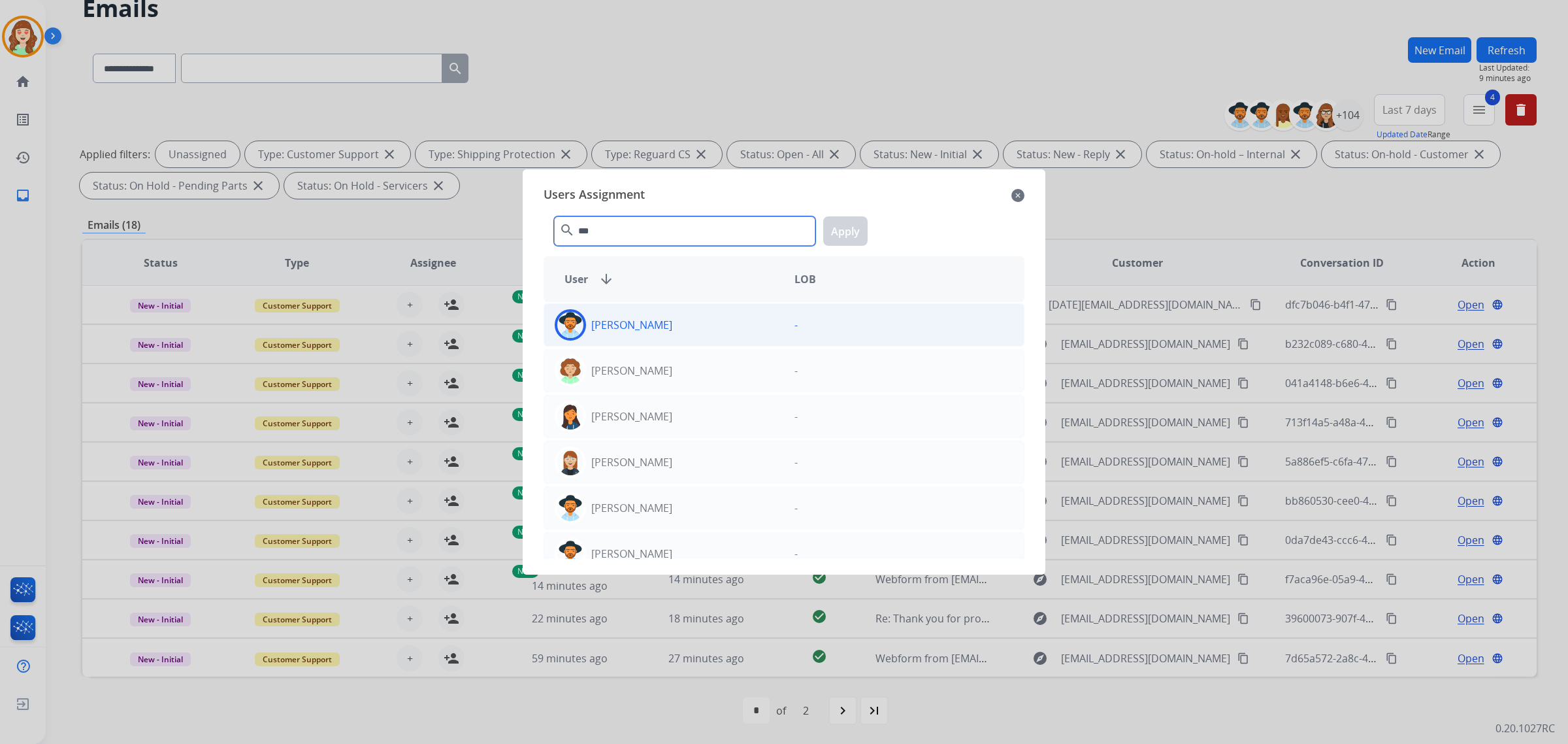
type input "***"
drag, startPoint x: 699, startPoint y: 319, endPoint x: 949, endPoint y: 266, distance: 255.6
click at [716, 320] on div "[PERSON_NAME]" at bounding box center [663, 325] width 240 height 32
drag, startPoint x: 835, startPoint y: 229, endPoint x: 628, endPoint y: 251, distance: 208.2
click at [839, 228] on button "Apply" at bounding box center [845, 231] width 44 height 29
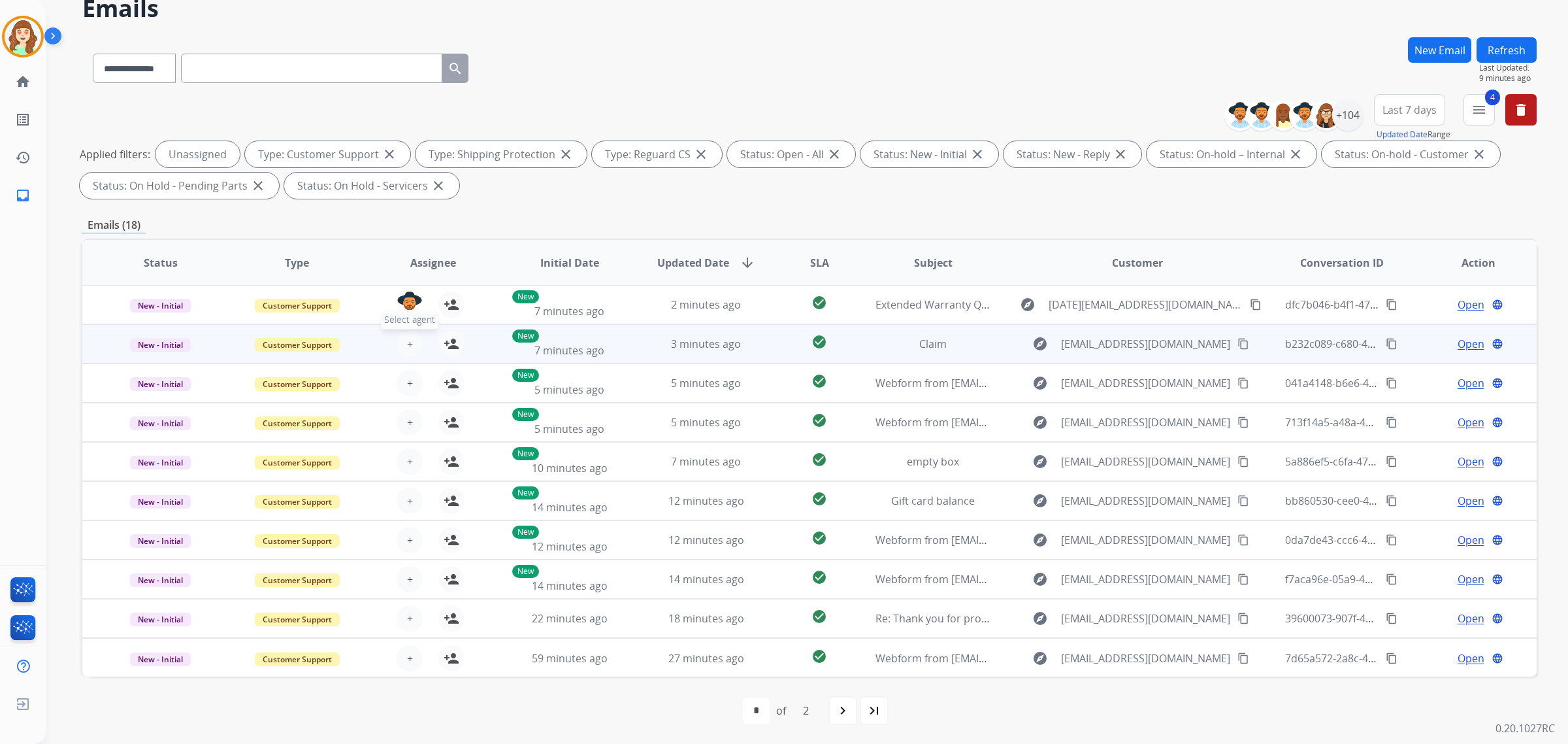
click at [410, 344] on button "+ Select agent" at bounding box center [409, 344] width 26 height 26
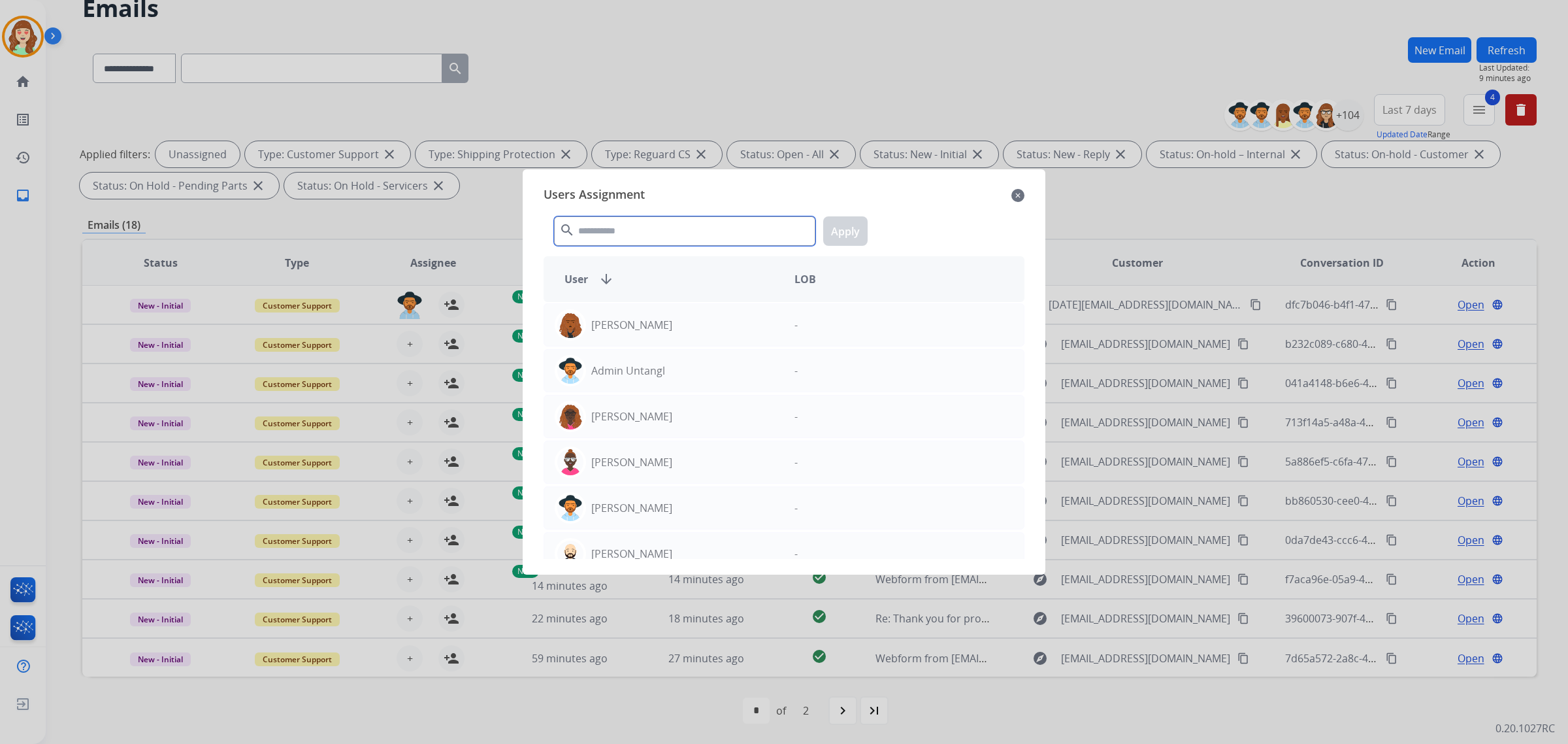
drag, startPoint x: 658, startPoint y: 228, endPoint x: 665, endPoint y: 216, distance: 13.9
click at [665, 216] on div "search Apply" at bounding box center [784, 228] width 481 height 45
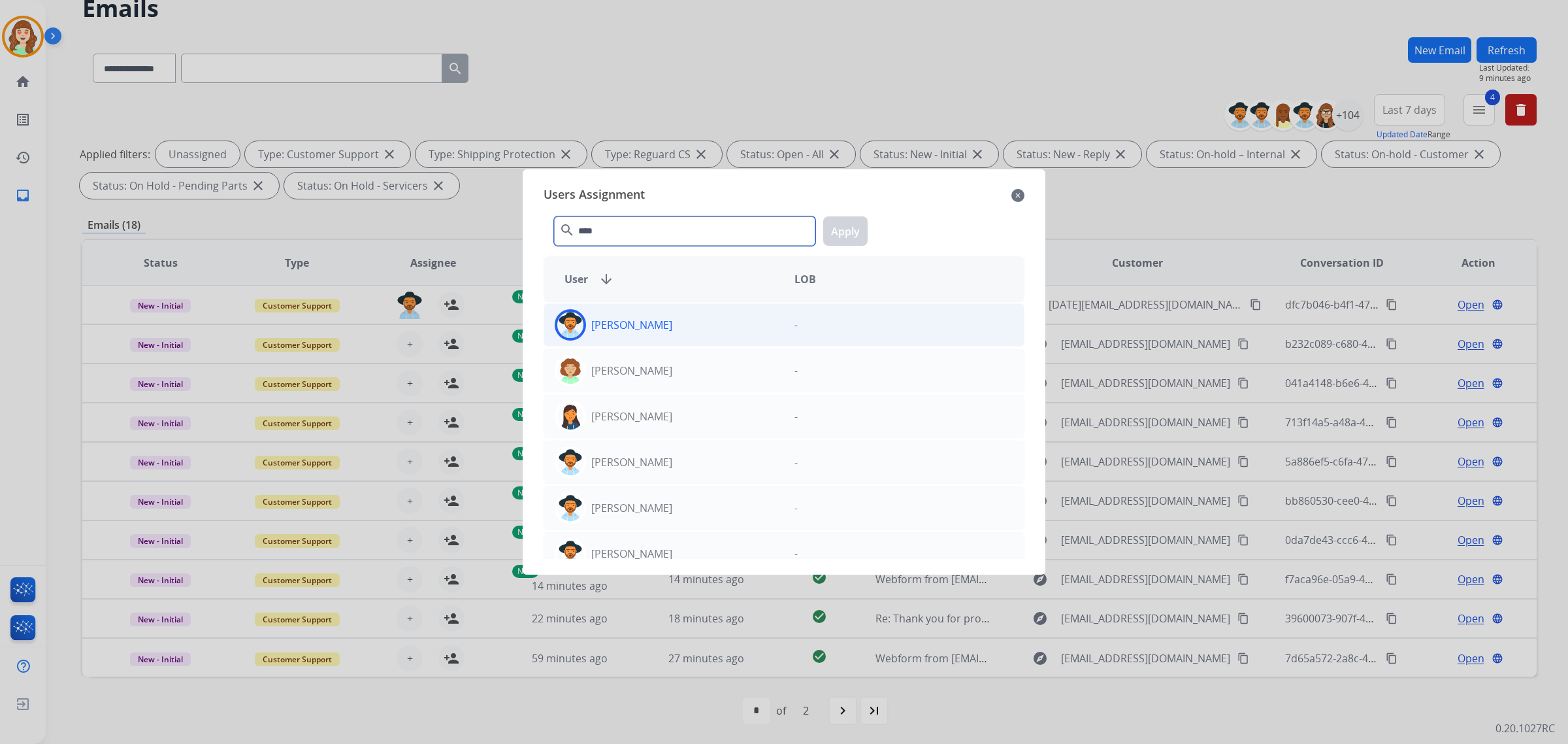
type input "****"
drag, startPoint x: 729, startPoint y: 327, endPoint x: 870, endPoint y: 286, distance: 146.8
click at [729, 328] on div "[PERSON_NAME]" at bounding box center [663, 325] width 240 height 32
click at [849, 216] on button "Apply" at bounding box center [845, 231] width 44 height 29
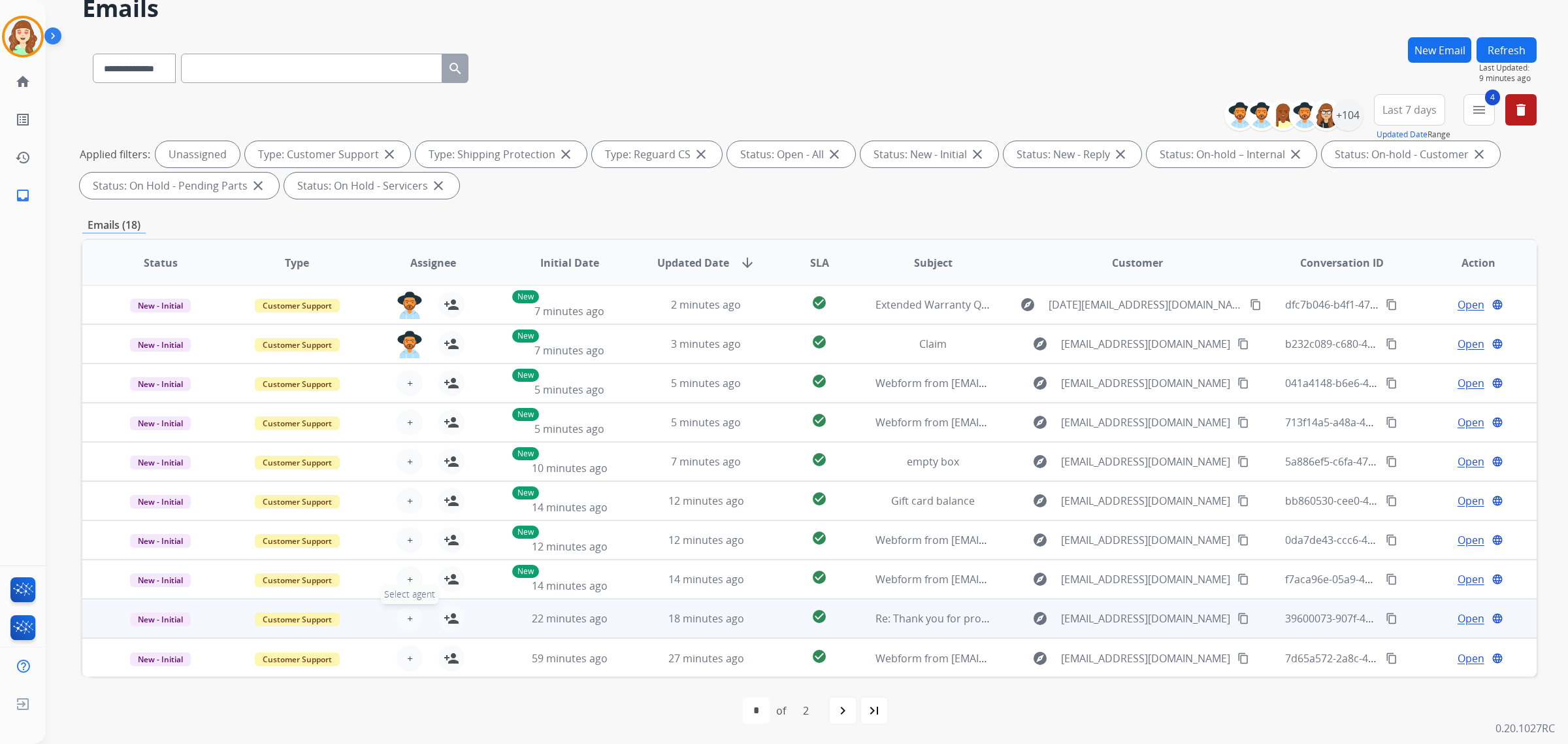
click at [412, 619] on button "+ Select agent" at bounding box center [409, 618] width 26 height 26
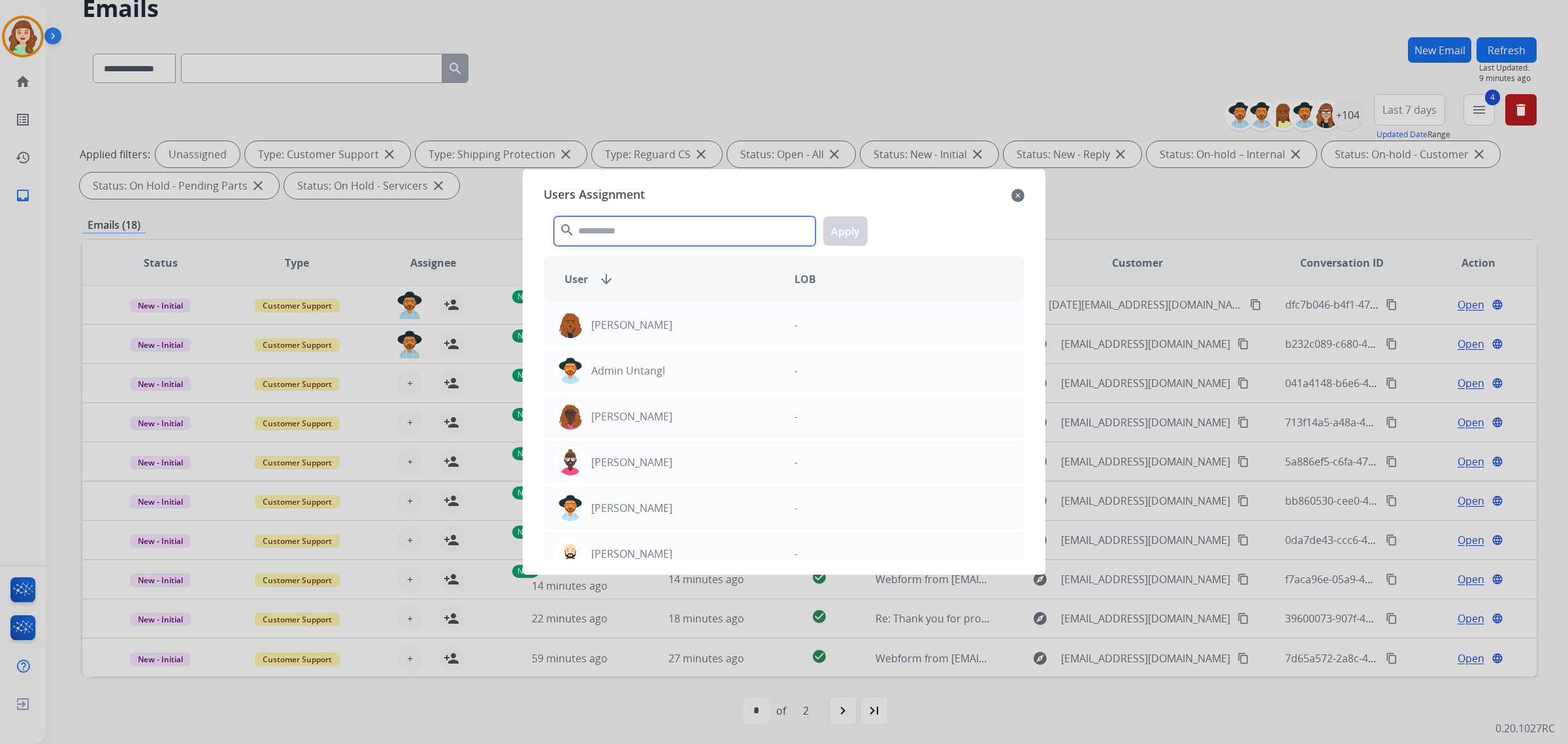
drag, startPoint x: 709, startPoint y: 223, endPoint x: 670, endPoint y: 209, distance: 41.4
click at [714, 223] on input "text" at bounding box center [684, 231] width 261 height 29
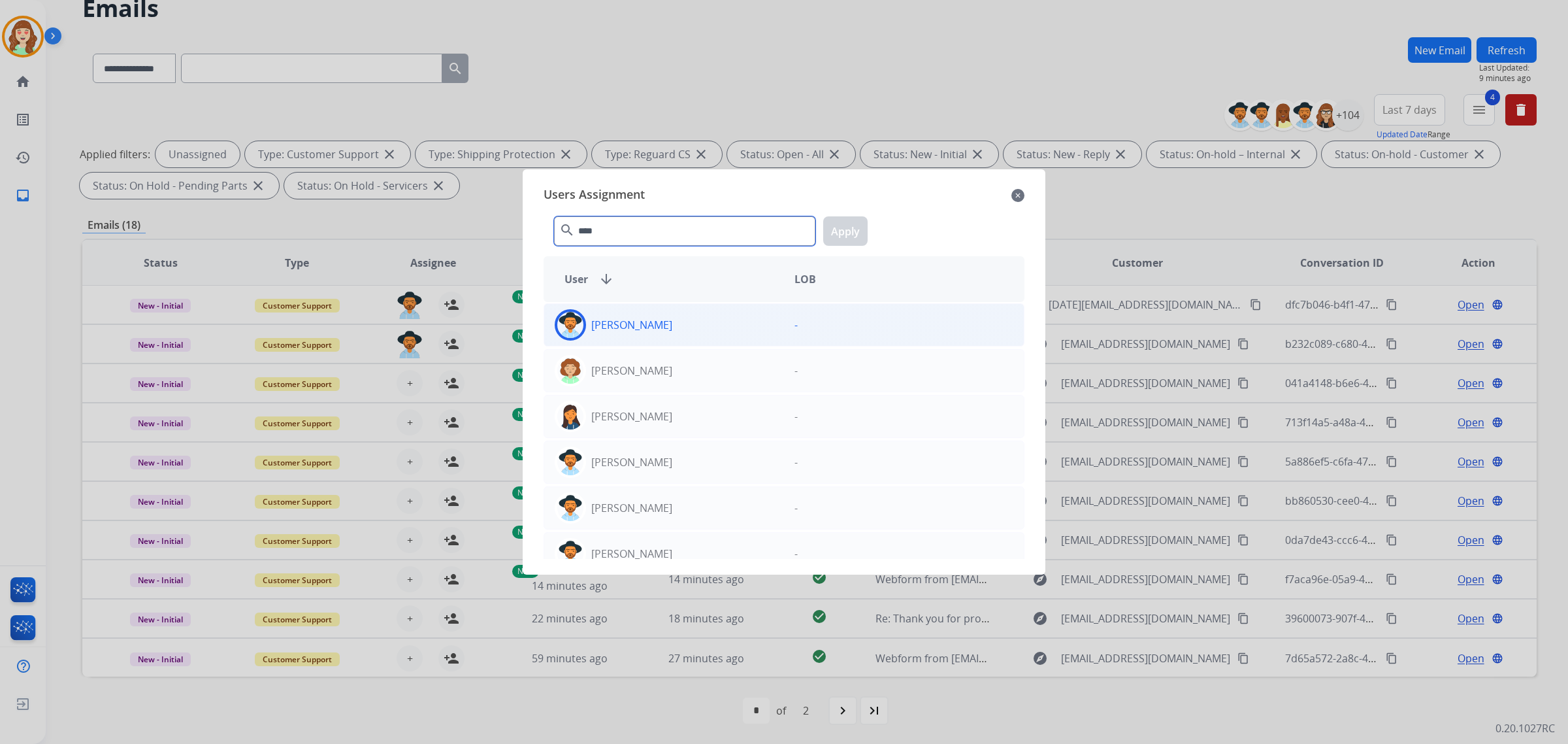
type input "****"
drag, startPoint x: 671, startPoint y: 335, endPoint x: 752, endPoint y: 314, distance: 83.7
click at [670, 334] on div "[PERSON_NAME]" at bounding box center [663, 325] width 240 height 32
click at [847, 226] on button "Apply" at bounding box center [845, 231] width 44 height 29
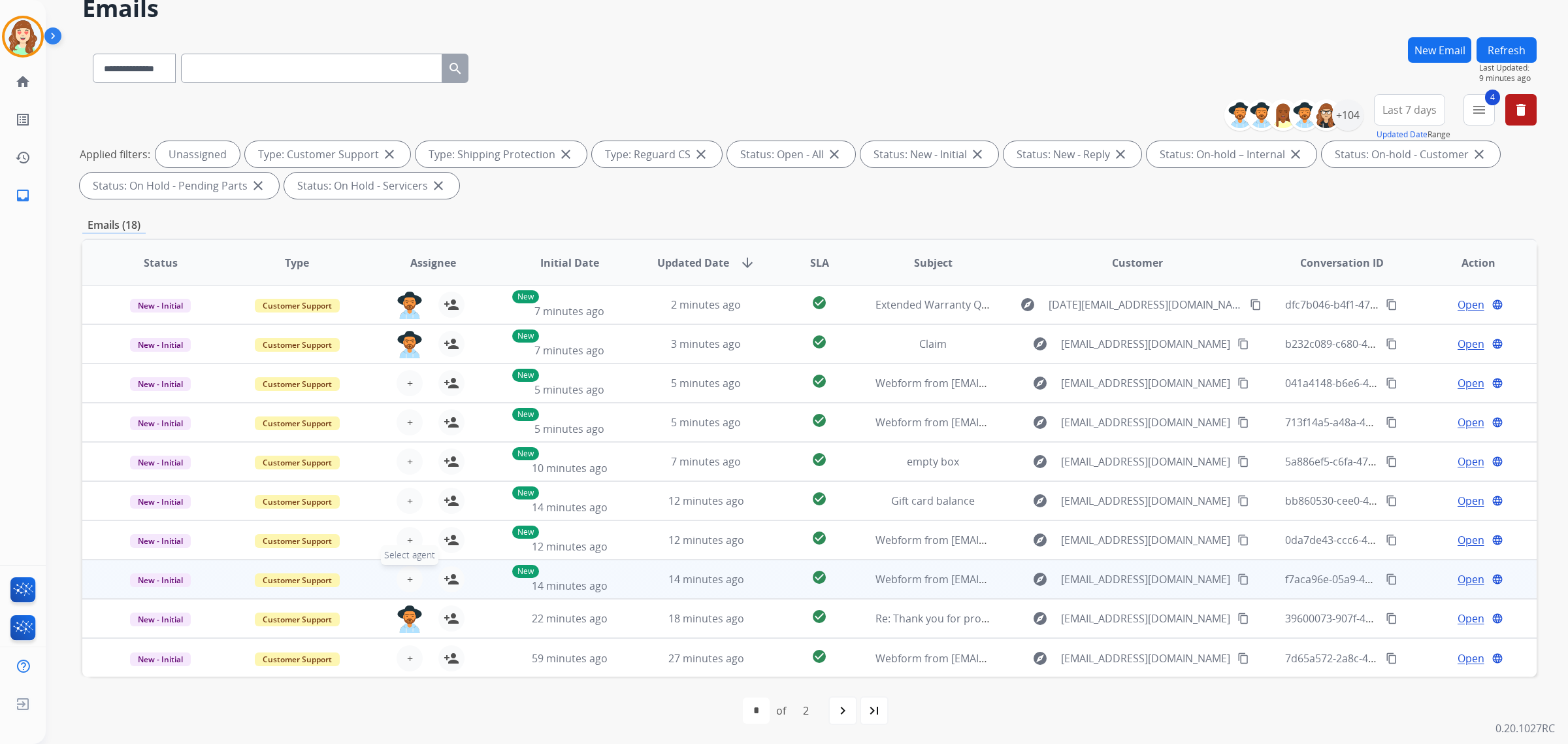
click at [409, 575] on button "+ Select agent" at bounding box center [409, 579] width 26 height 26
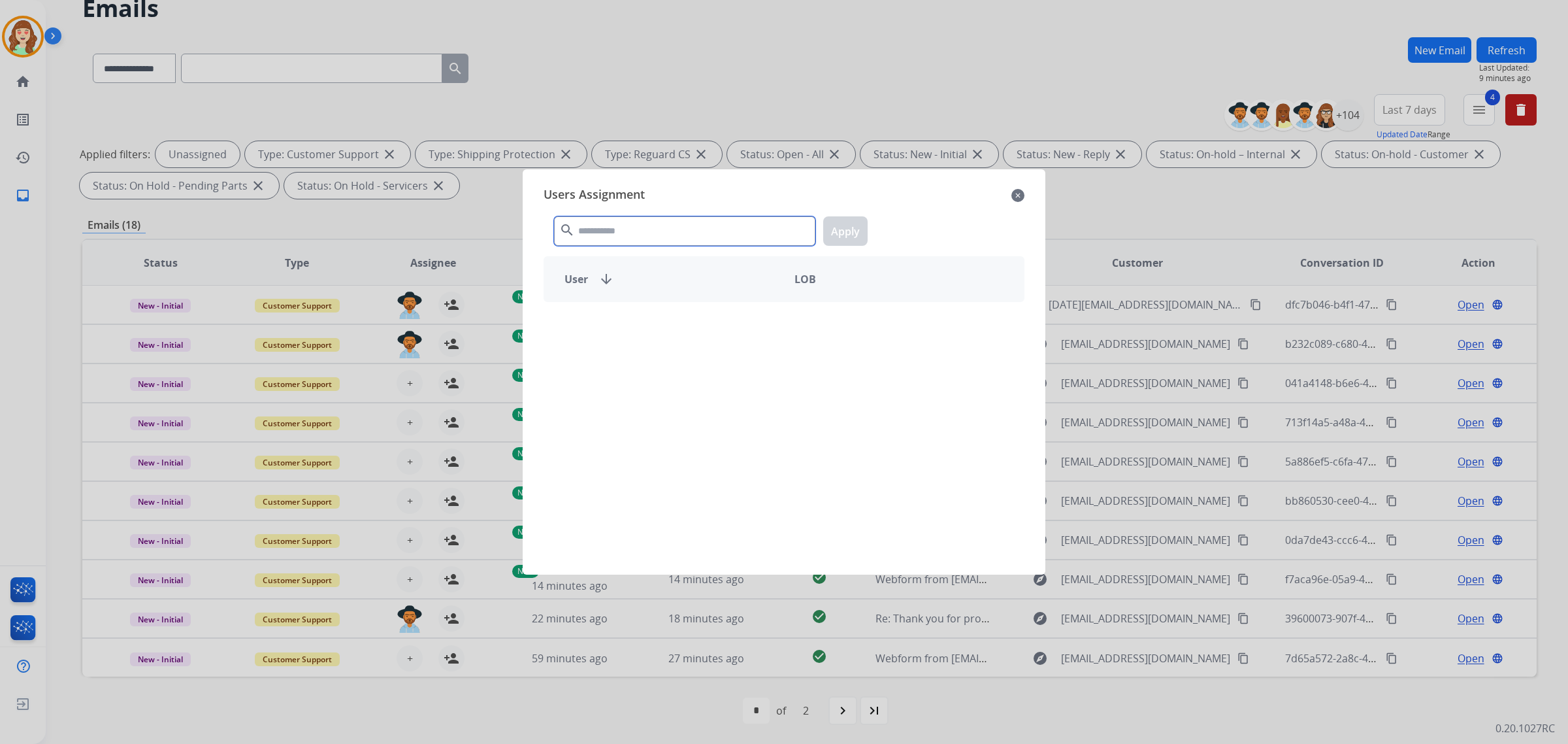
click at [643, 228] on input "text" at bounding box center [684, 231] width 261 height 29
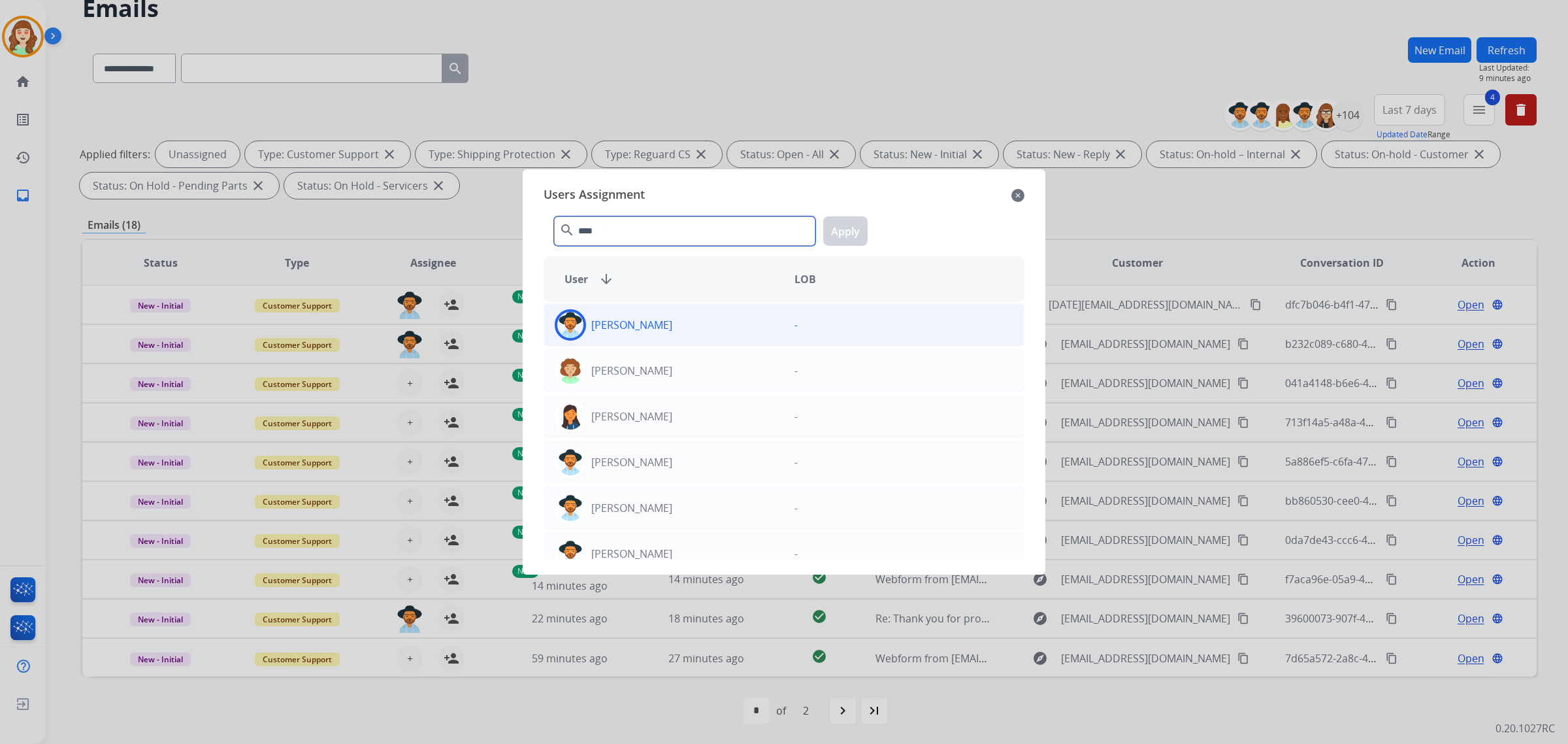
type input "****"
click at [650, 315] on div "[PERSON_NAME]" at bounding box center [663, 325] width 240 height 32
click at [849, 221] on button "Apply" at bounding box center [845, 231] width 44 height 29
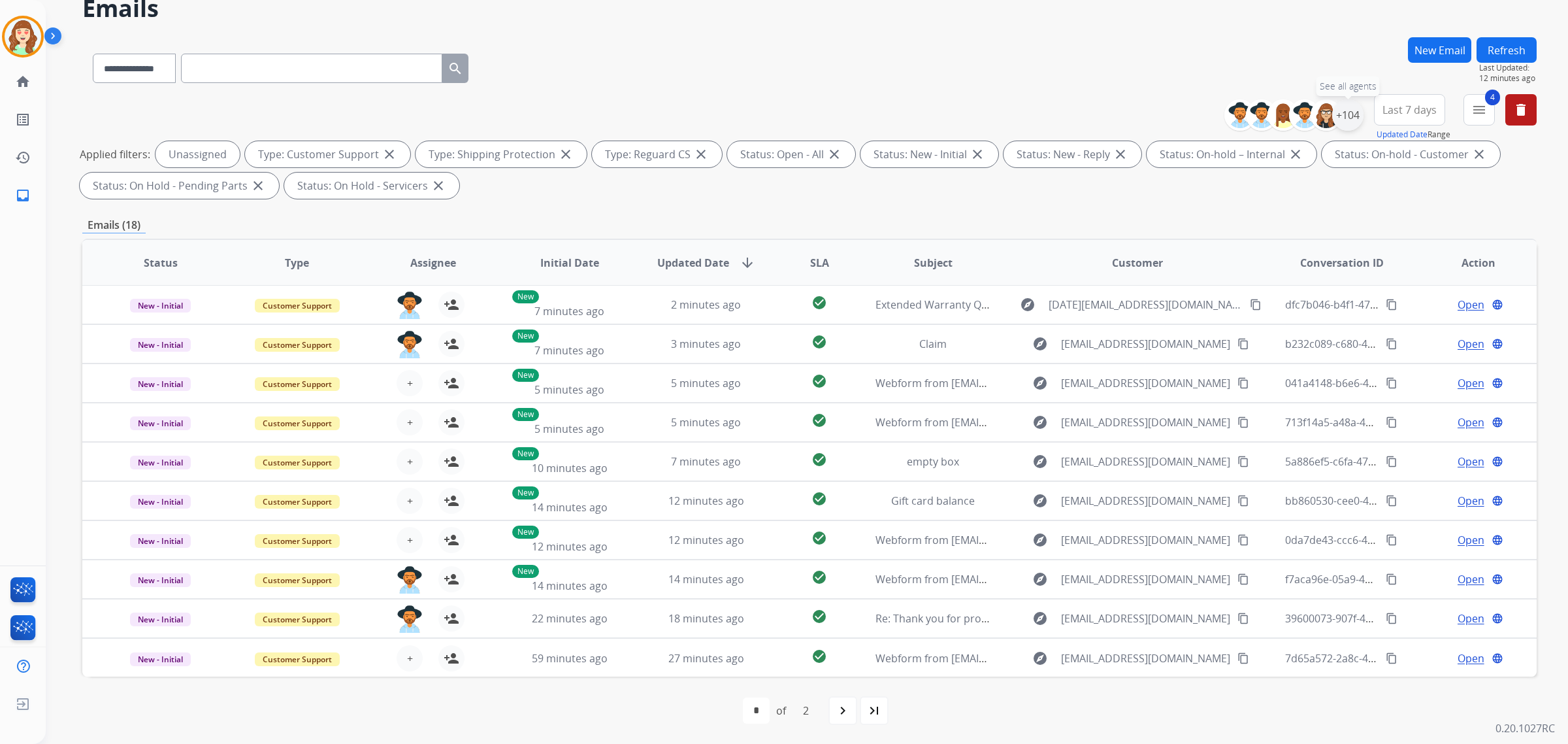
drag, startPoint x: 1340, startPoint y: 115, endPoint x: 1330, endPoint y: 115, distance: 10.0
click at [1340, 115] on div "+104" at bounding box center [1348, 115] width 31 height 32
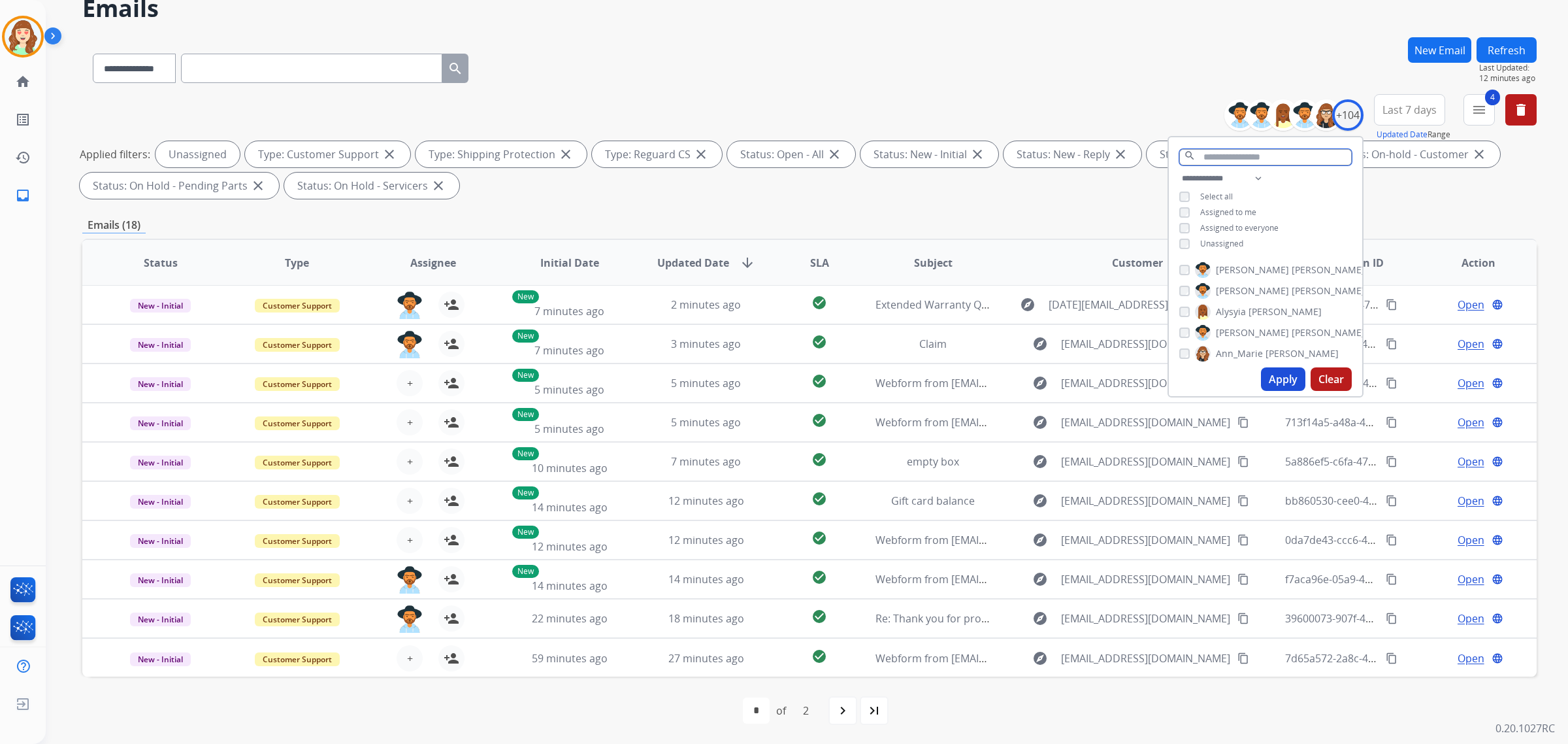
click at [1227, 157] on input "text" at bounding box center [1265, 157] width 172 height 16
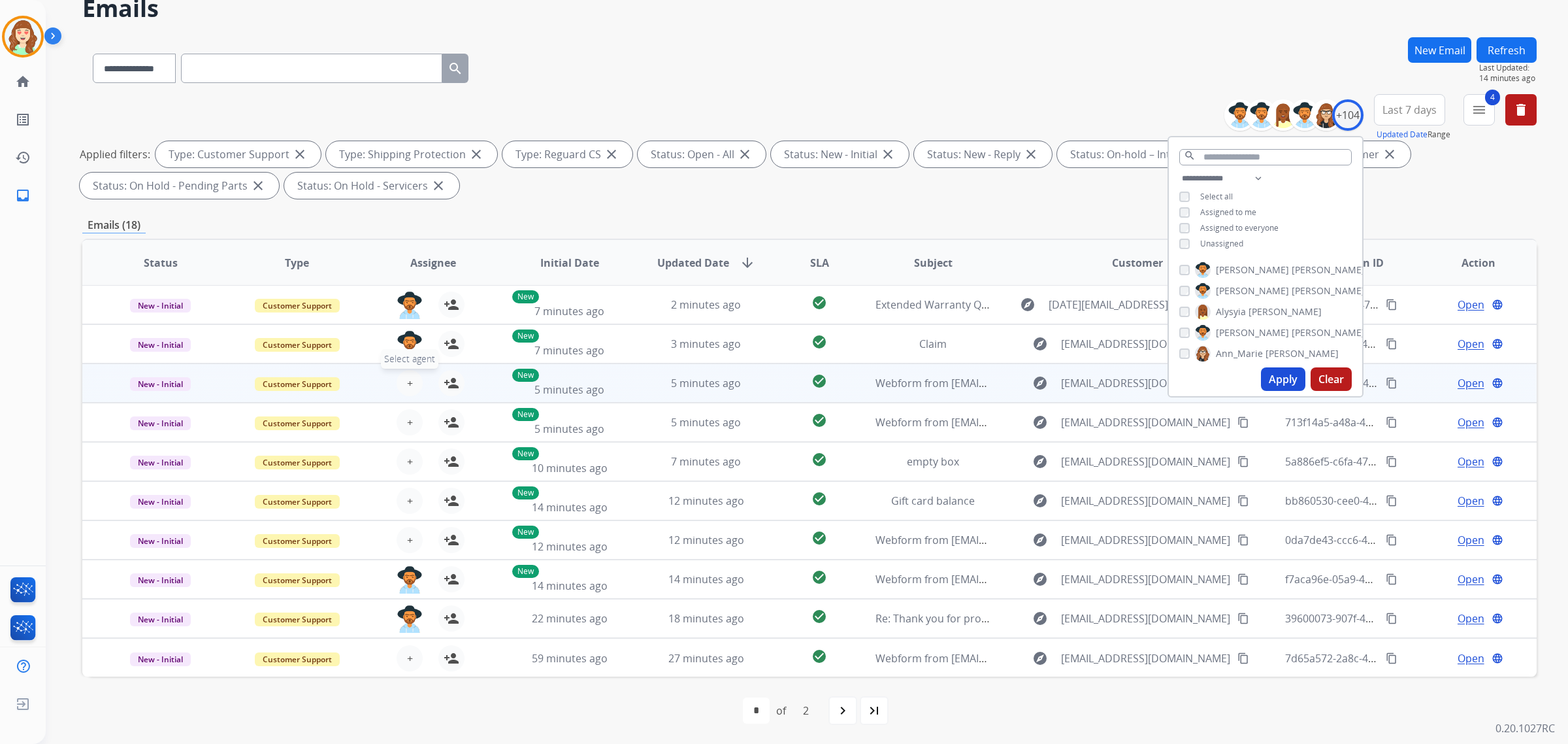
click at [405, 378] on button "+ Select agent" at bounding box center [409, 383] width 26 height 26
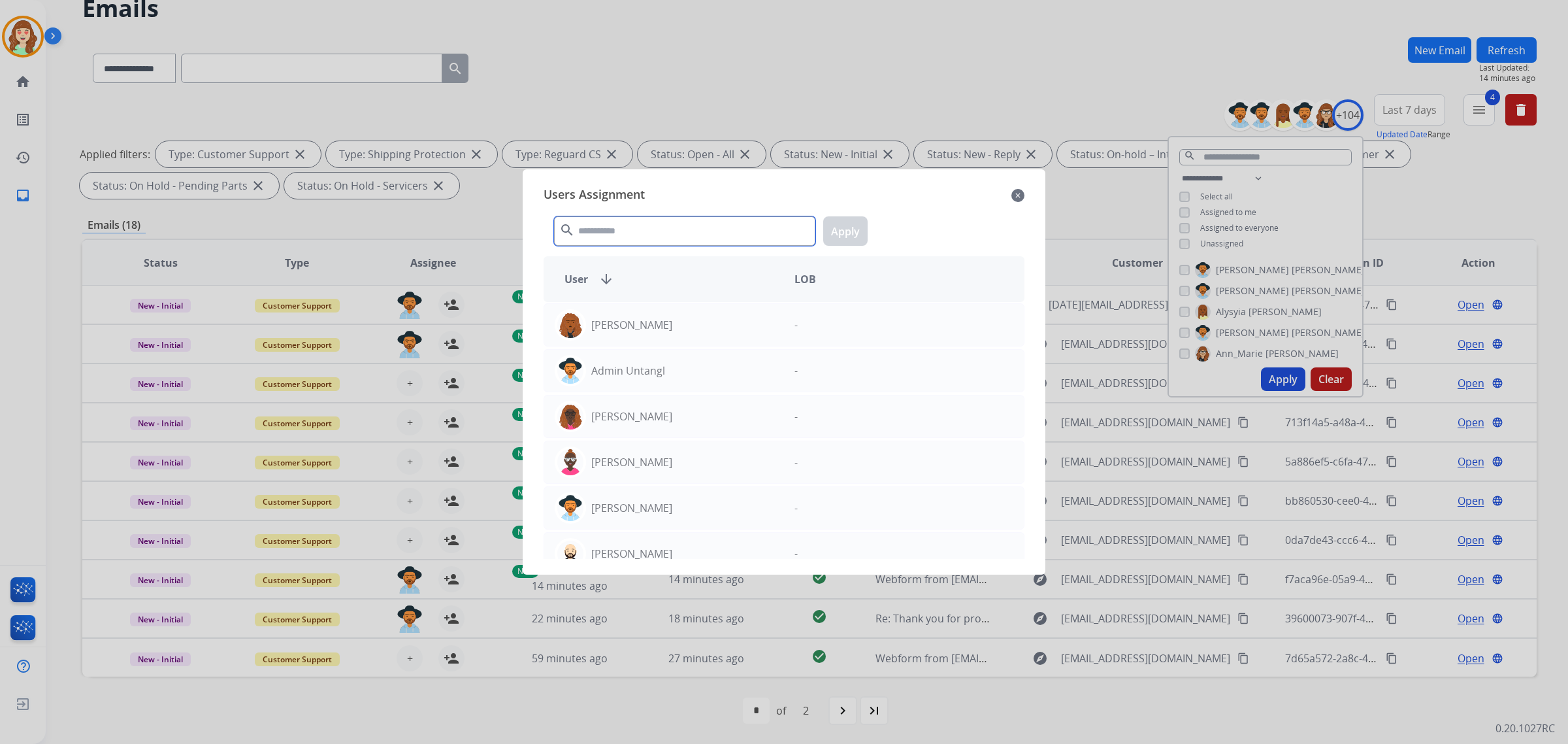
click at [633, 226] on input "text" at bounding box center [684, 231] width 261 height 29
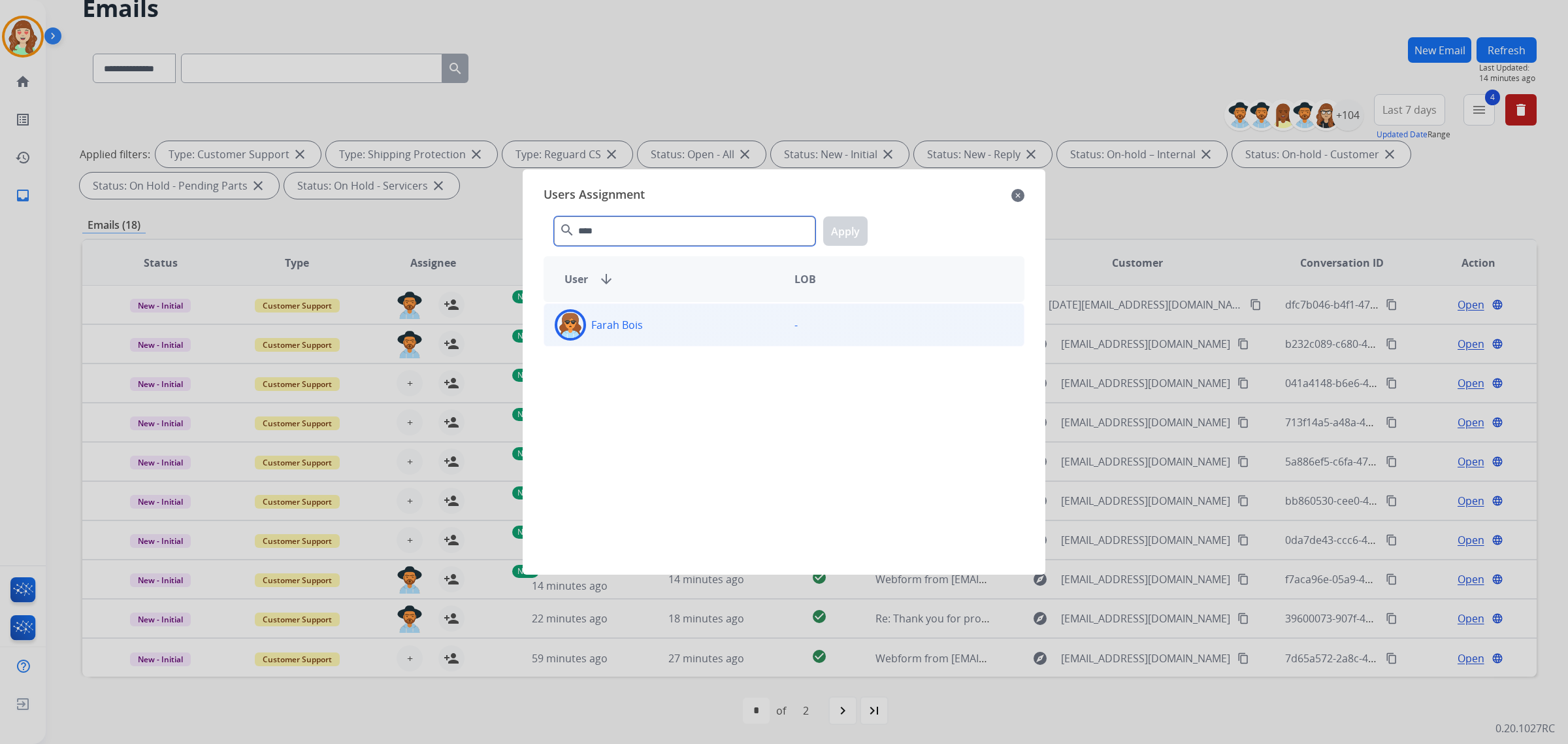
type input "****"
drag, startPoint x: 711, startPoint y: 331, endPoint x: 872, endPoint y: 283, distance: 168.0
click at [716, 327] on div "Farah Bois" at bounding box center [663, 325] width 240 height 32
click at [857, 226] on button "Apply" at bounding box center [845, 231] width 44 height 29
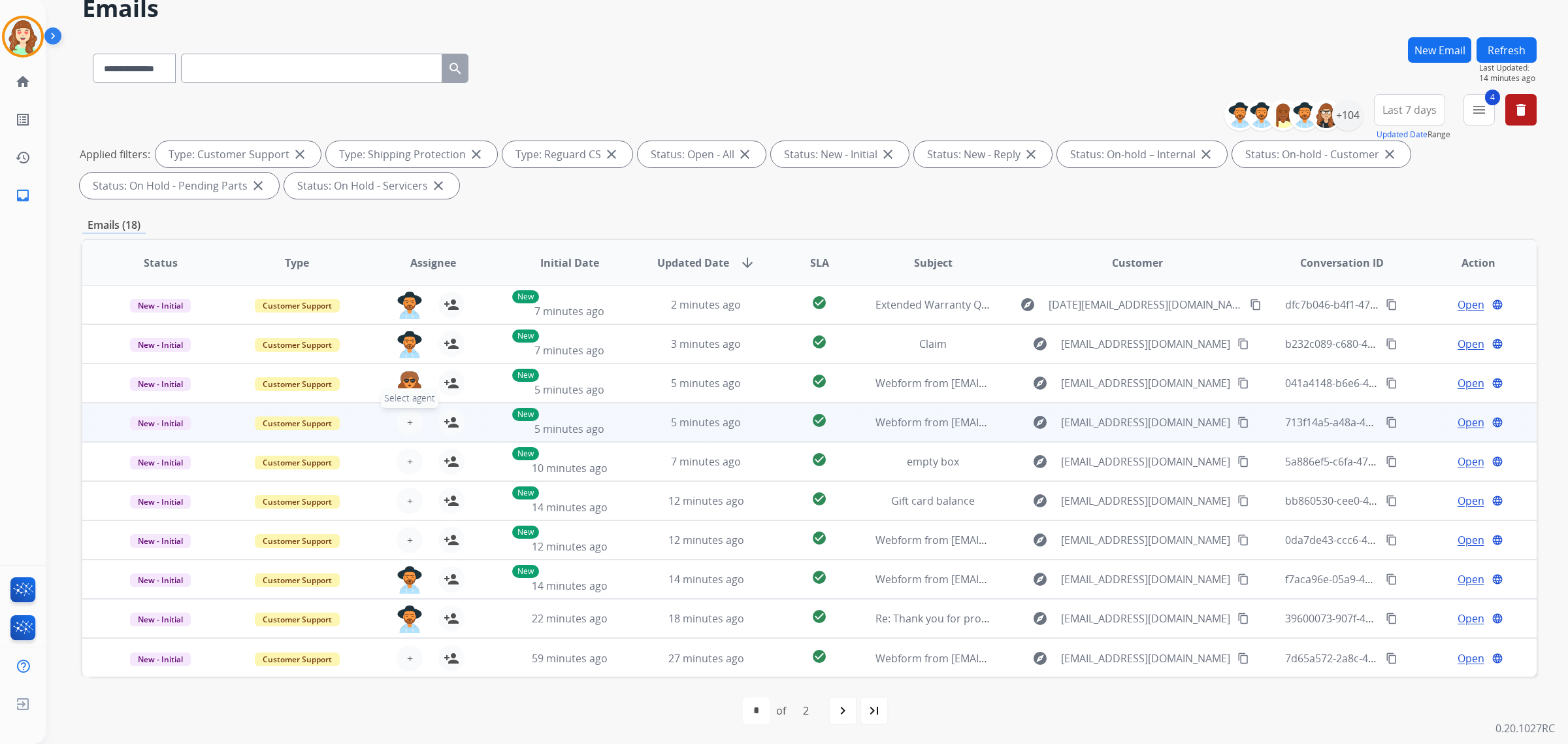
click at [407, 420] on span "+" at bounding box center [410, 422] width 6 height 16
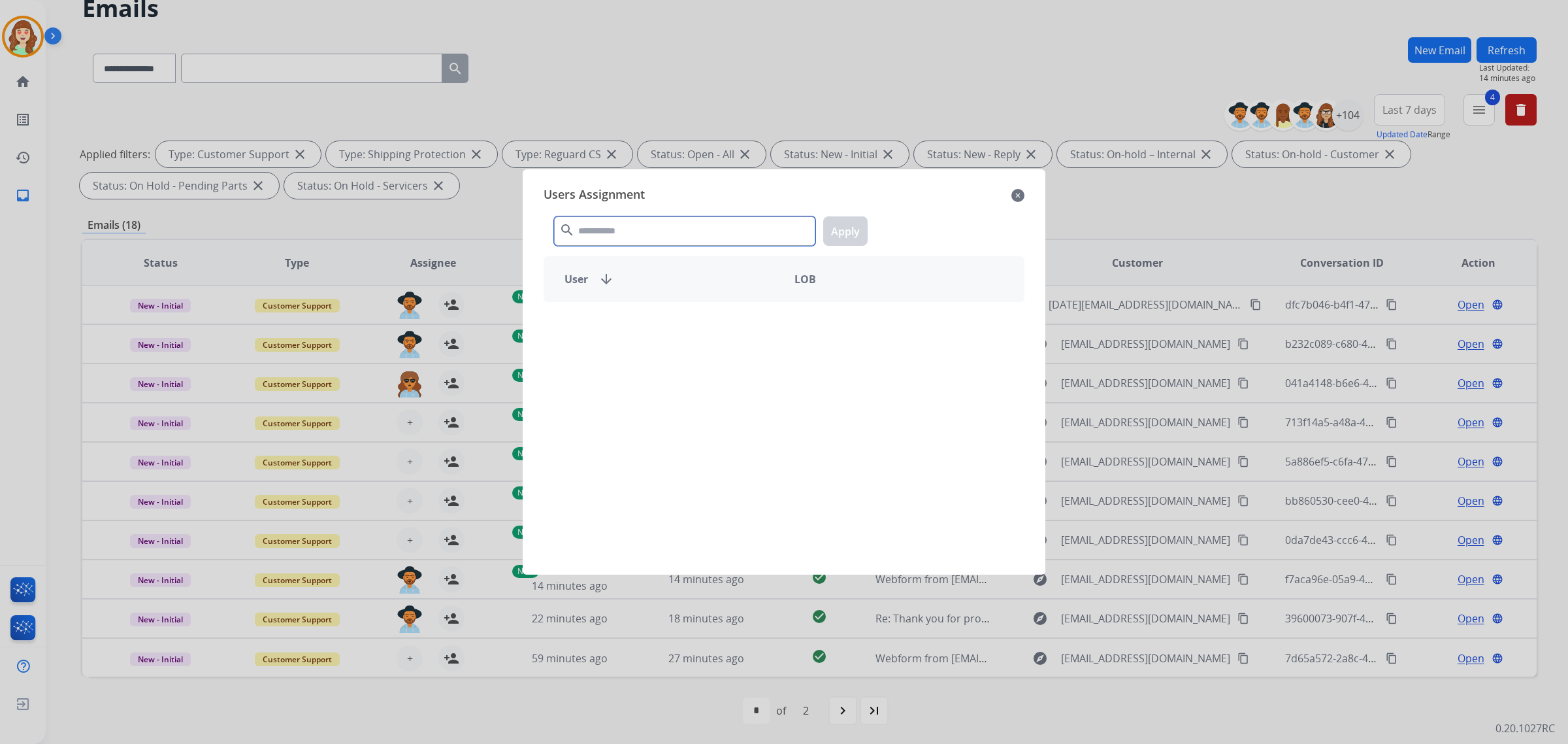
click at [697, 231] on input "text" at bounding box center [684, 231] width 261 height 29
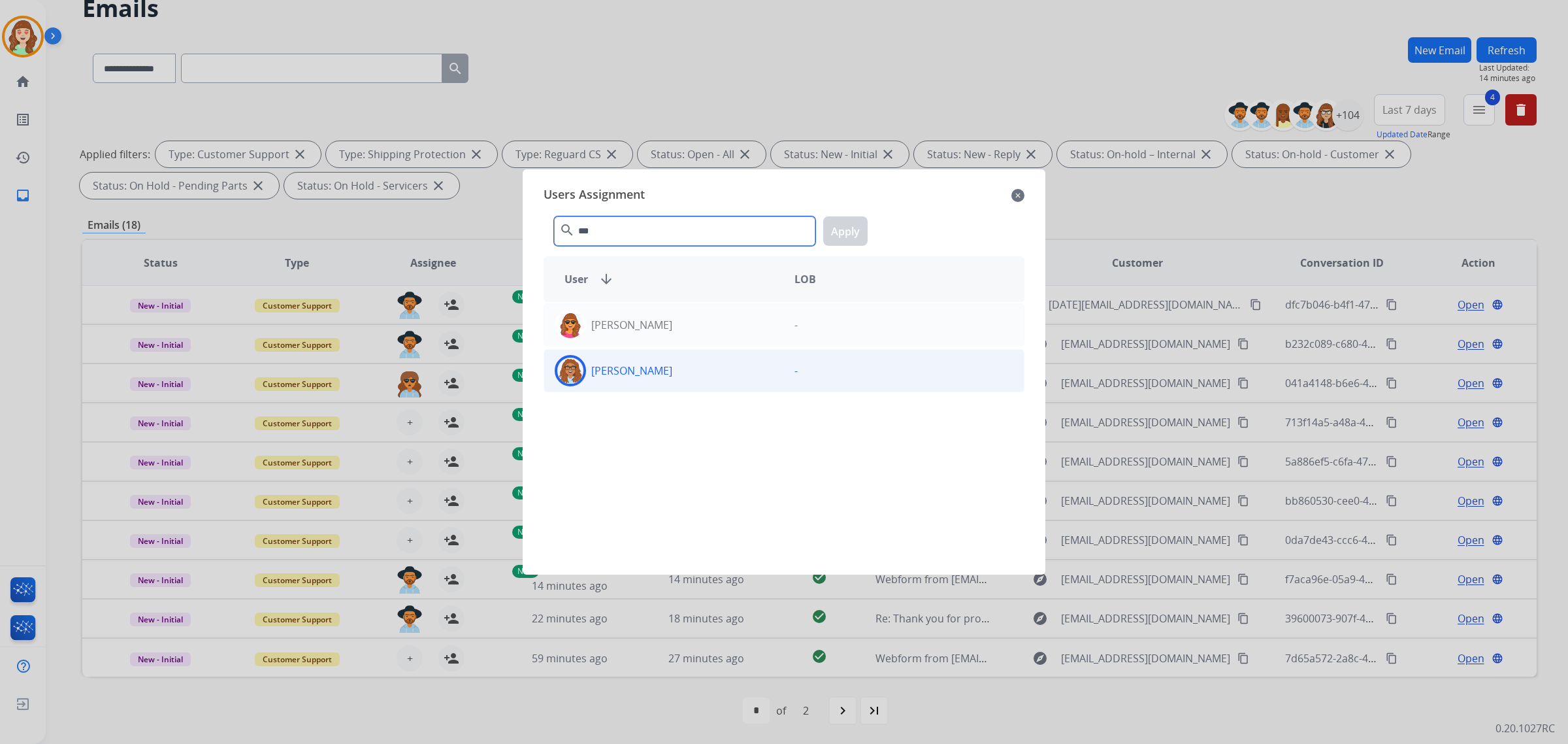
type input "***"
click at [675, 375] on div "[PERSON_NAME]" at bounding box center [663, 371] width 240 height 32
click at [848, 232] on button "Apply" at bounding box center [845, 231] width 44 height 29
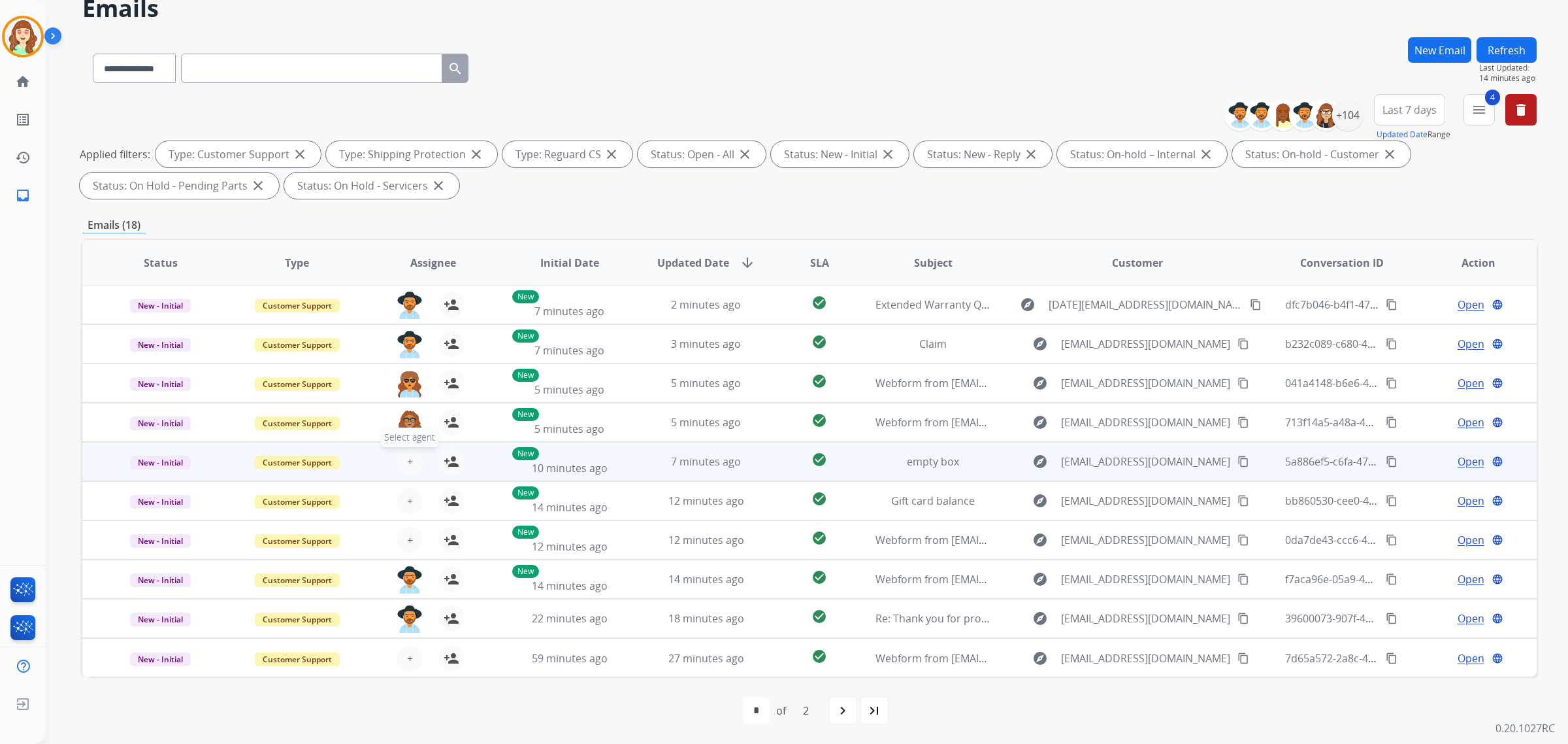
click at [407, 460] on span "+" at bounding box center [410, 462] width 6 height 16
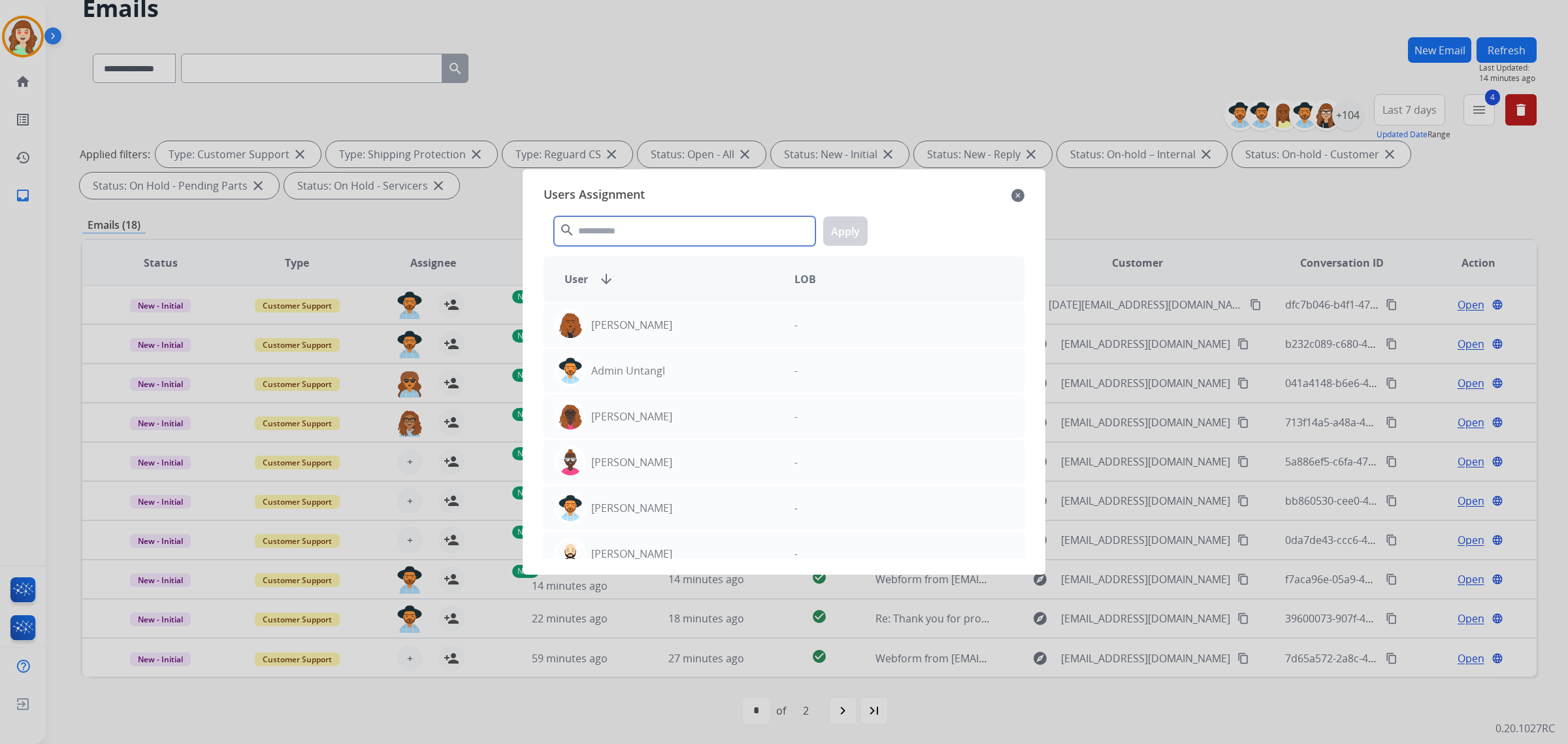
click at [689, 233] on input "text" at bounding box center [684, 231] width 261 height 29
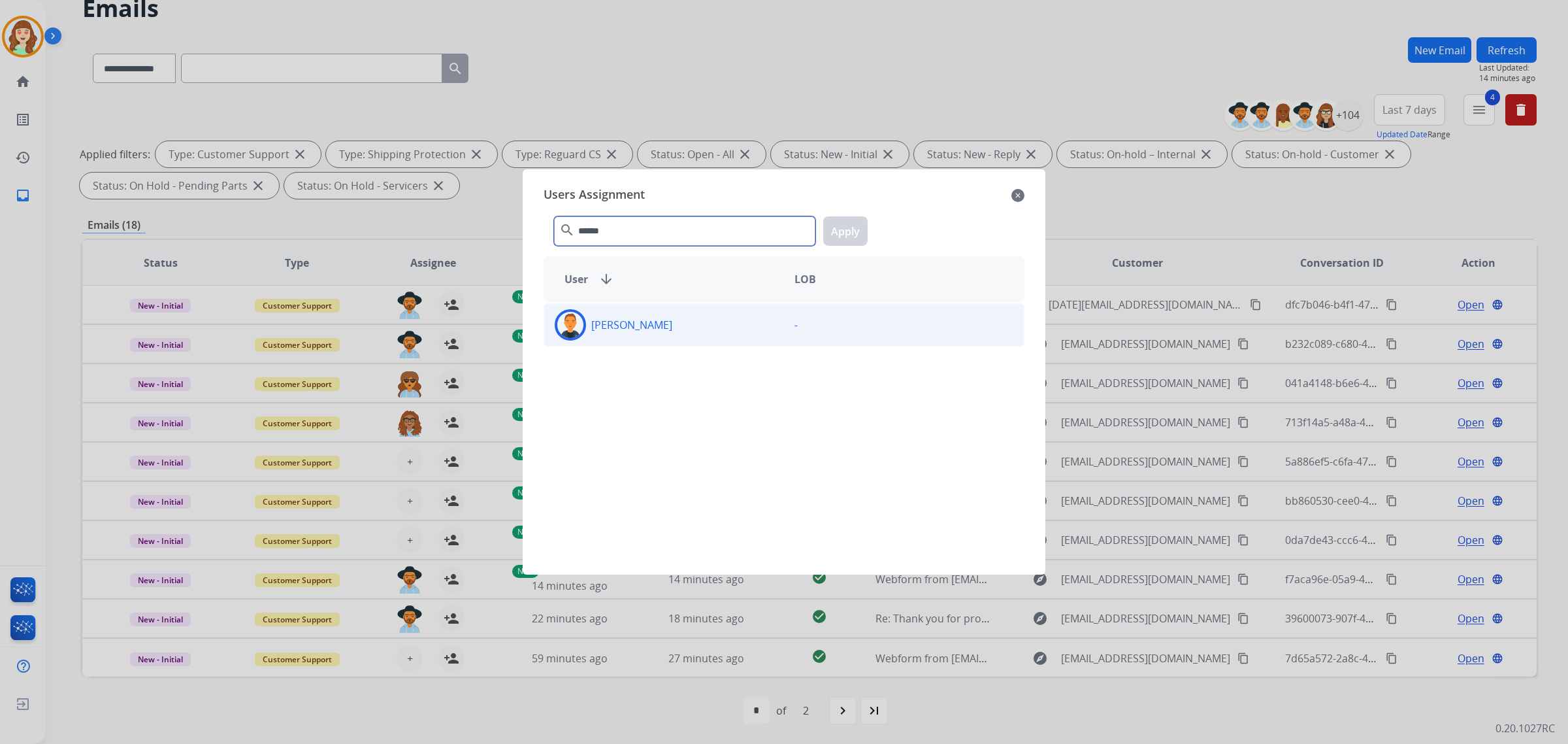
type input "******"
click at [646, 334] on div "[PERSON_NAME]" at bounding box center [663, 325] width 240 height 32
click at [842, 239] on button "Apply" at bounding box center [845, 231] width 44 height 29
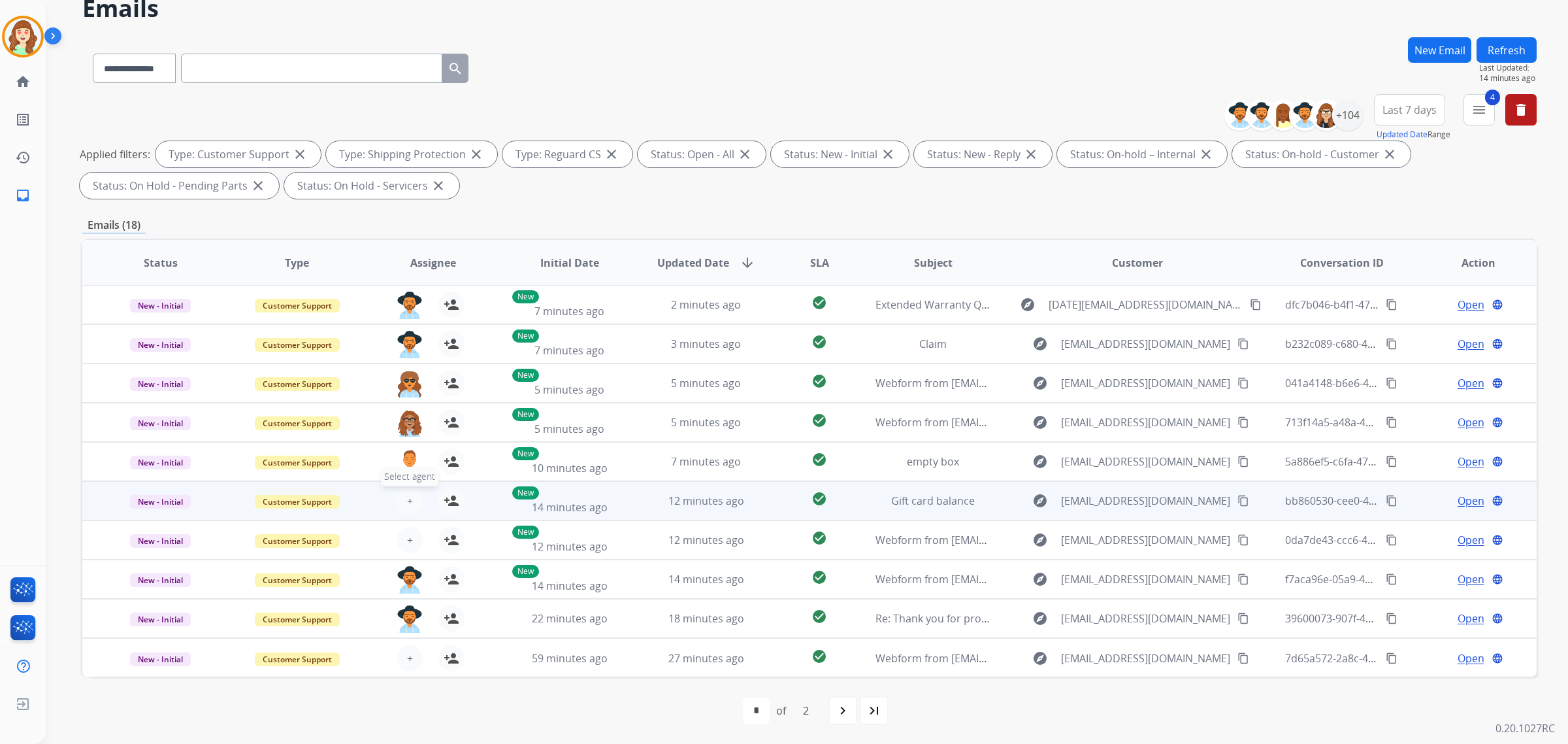
click at [401, 498] on button "+ Select agent" at bounding box center [409, 501] width 26 height 26
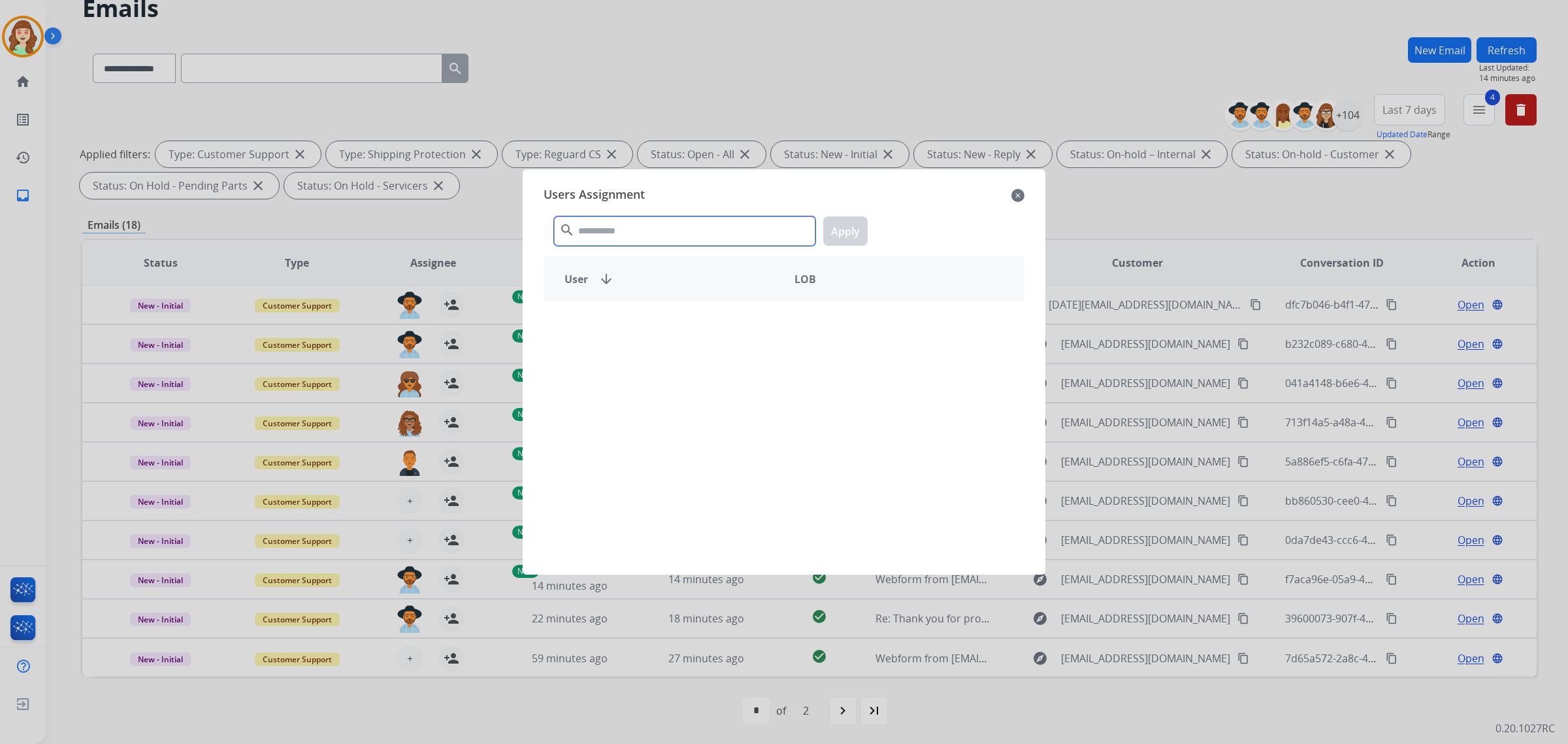
click at [686, 234] on input "text" at bounding box center [684, 231] width 261 height 29
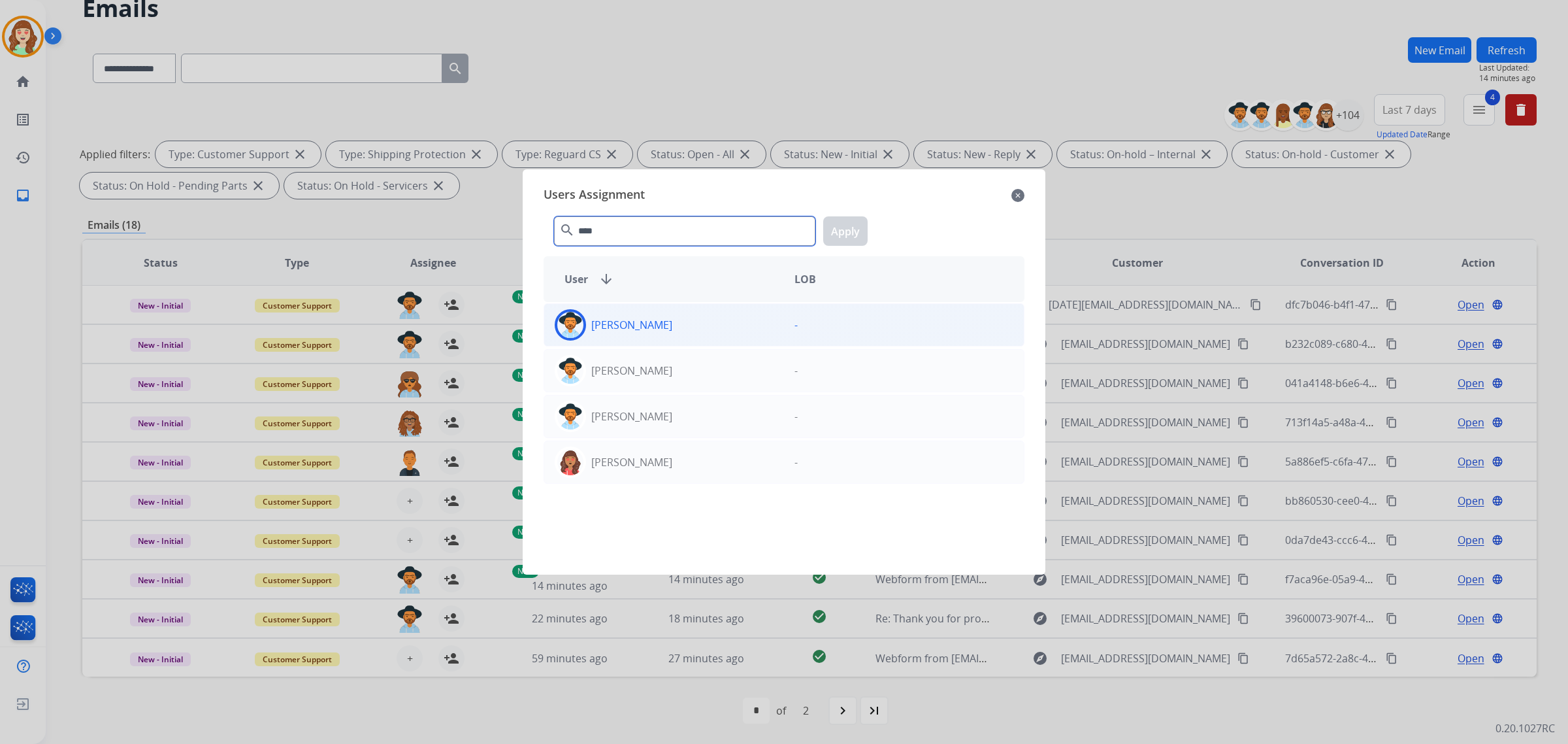
type input "****"
click at [675, 324] on div "[PERSON_NAME]" at bounding box center [663, 325] width 240 height 32
drag, startPoint x: 863, startPoint y: 246, endPoint x: 799, endPoint y: 282, distance: 73.4
click at [860, 246] on div "**** search Apply" at bounding box center [784, 228] width 481 height 45
click at [850, 232] on button "Apply" at bounding box center [845, 231] width 44 height 29
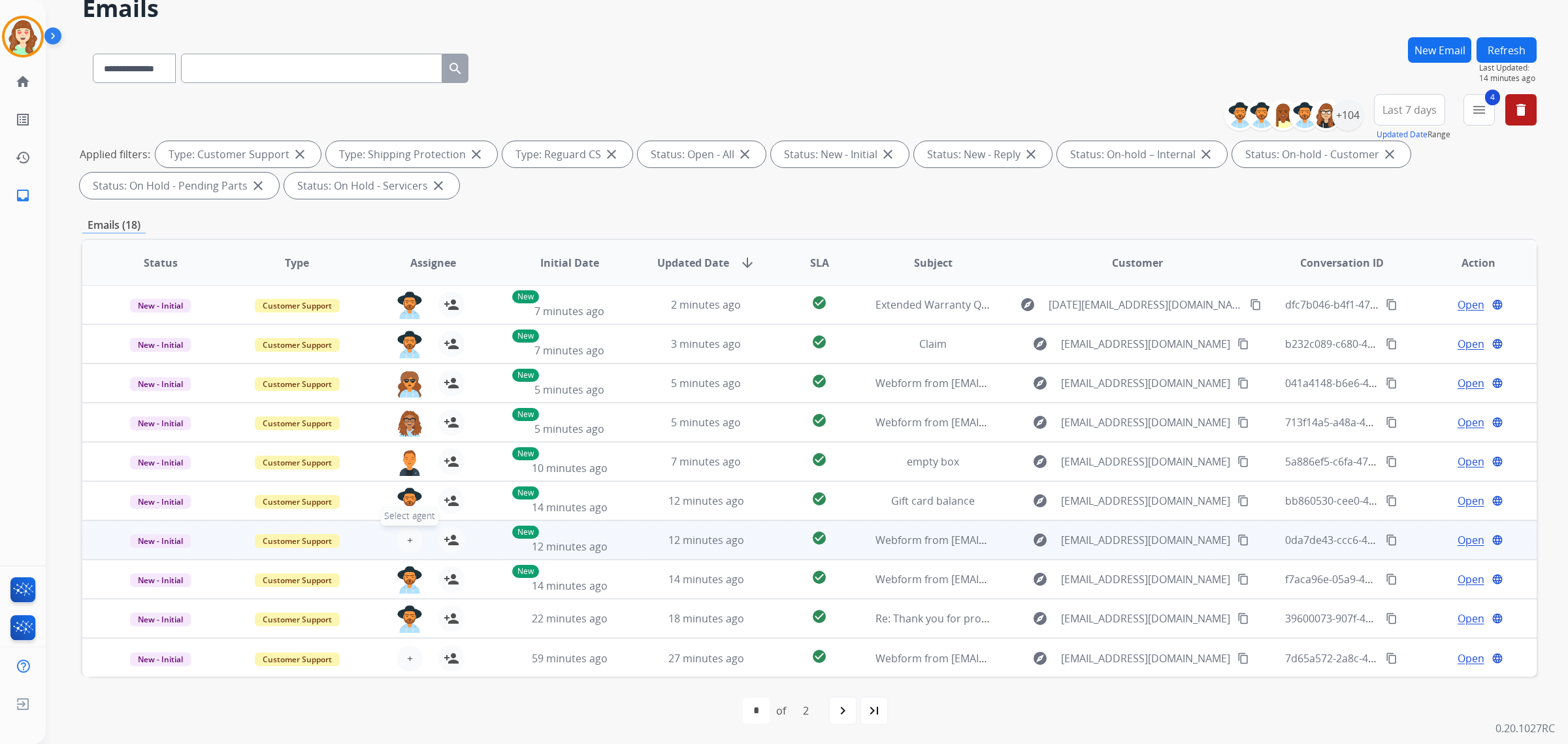
click at [402, 531] on button "+ Select agent" at bounding box center [409, 540] width 26 height 26
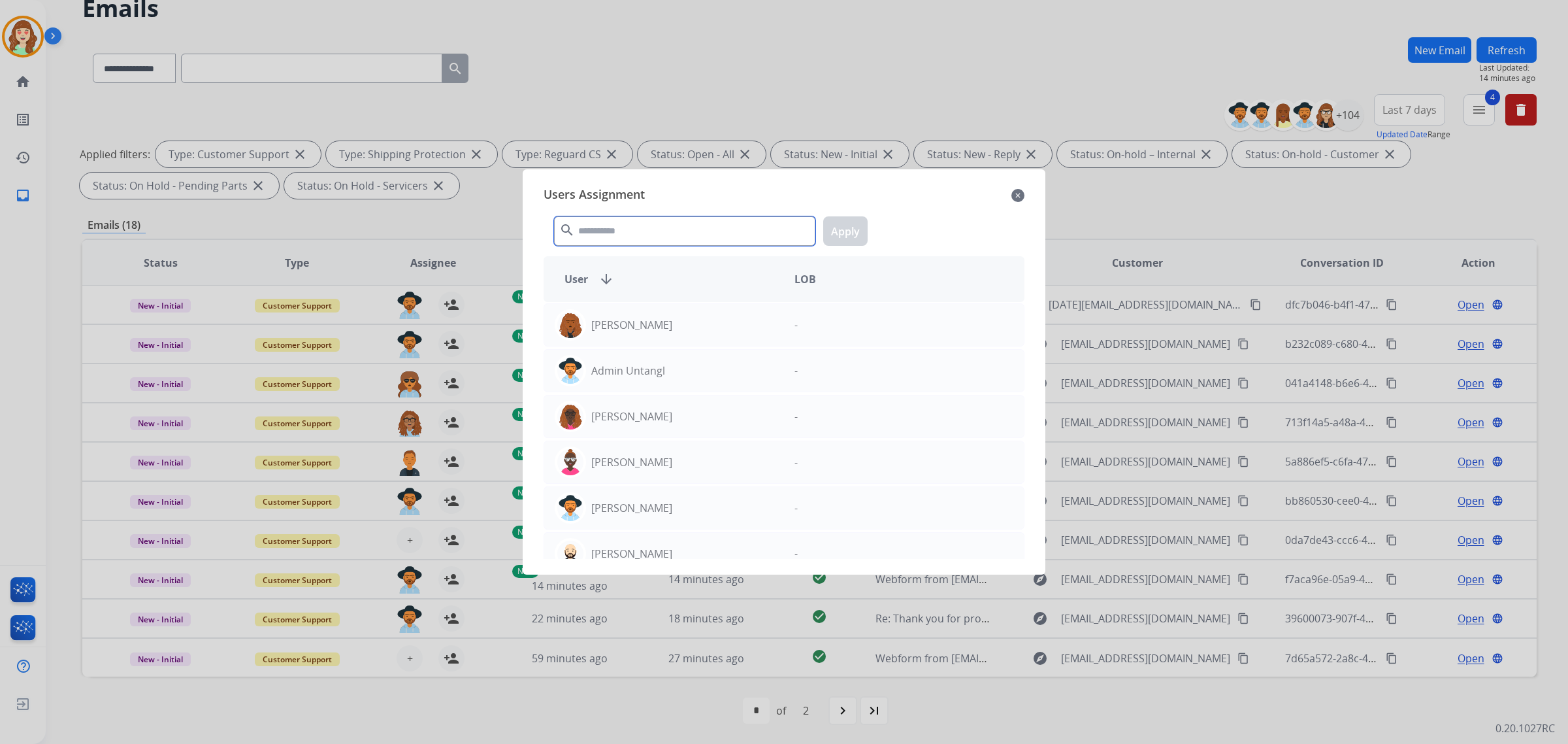
click at [680, 233] on input "text" at bounding box center [684, 231] width 261 height 29
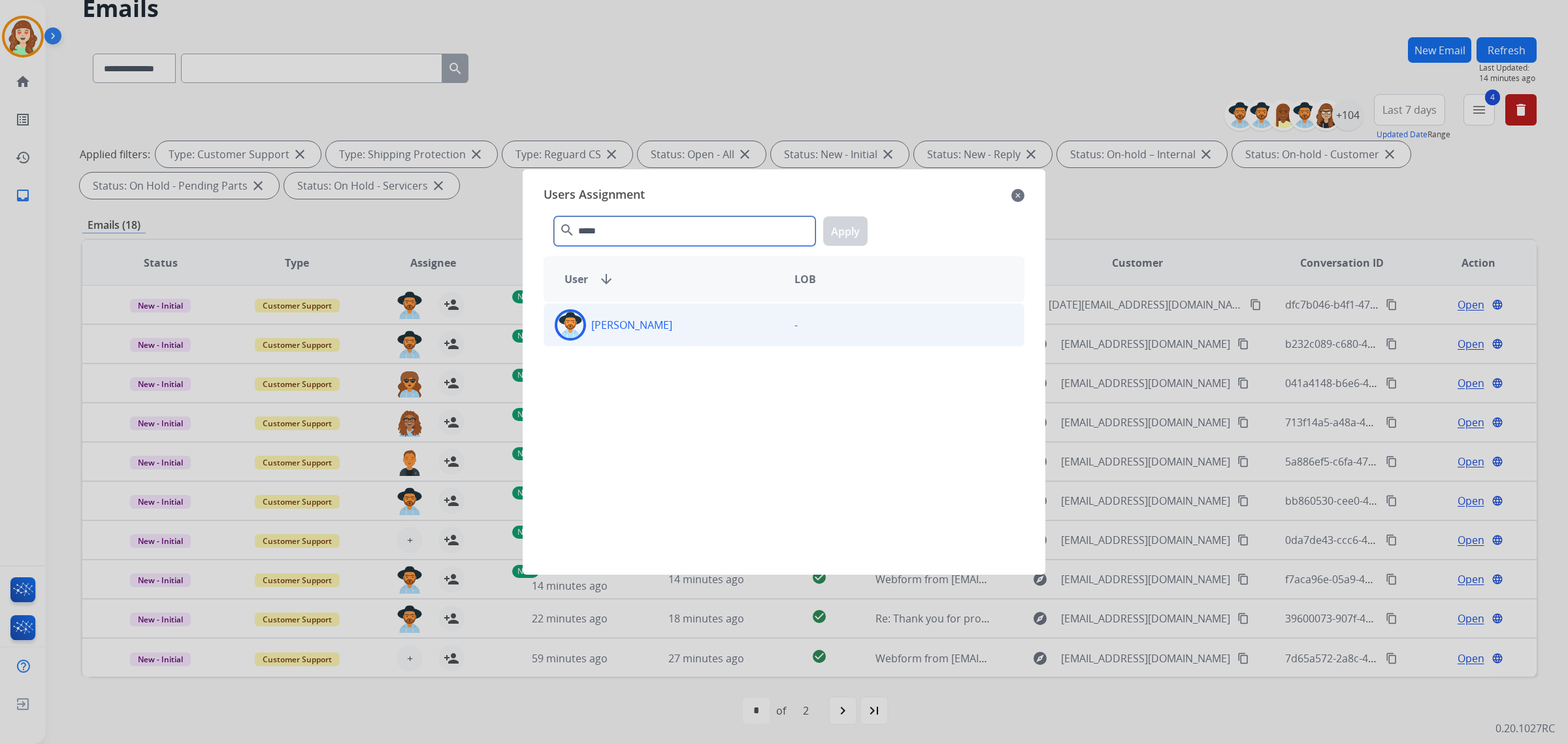
type input "*****"
click at [691, 316] on div "[PERSON_NAME]" at bounding box center [663, 325] width 240 height 32
drag, startPoint x: 851, startPoint y: 234, endPoint x: 719, endPoint y: 402, distance: 213.7
click at [850, 236] on button "Apply" at bounding box center [845, 231] width 44 height 29
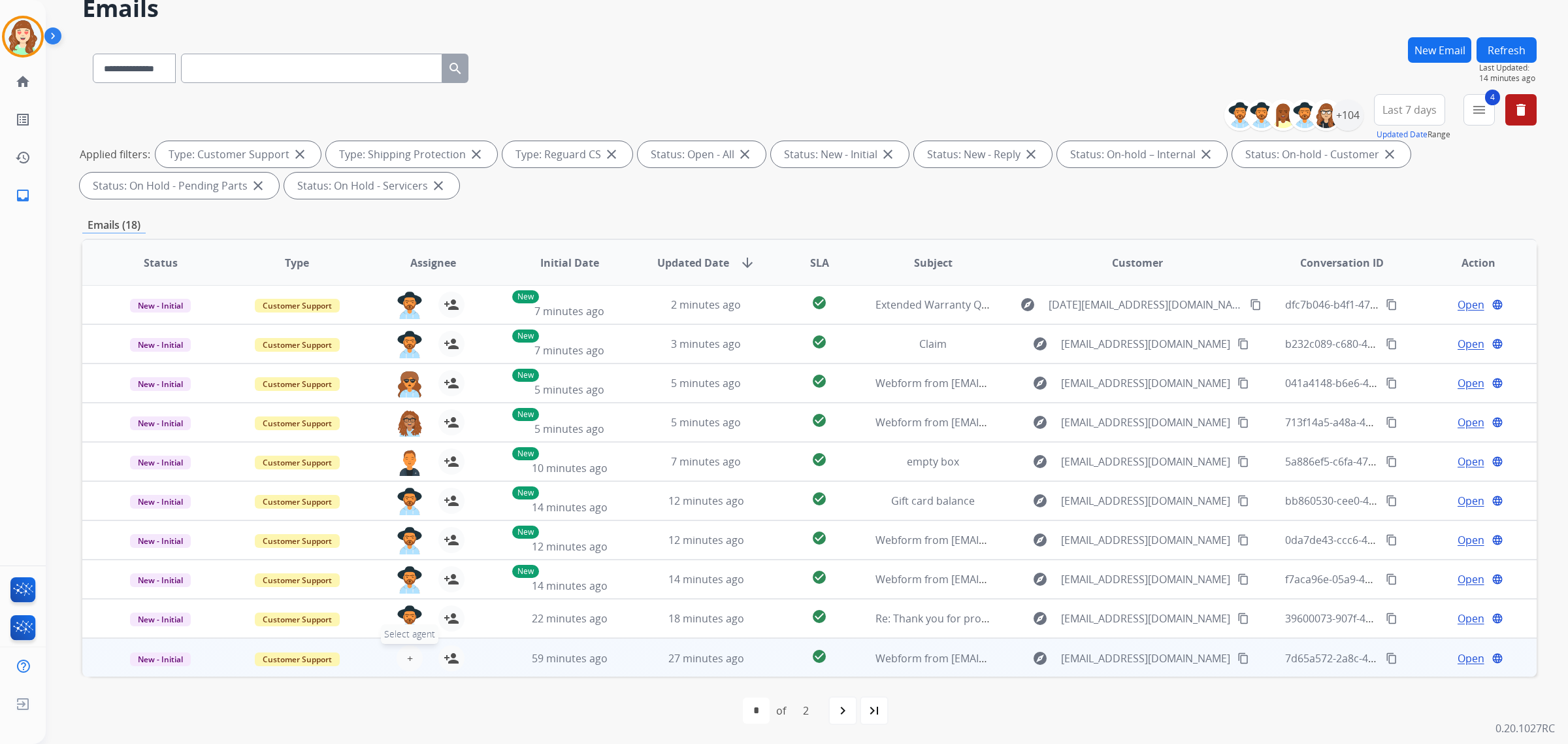
click at [400, 655] on button "+ Select agent" at bounding box center [409, 658] width 26 height 26
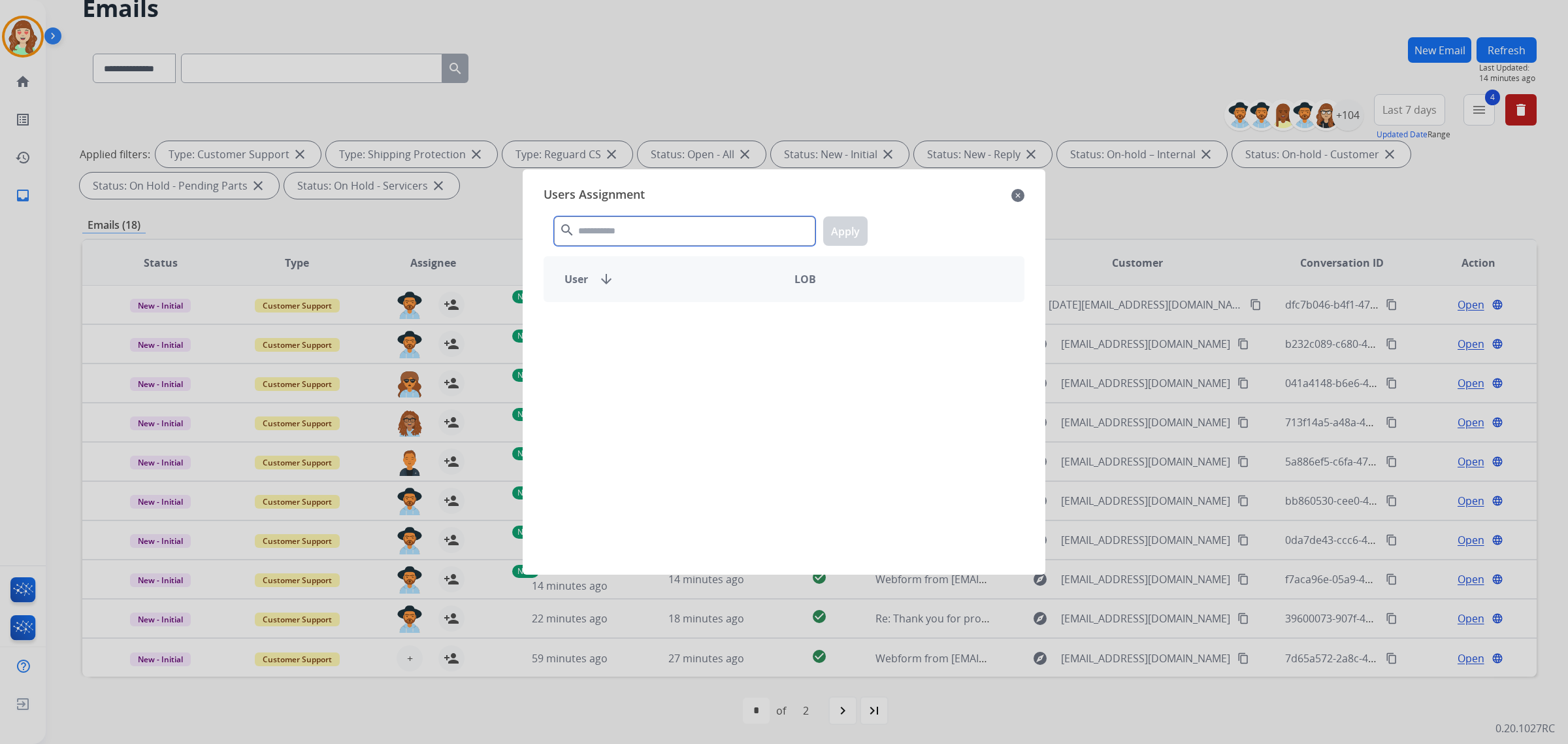
click at [678, 236] on input "text" at bounding box center [684, 231] width 261 height 29
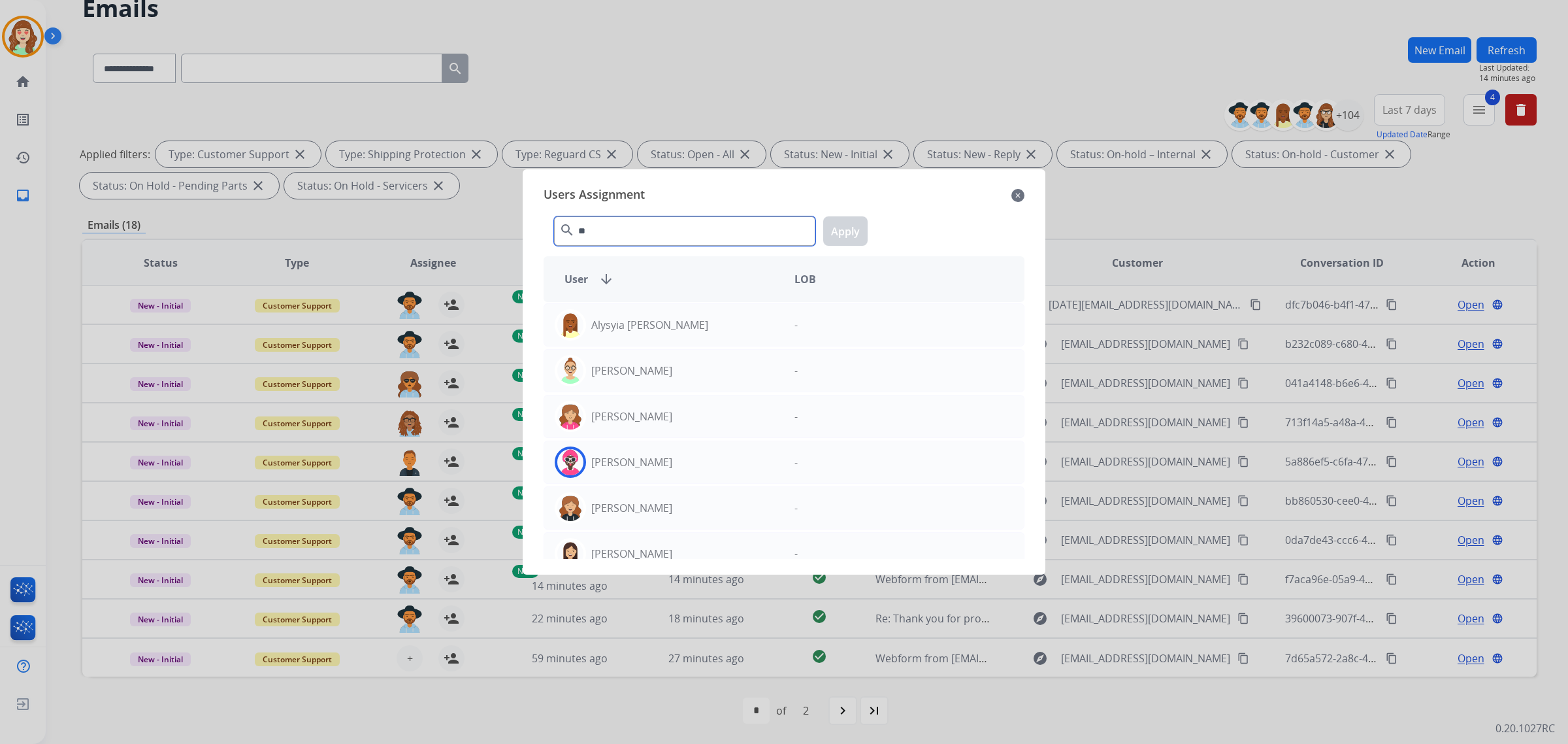
scroll to position [112, 0]
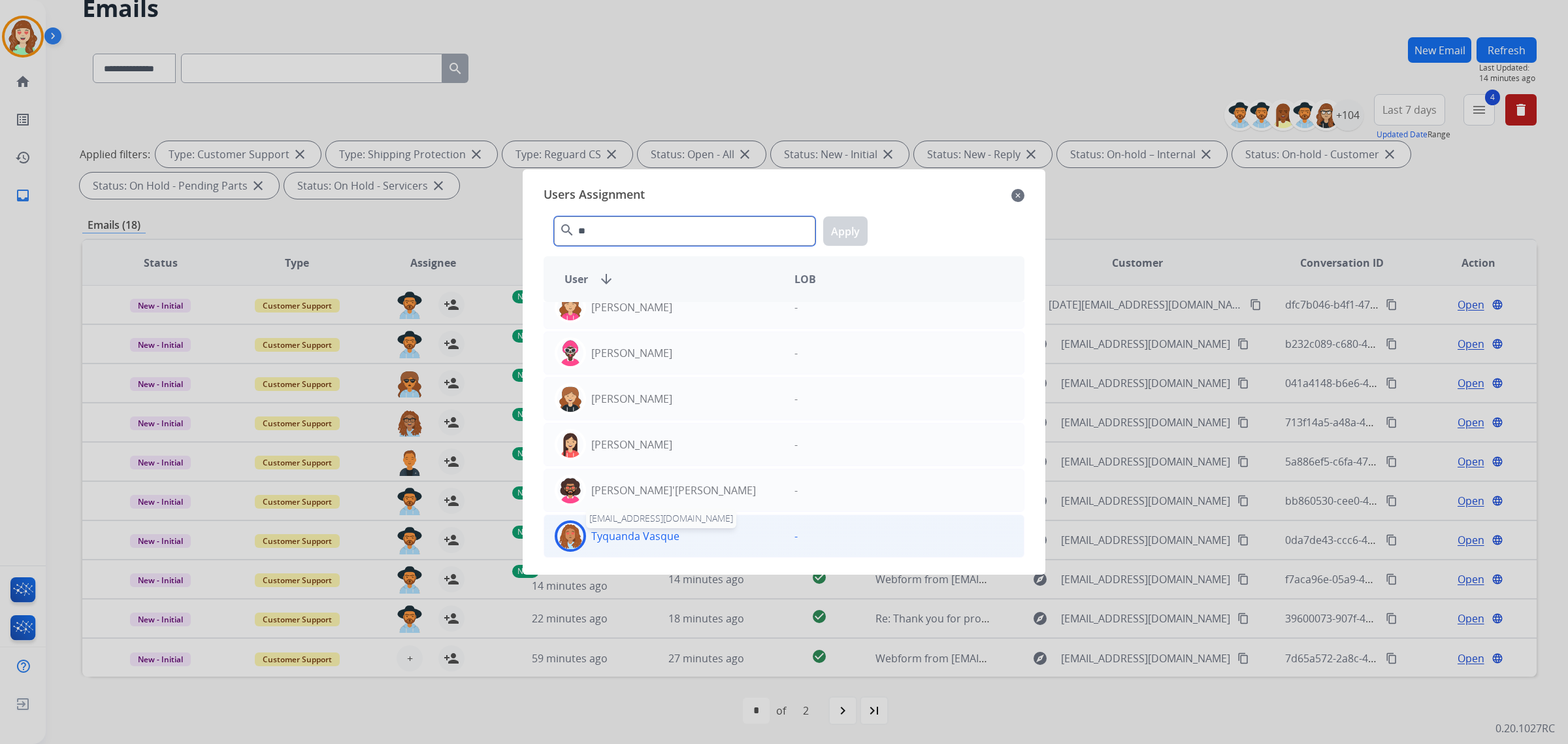
type input "**"
click at [663, 533] on p "Tyquanda Vasque" at bounding box center [635, 536] width 88 height 16
click at [843, 233] on button "Apply" at bounding box center [845, 231] width 44 height 29
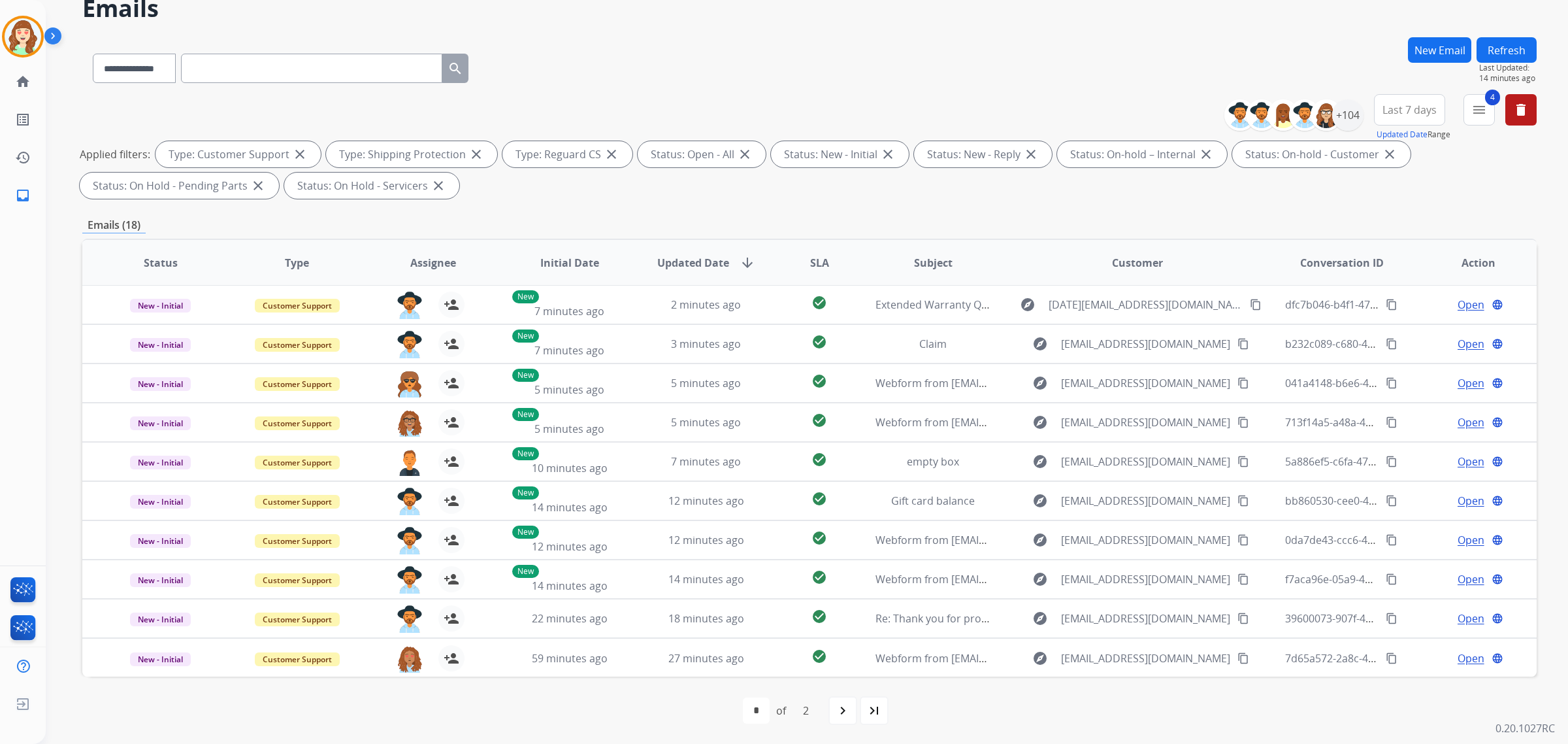
click at [837, 710] on mat-icon "navigate_next" at bounding box center [843, 710] width 16 height 16
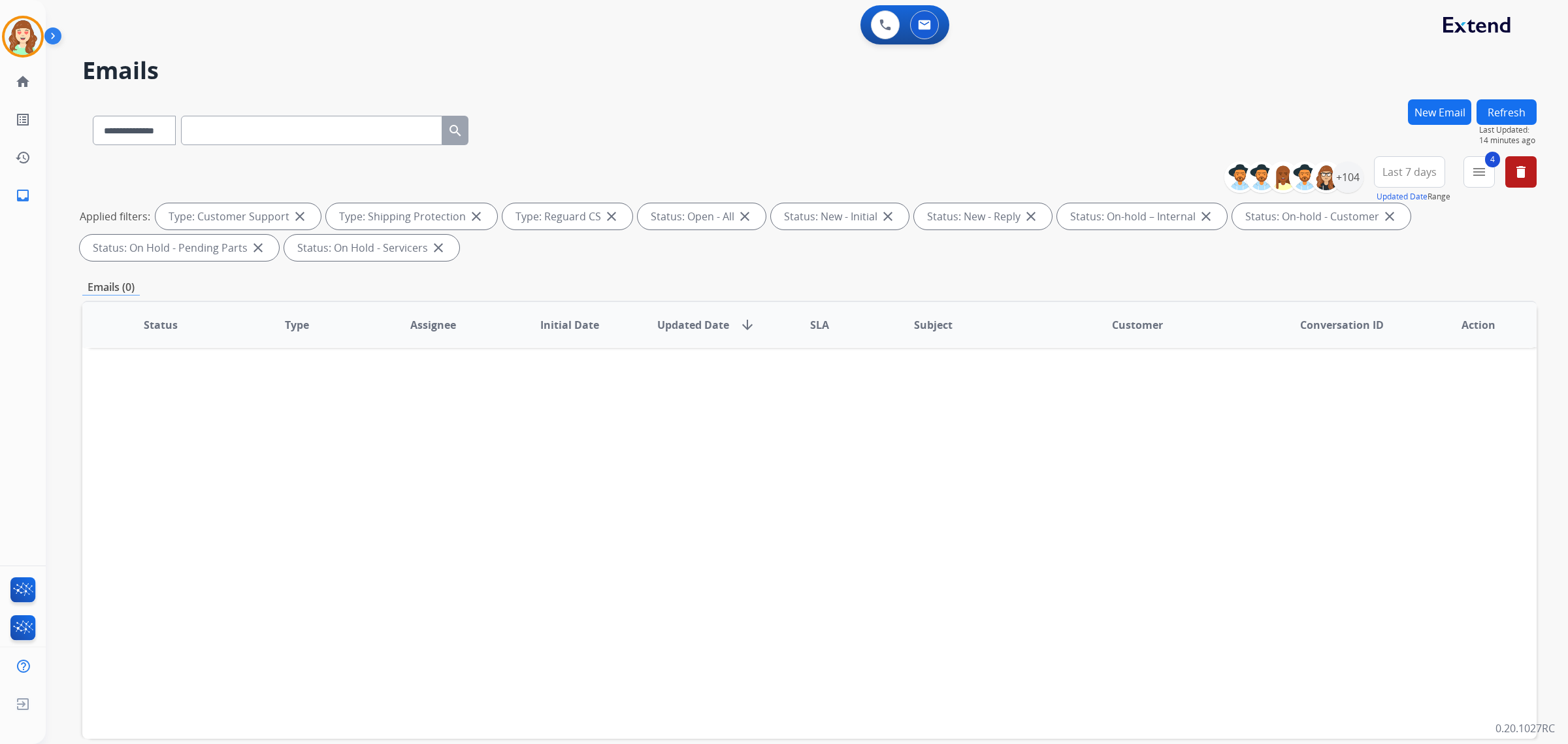
scroll to position [0, 0]
click at [1345, 177] on div "+104" at bounding box center [1348, 177] width 31 height 32
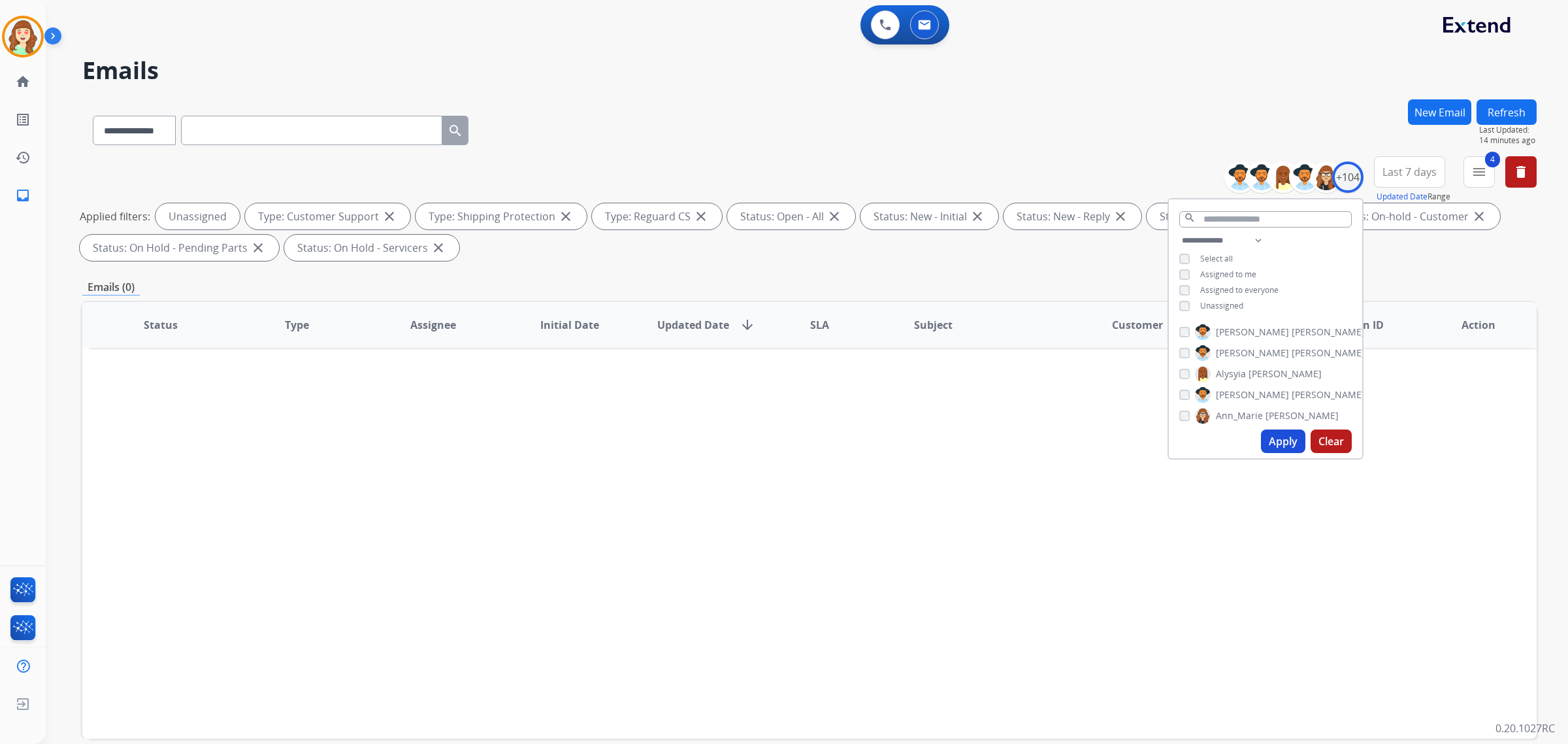
click at [1278, 443] on button "Apply" at bounding box center [1283, 441] width 44 height 24
select select "*"
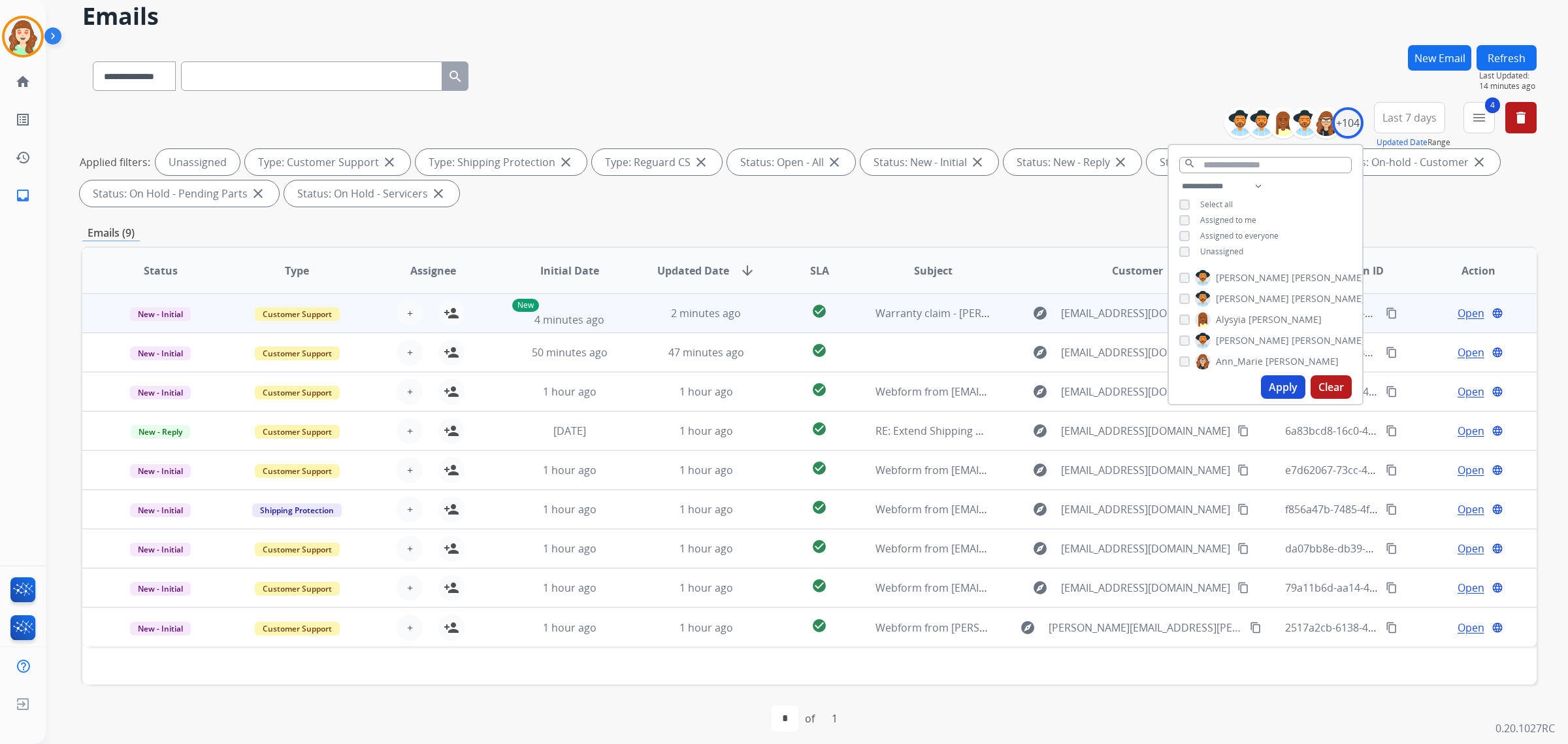
scroll to position [62, 0]
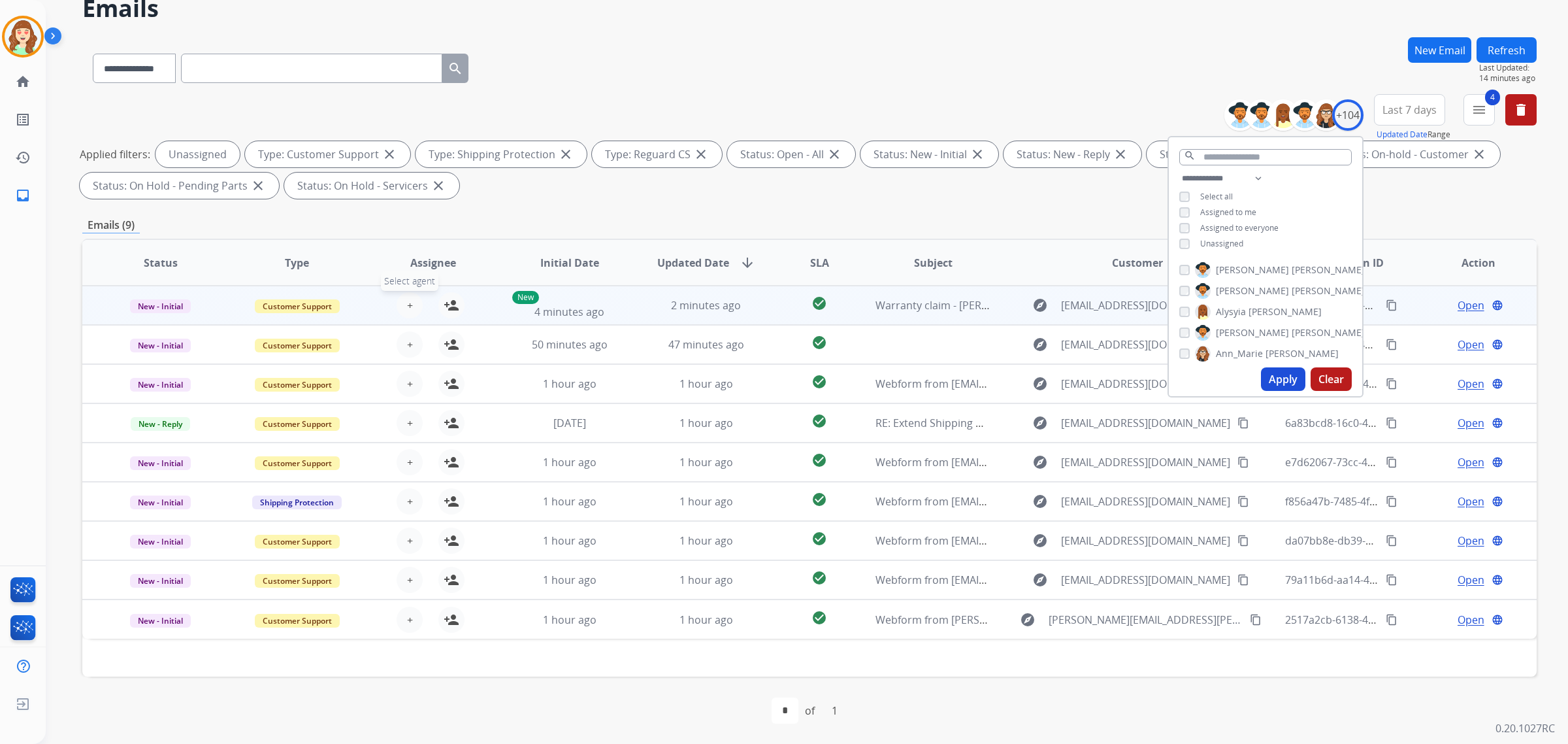
click at [412, 303] on button "+ Select agent" at bounding box center [409, 305] width 26 height 26
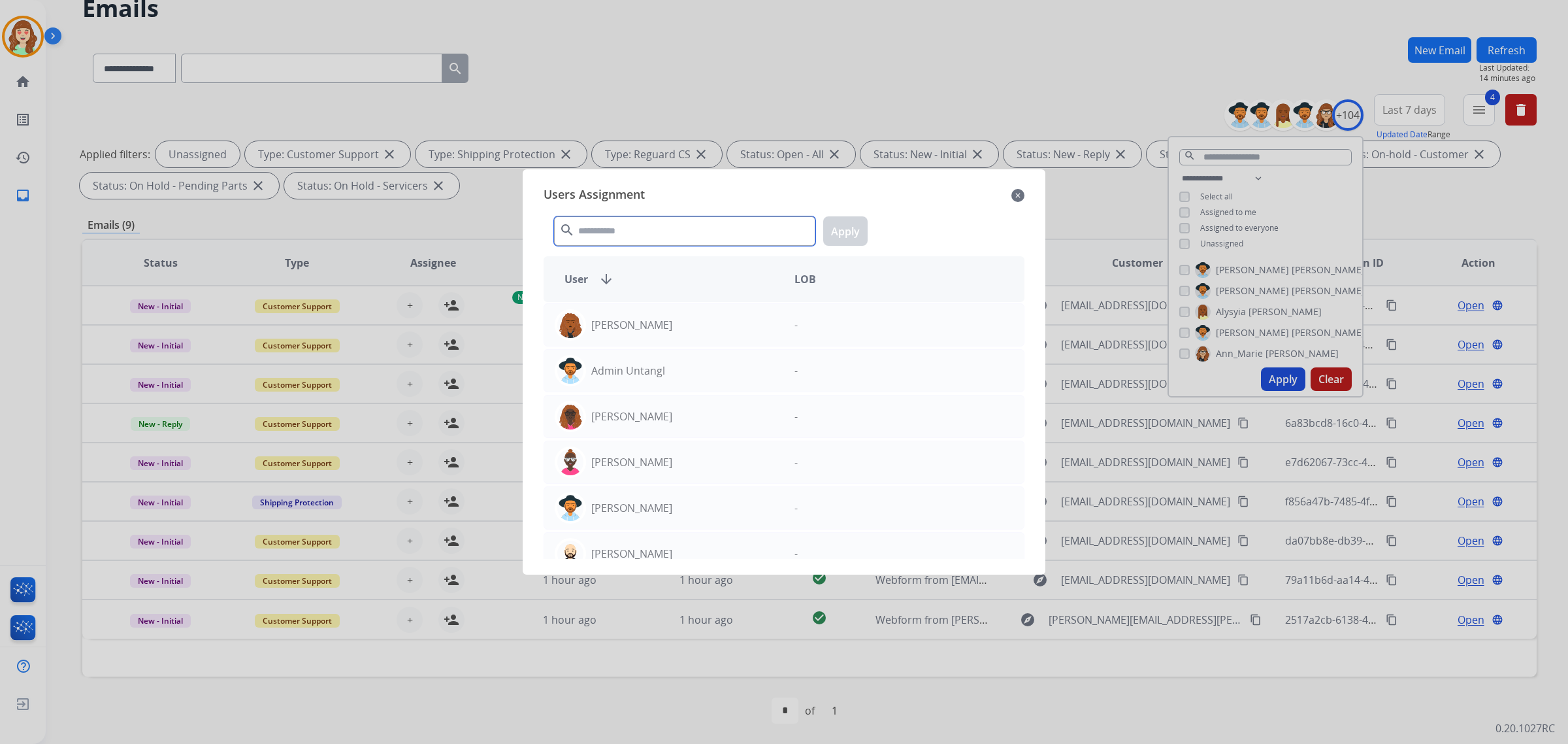
click at [654, 228] on input "text" at bounding box center [684, 231] width 261 height 29
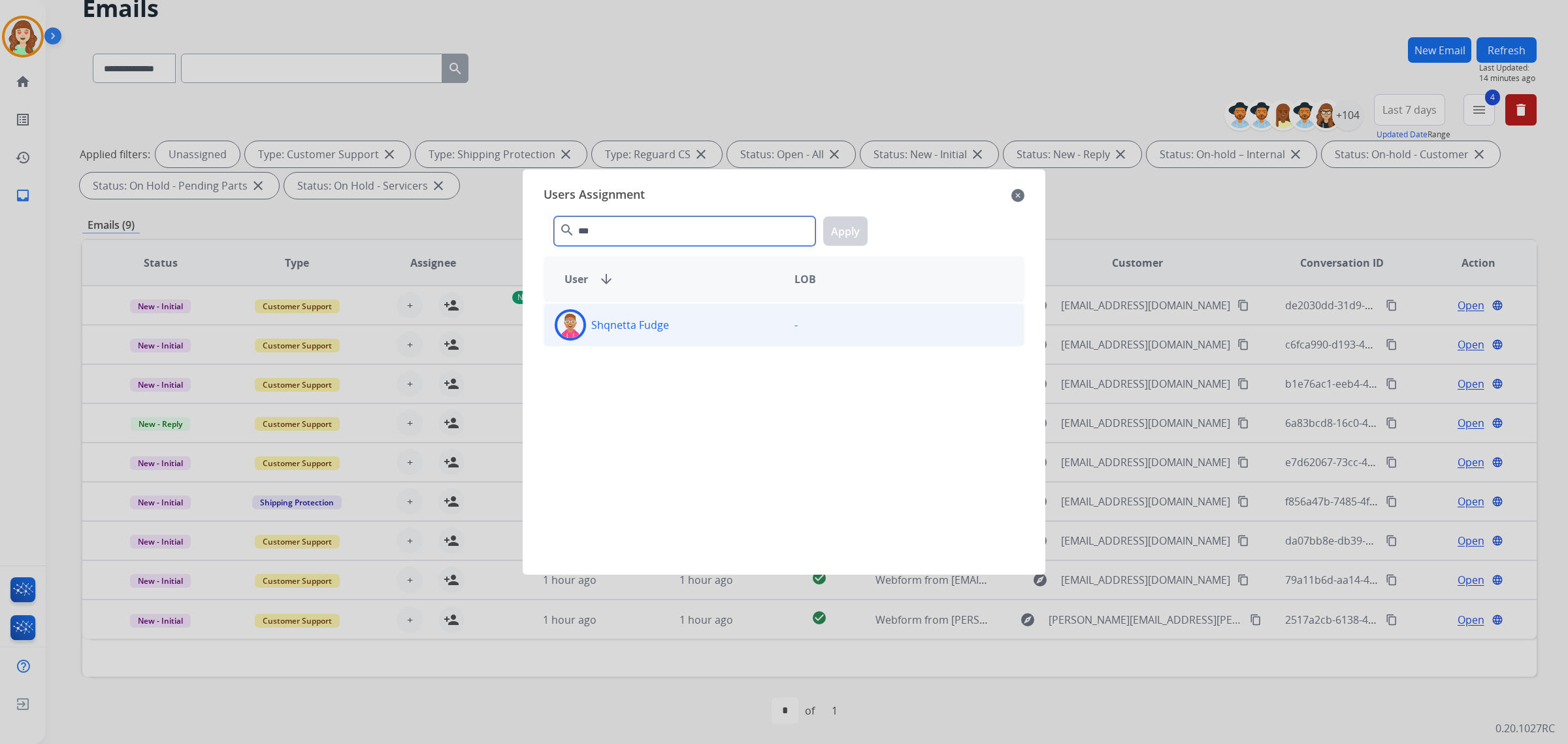
type input "***"
click at [686, 324] on div "Shqnetta Fudge" at bounding box center [663, 325] width 240 height 32
click at [851, 236] on button "Apply" at bounding box center [845, 231] width 44 height 29
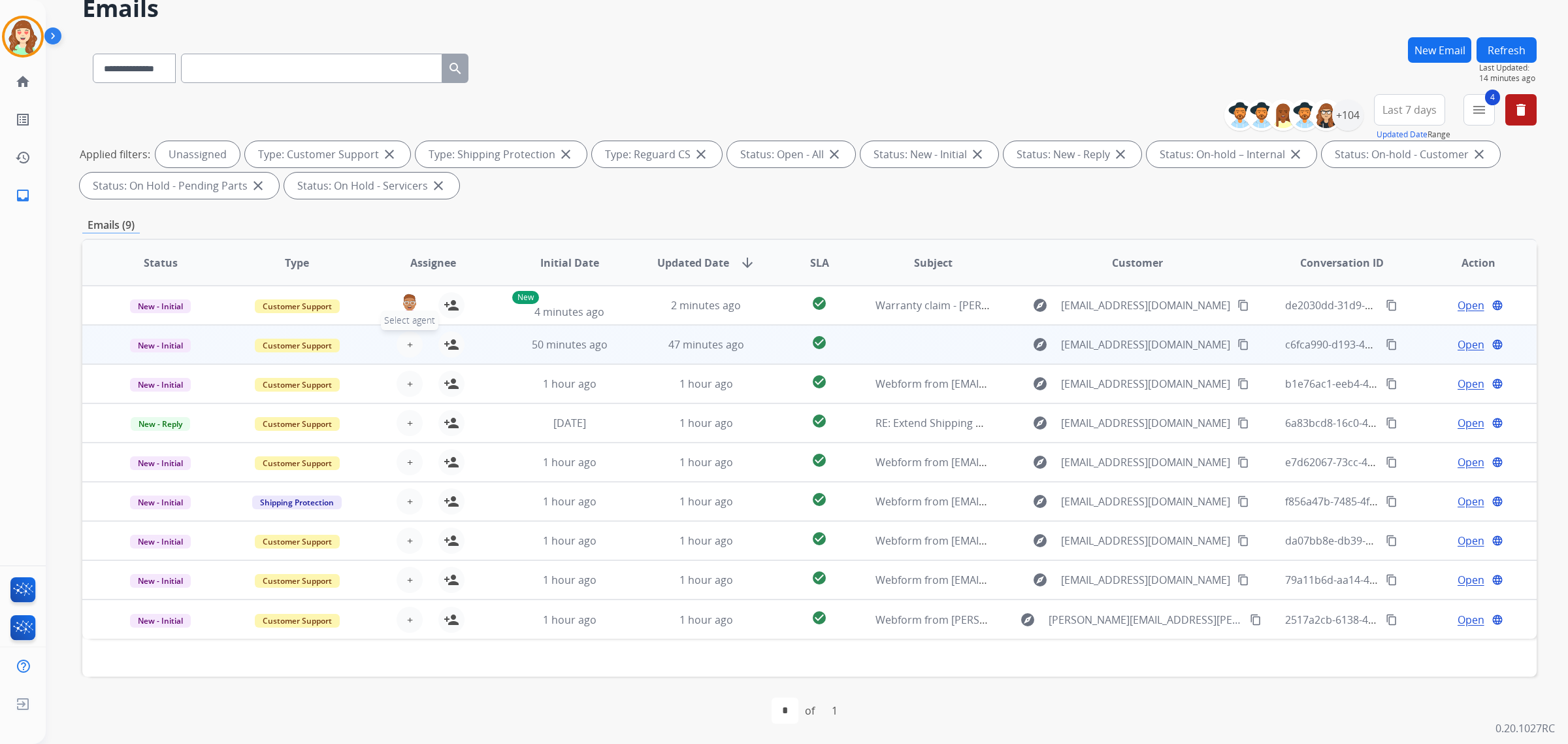
click at [402, 341] on button "+ Select agent" at bounding box center [409, 344] width 26 height 26
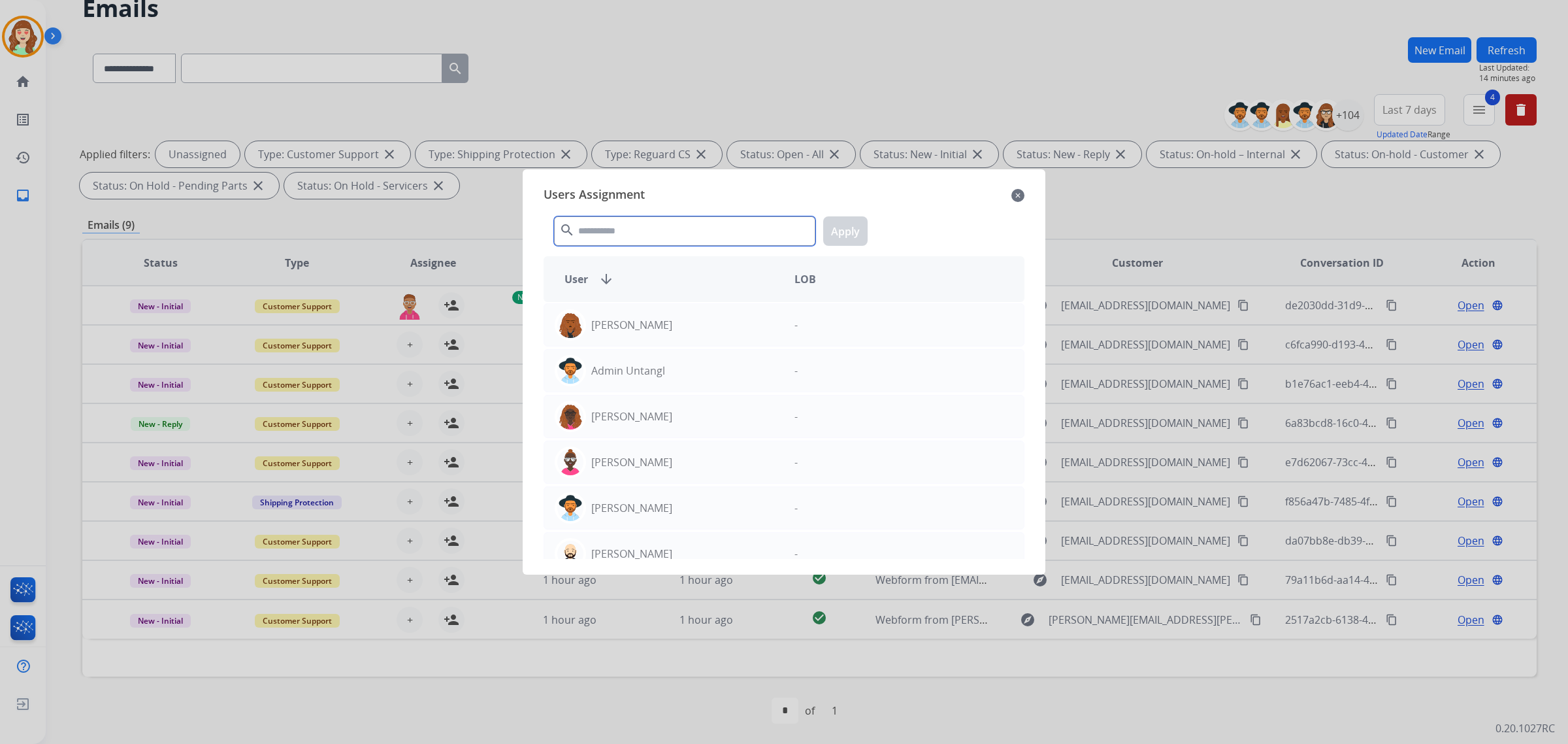
click at [714, 232] on input "text" at bounding box center [684, 231] width 261 height 29
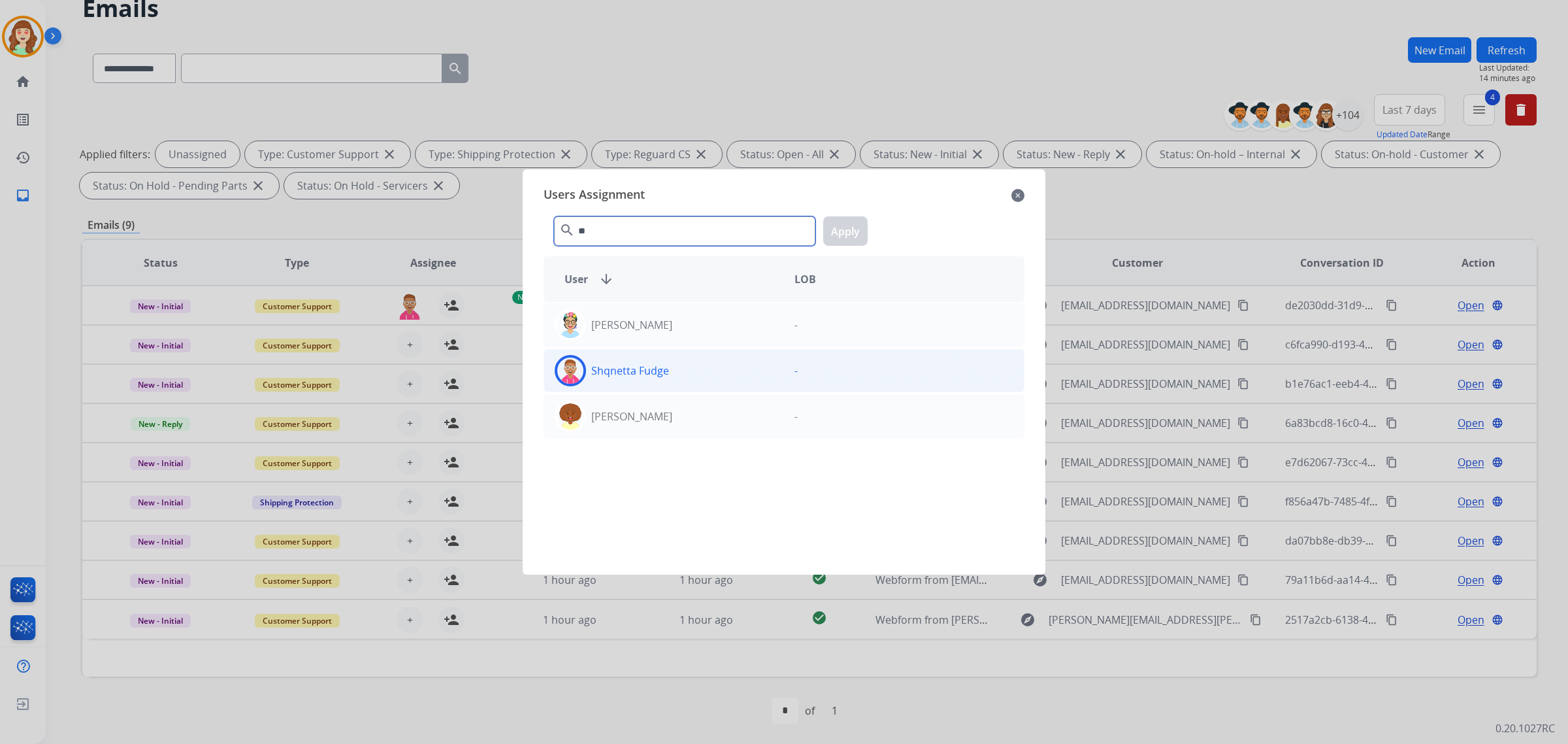
type input "**"
drag, startPoint x: 697, startPoint y: 377, endPoint x: 873, endPoint y: 236, distance: 225.5
click at [699, 376] on div "Shqnetta Fudge" at bounding box center [663, 371] width 240 height 32
click at [853, 222] on button "Apply" at bounding box center [845, 231] width 44 height 29
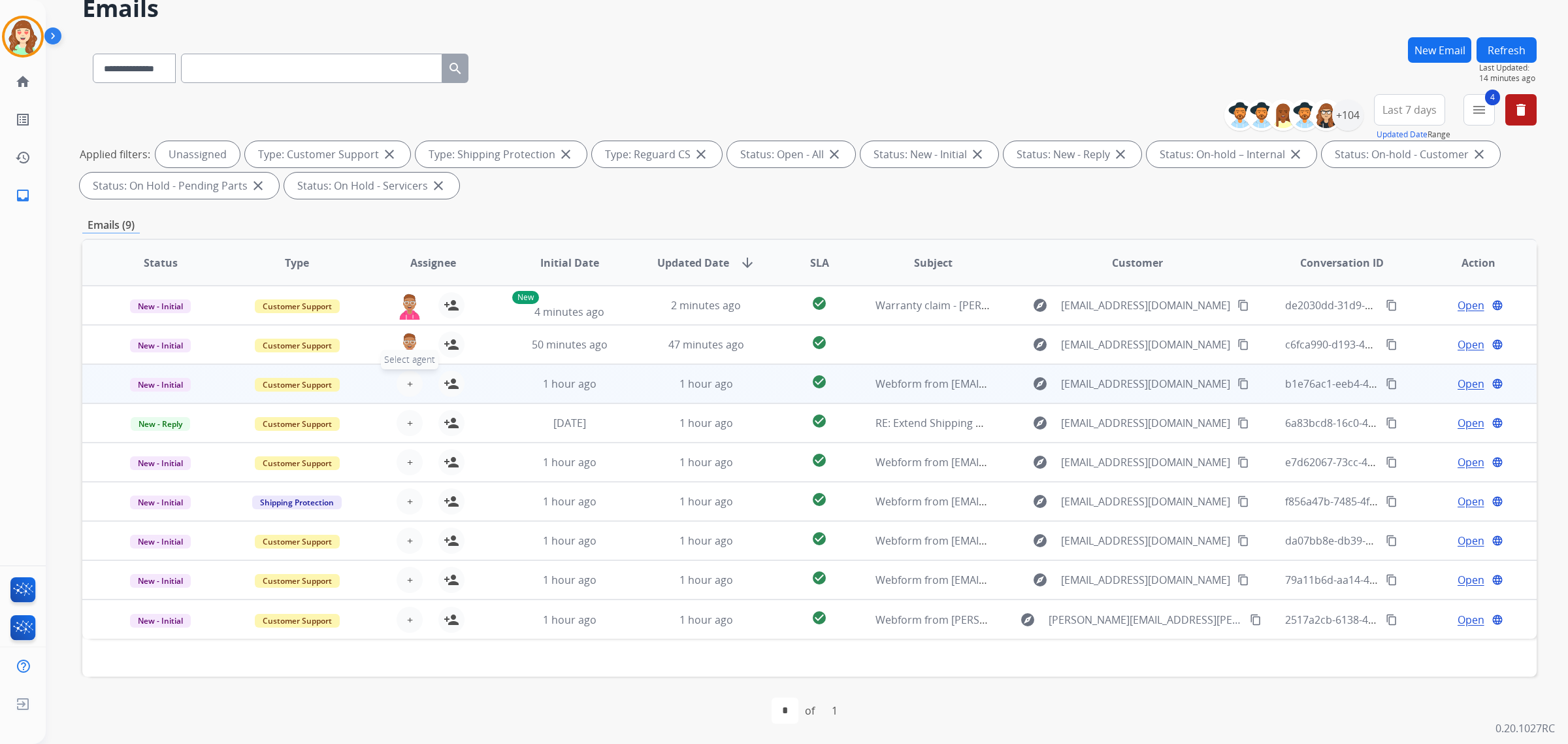
click at [407, 379] on span "+" at bounding box center [410, 384] width 6 height 16
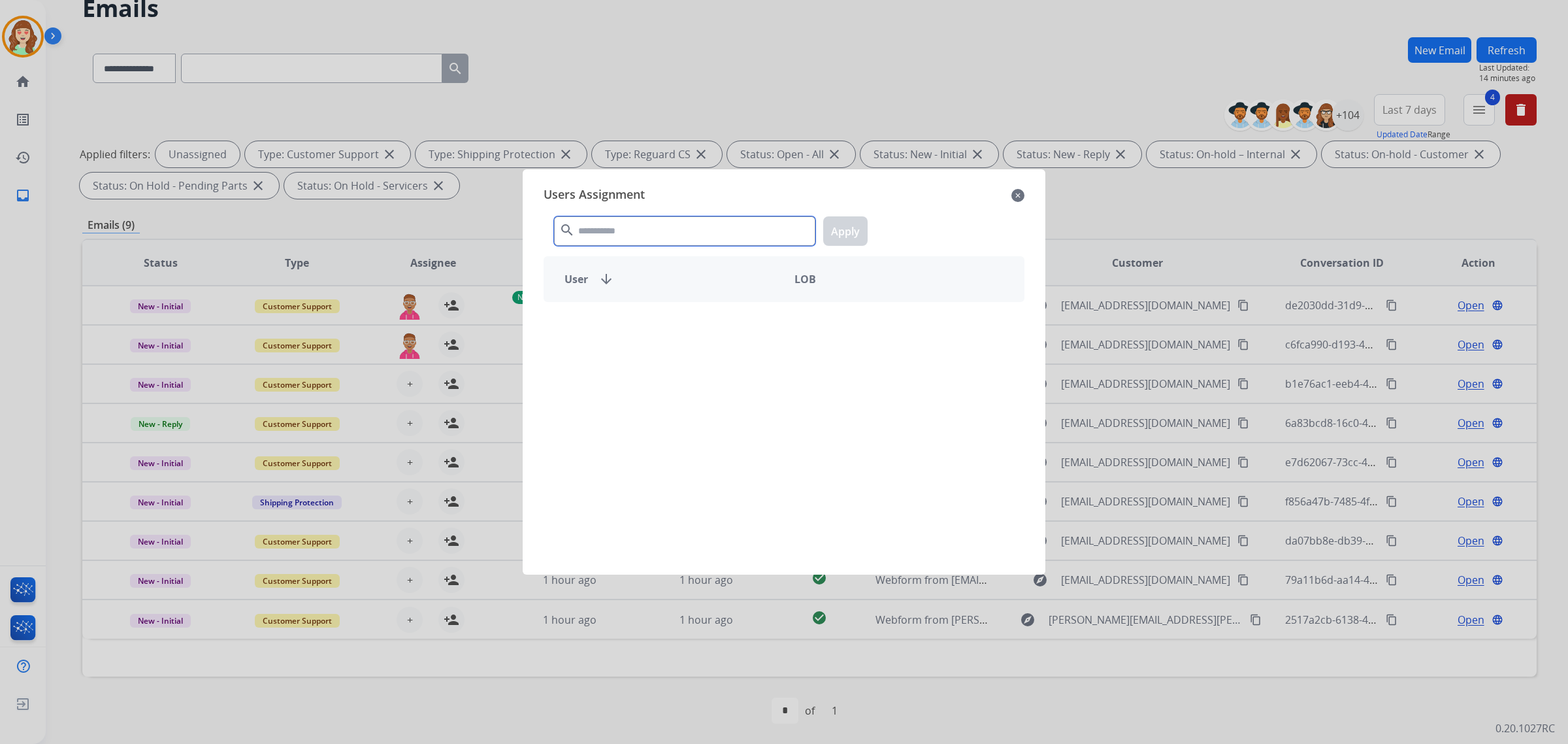
click at [696, 230] on input "text" at bounding box center [684, 231] width 261 height 29
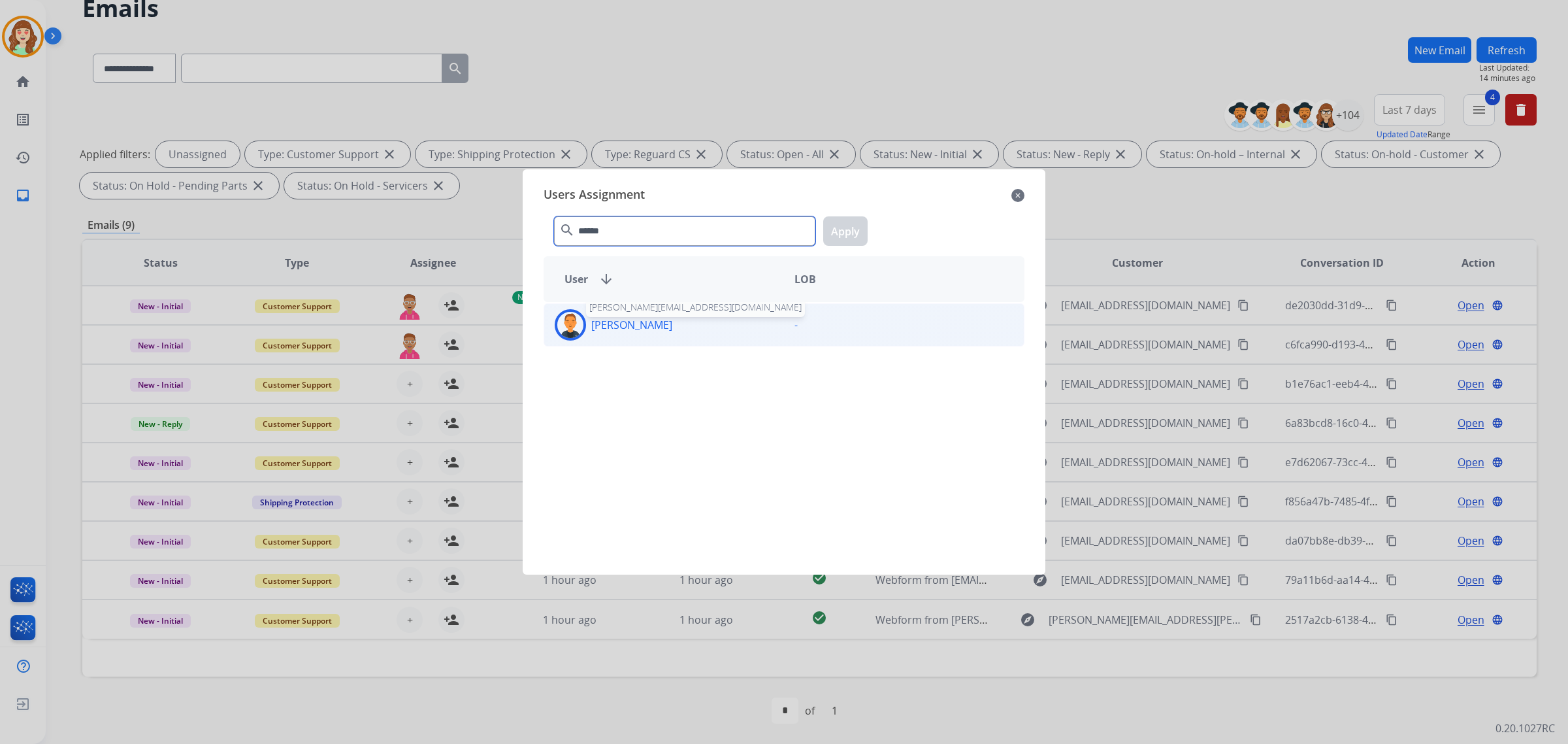
type input "******"
click at [627, 321] on p "[PERSON_NAME]" at bounding box center [631, 325] width 81 height 16
click at [850, 230] on button "Apply" at bounding box center [845, 231] width 44 height 29
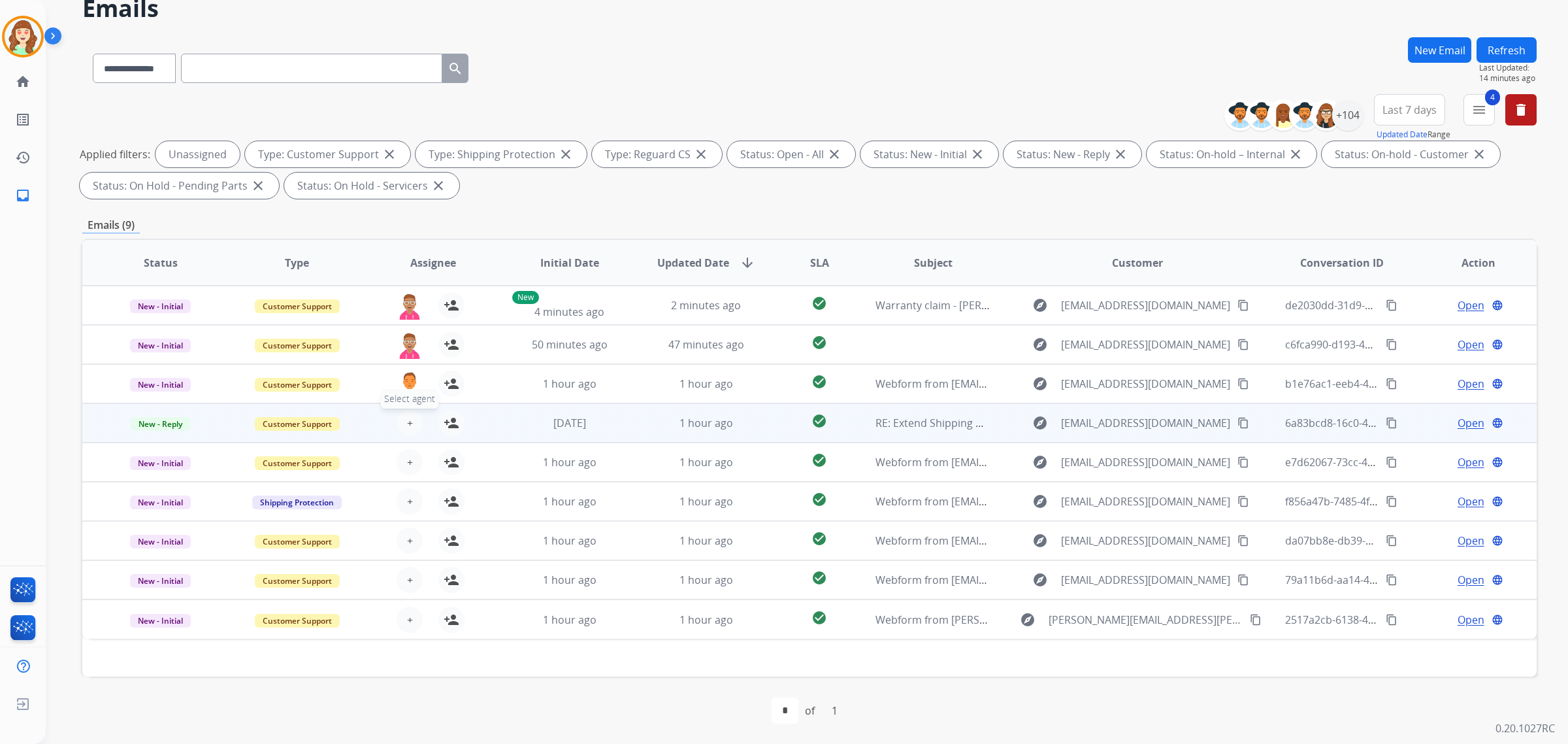
click at [407, 428] on span "+" at bounding box center [410, 423] width 6 height 16
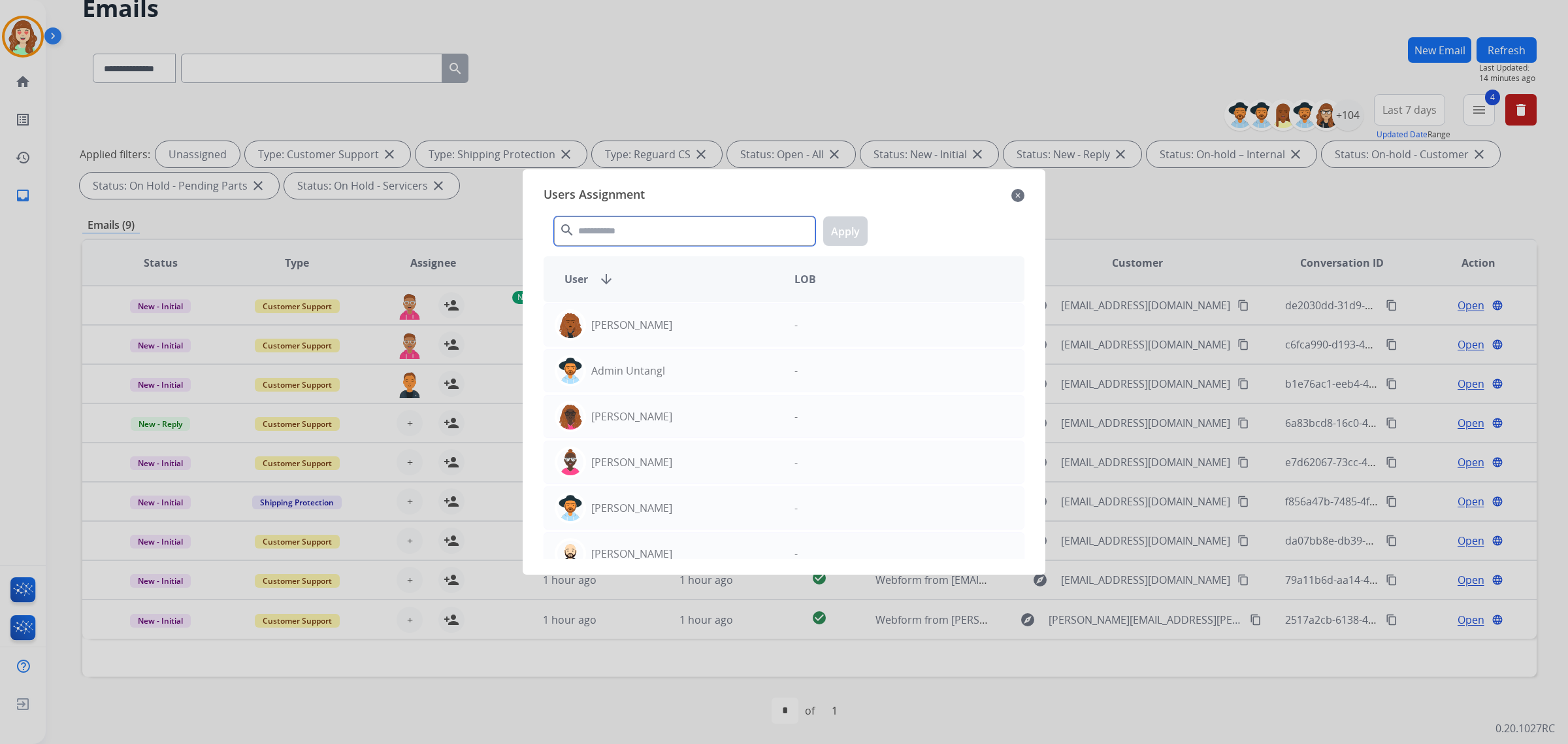
click at [693, 236] on input "text" at bounding box center [684, 231] width 261 height 29
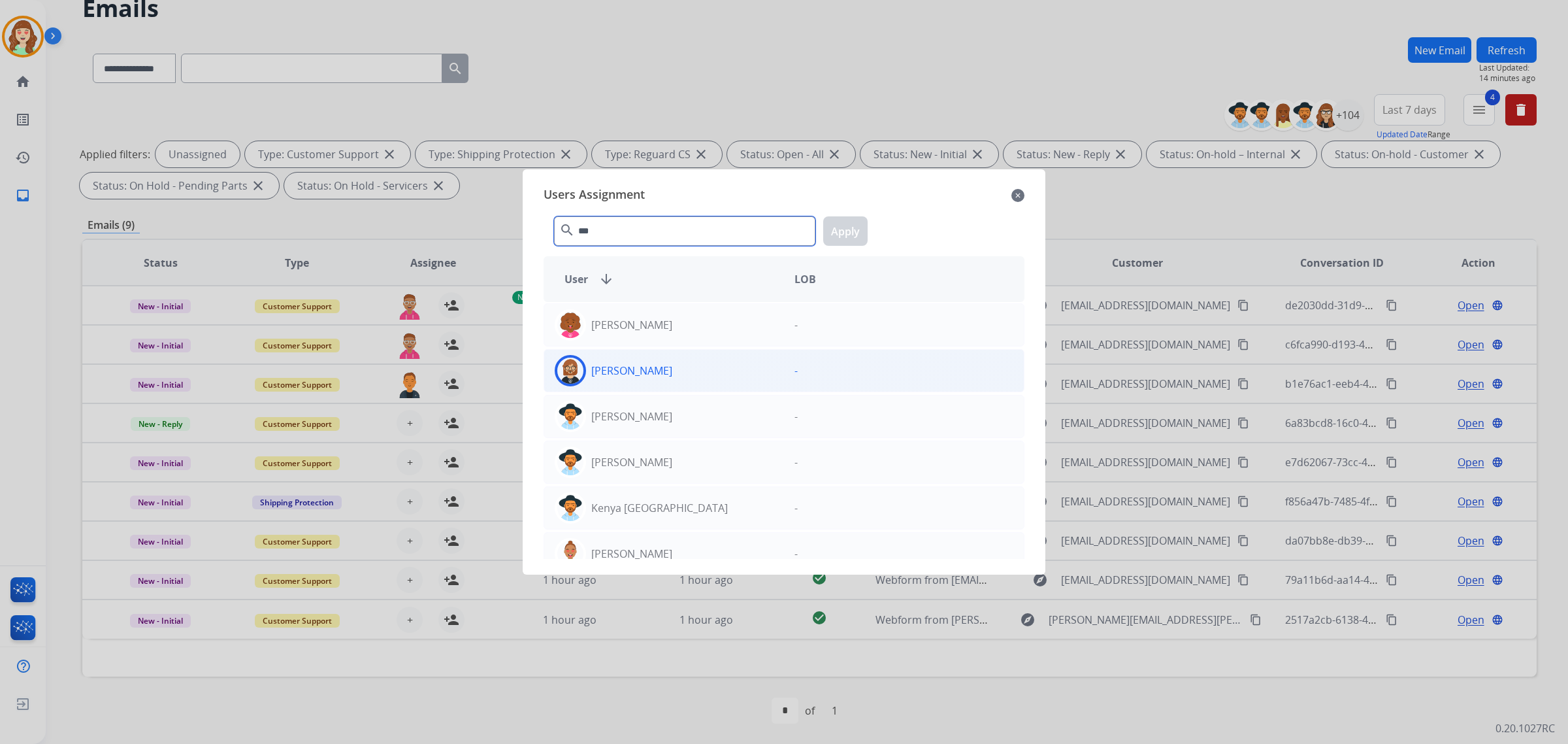
type input "***"
click at [706, 370] on div "[PERSON_NAME]" at bounding box center [663, 371] width 240 height 32
click at [841, 229] on button "Apply" at bounding box center [845, 231] width 44 height 29
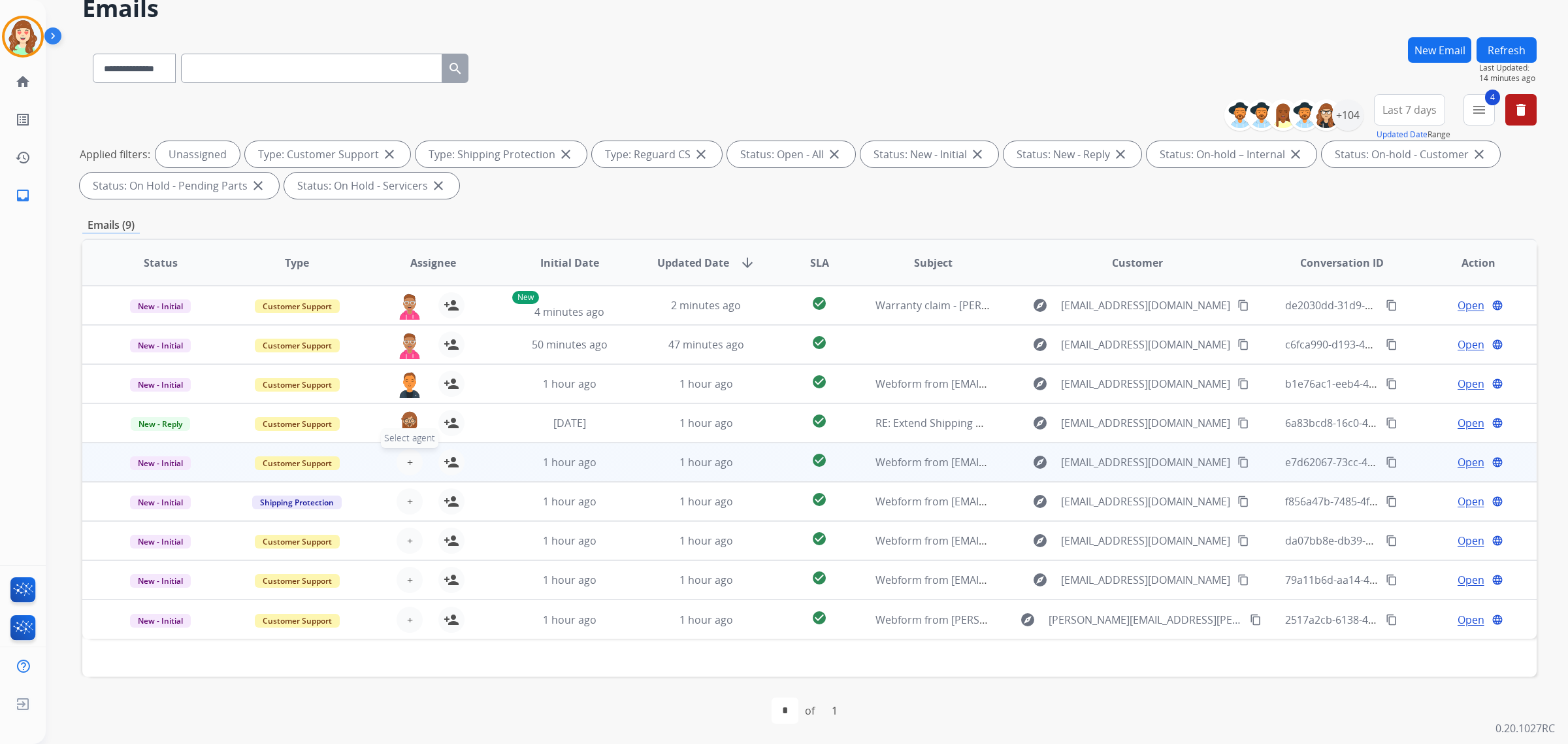
click at [407, 453] on button "+ Select agent" at bounding box center [409, 462] width 26 height 26
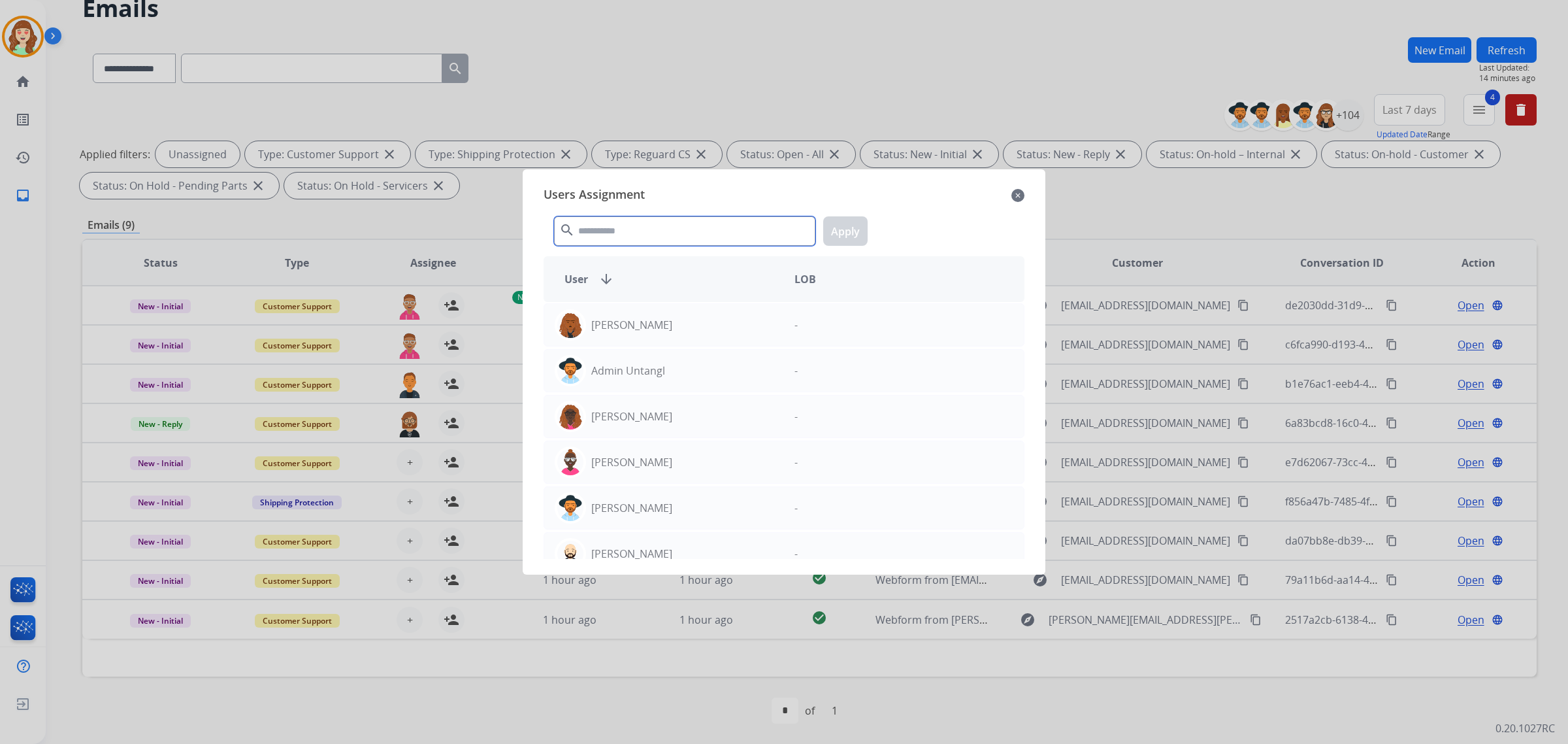
drag, startPoint x: 698, startPoint y: 231, endPoint x: 710, endPoint y: 233, distance: 12.2
click at [710, 233] on input "text" at bounding box center [684, 231] width 261 height 29
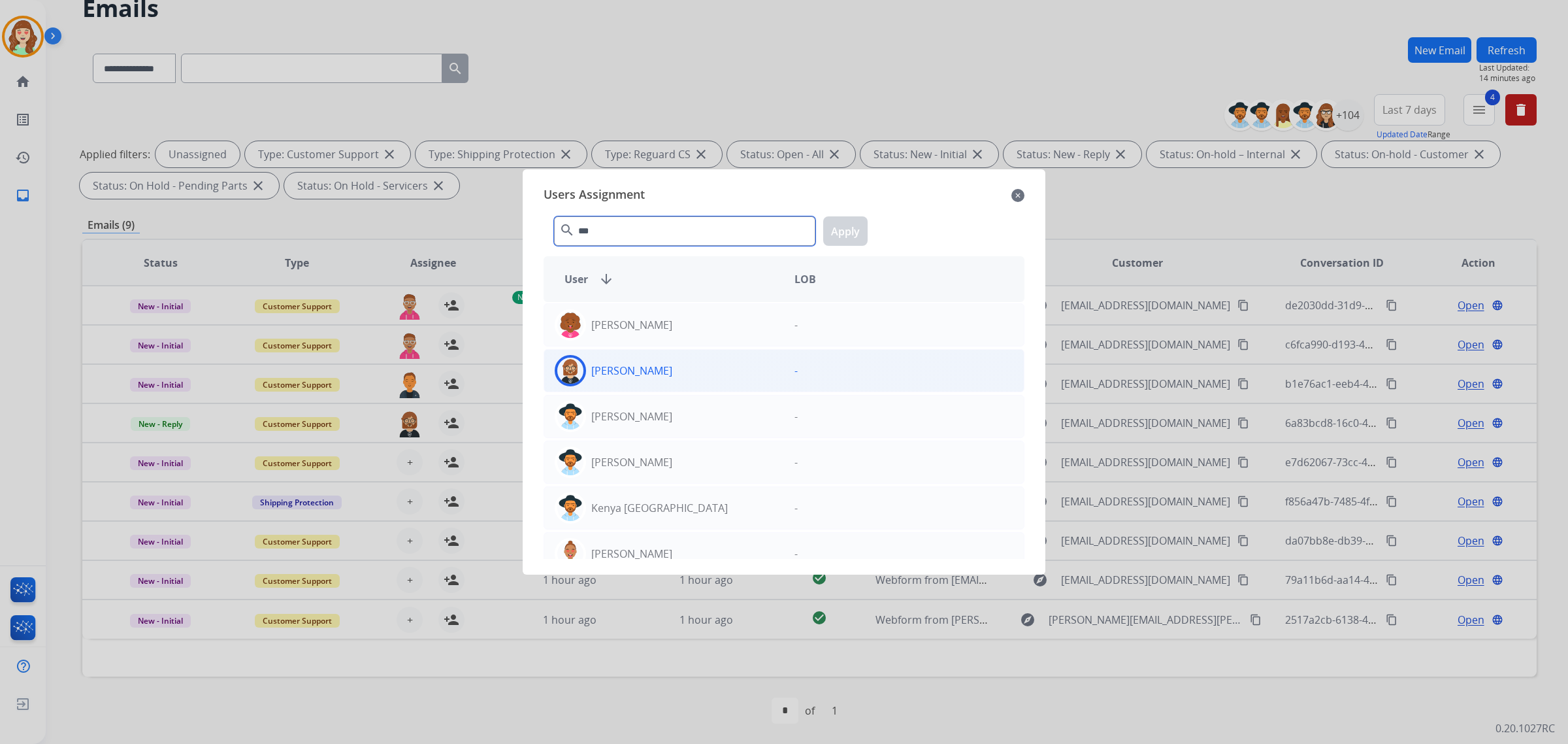
type input "***"
drag, startPoint x: 683, startPoint y: 377, endPoint x: 862, endPoint y: 250, distance: 219.5
click at [690, 373] on div "[PERSON_NAME]" at bounding box center [663, 371] width 240 height 32
click at [844, 228] on button "Apply" at bounding box center [845, 231] width 44 height 29
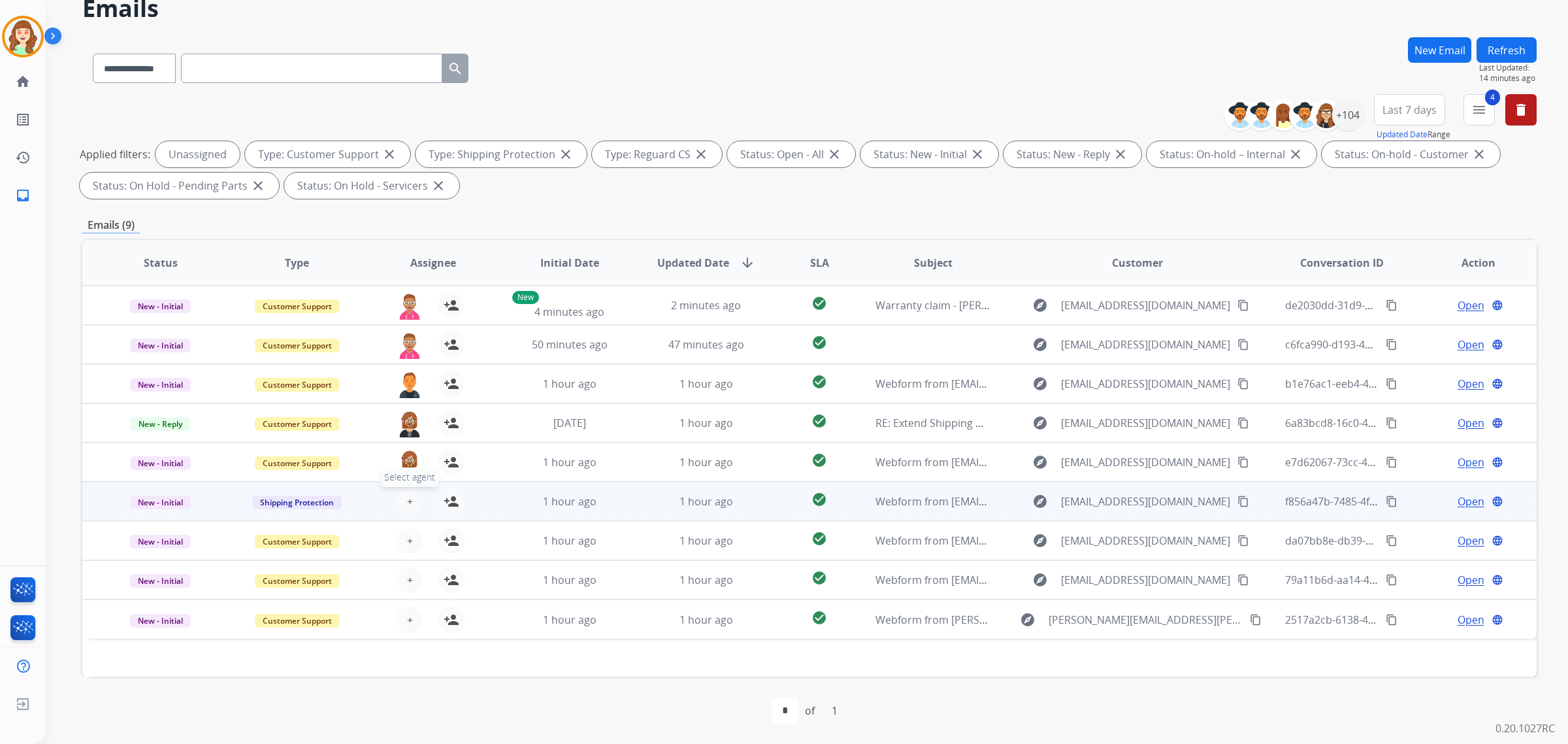
click at [410, 500] on button "+ Select agent" at bounding box center [409, 501] width 26 height 26
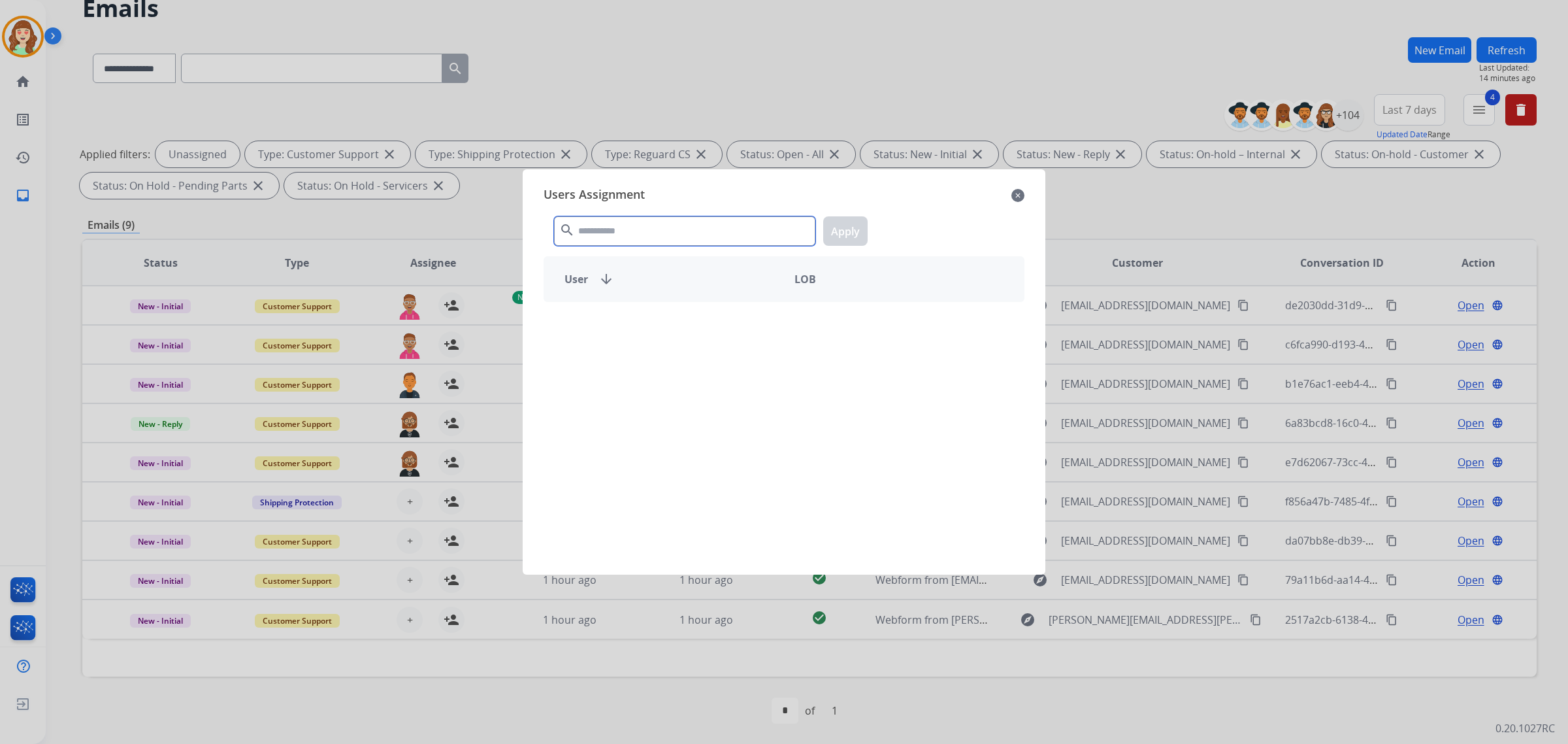
drag, startPoint x: 635, startPoint y: 227, endPoint x: 658, endPoint y: 223, distance: 23.3
click at [658, 223] on input "text" at bounding box center [684, 231] width 261 height 29
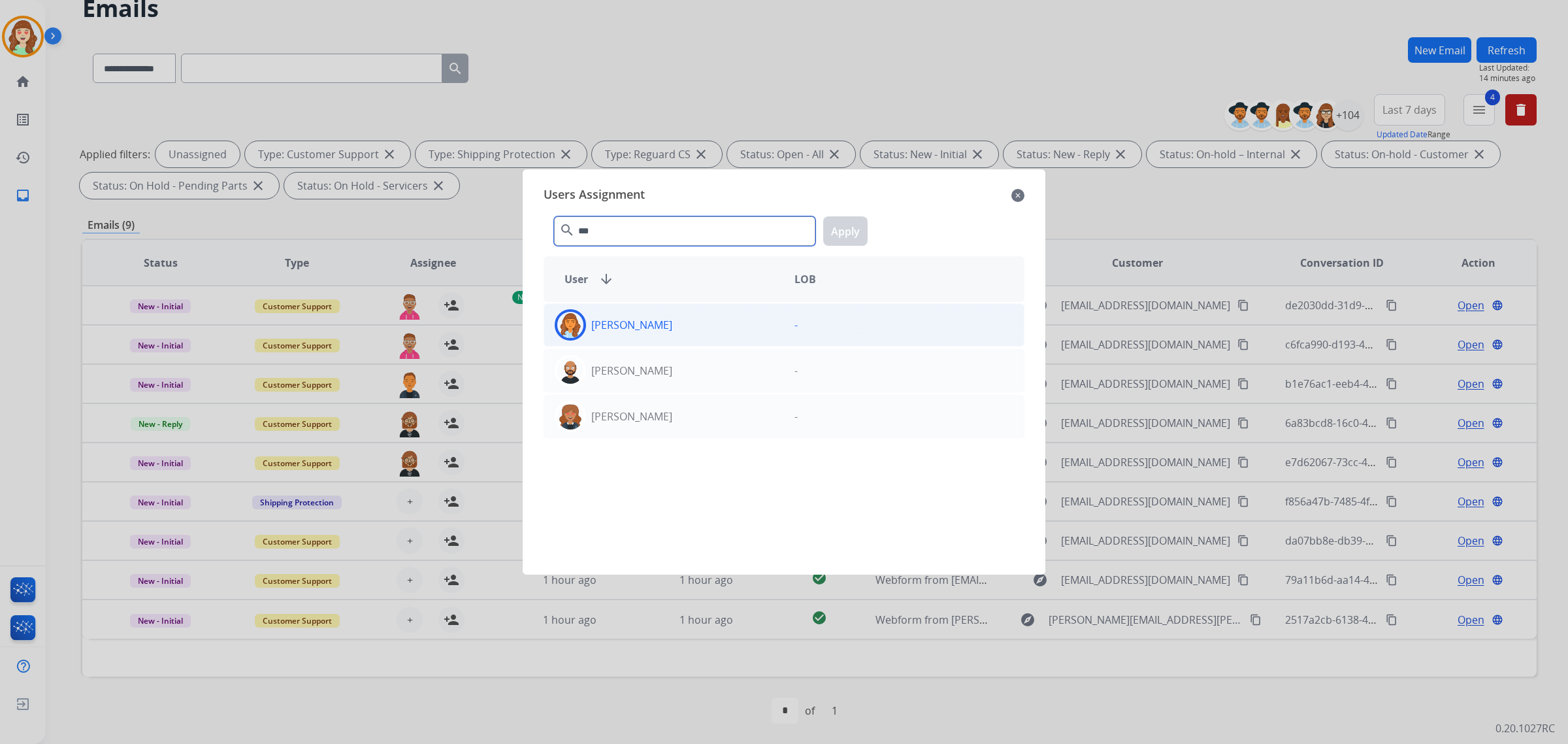
type input "***"
click at [706, 327] on div "[PERSON_NAME]" at bounding box center [663, 325] width 240 height 32
click at [857, 221] on button "Apply" at bounding box center [845, 231] width 44 height 29
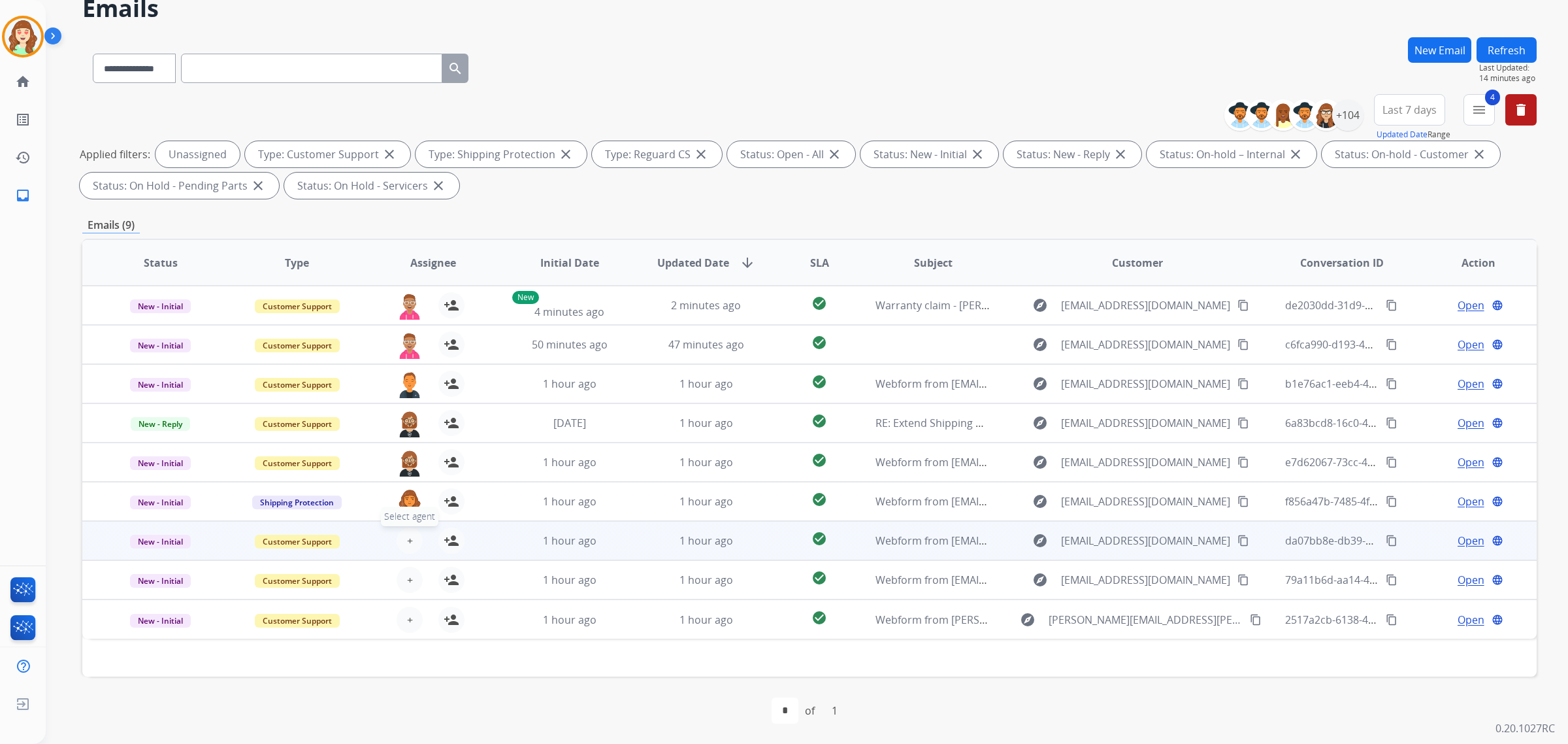
click at [409, 537] on span "+" at bounding box center [410, 541] width 6 height 16
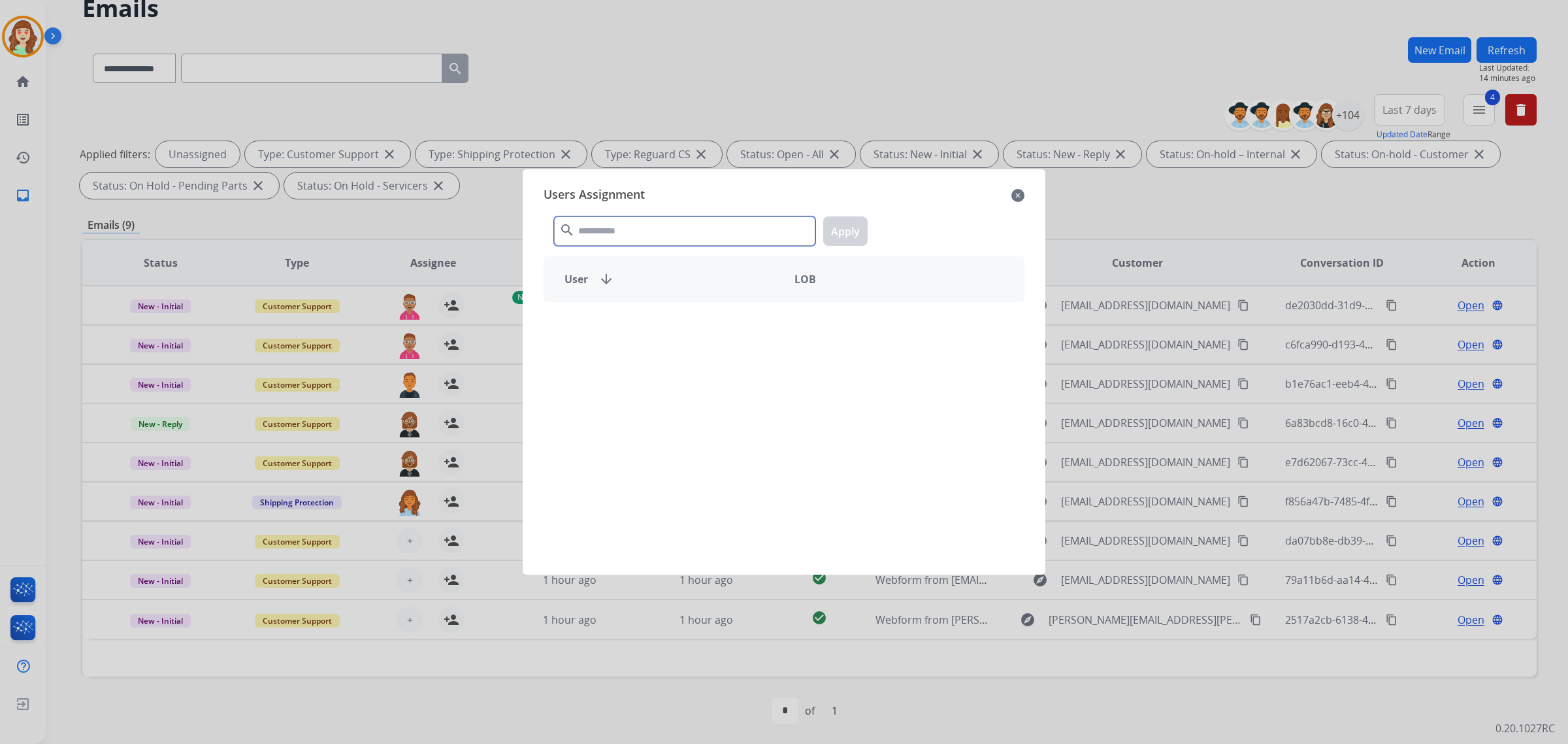
click at [671, 234] on input "text" at bounding box center [684, 231] width 261 height 29
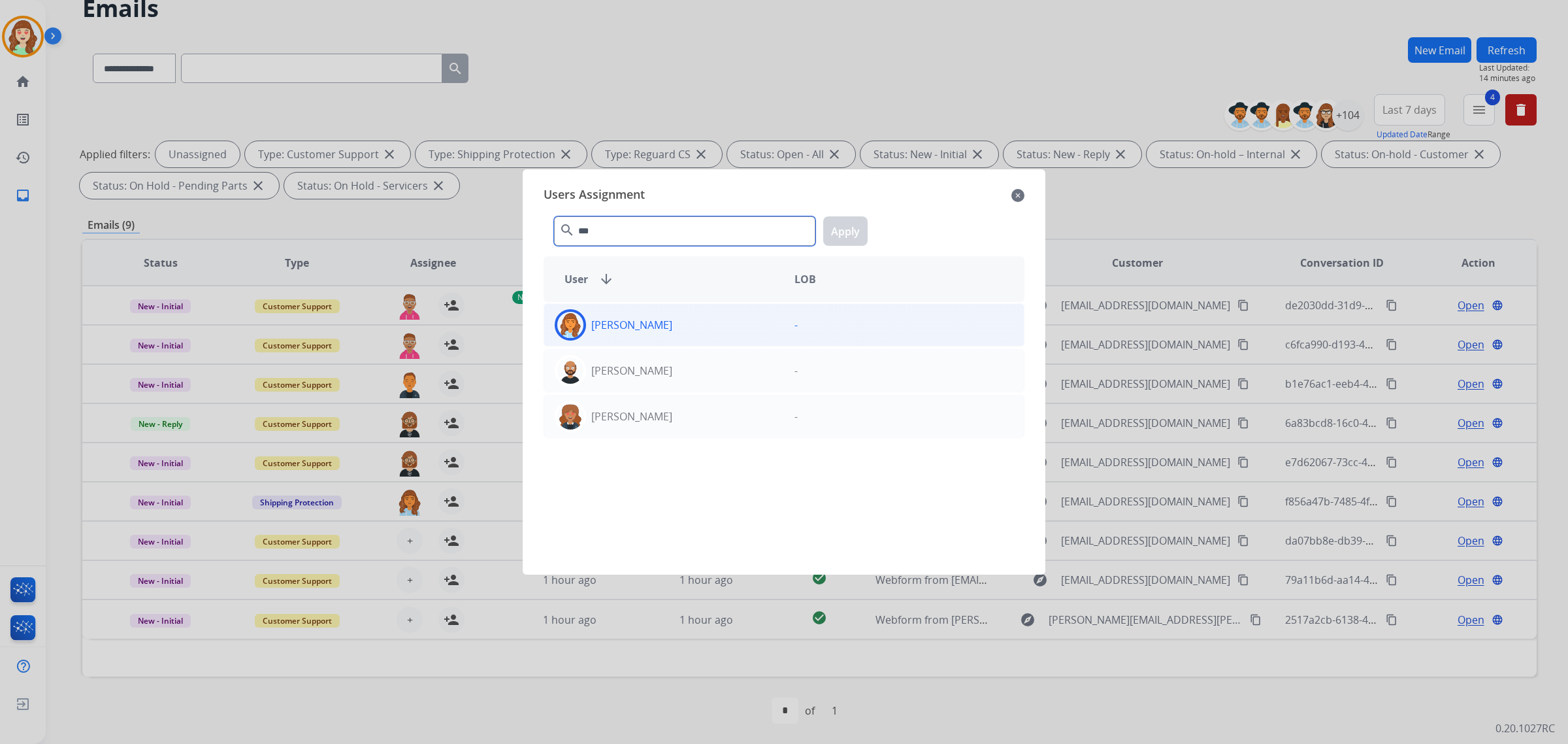
type input "***"
drag, startPoint x: 690, startPoint y: 319, endPoint x: 925, endPoint y: 249, distance: 245.2
click at [690, 320] on div "[PERSON_NAME]" at bounding box center [663, 325] width 240 height 32
click at [850, 226] on button "Apply" at bounding box center [845, 231] width 44 height 29
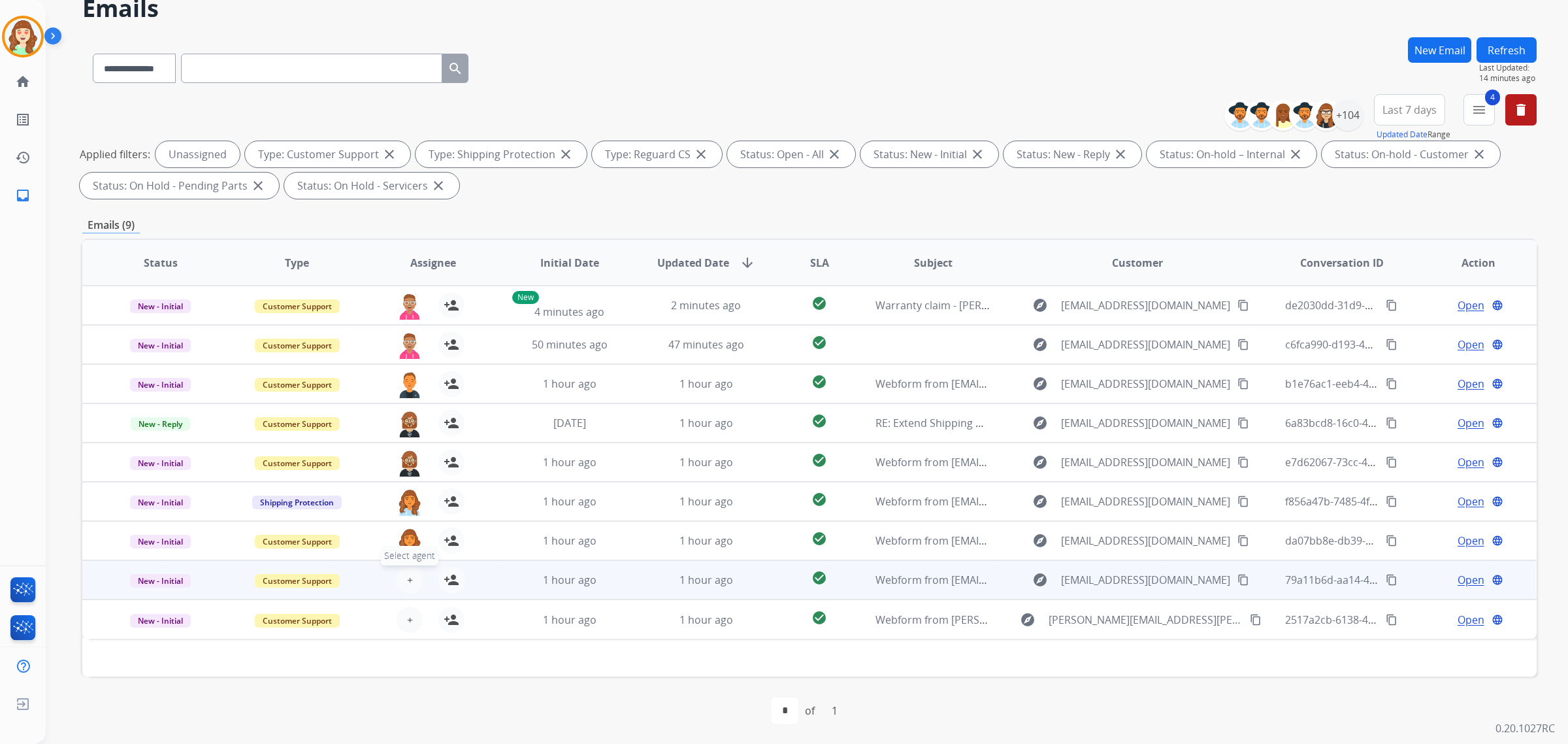
click at [407, 579] on span "+" at bounding box center [410, 580] width 6 height 16
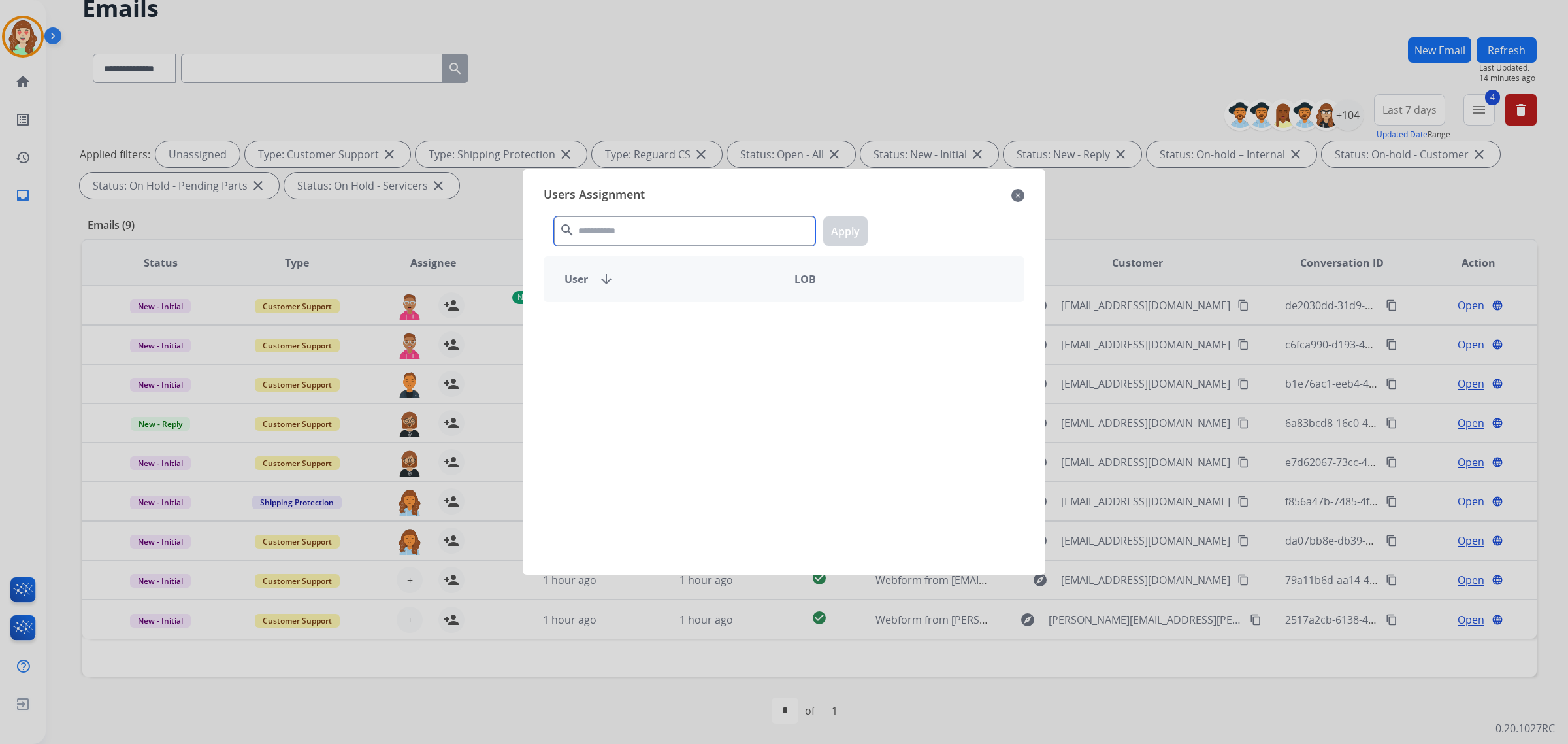
click at [661, 236] on input "text" at bounding box center [684, 231] width 261 height 29
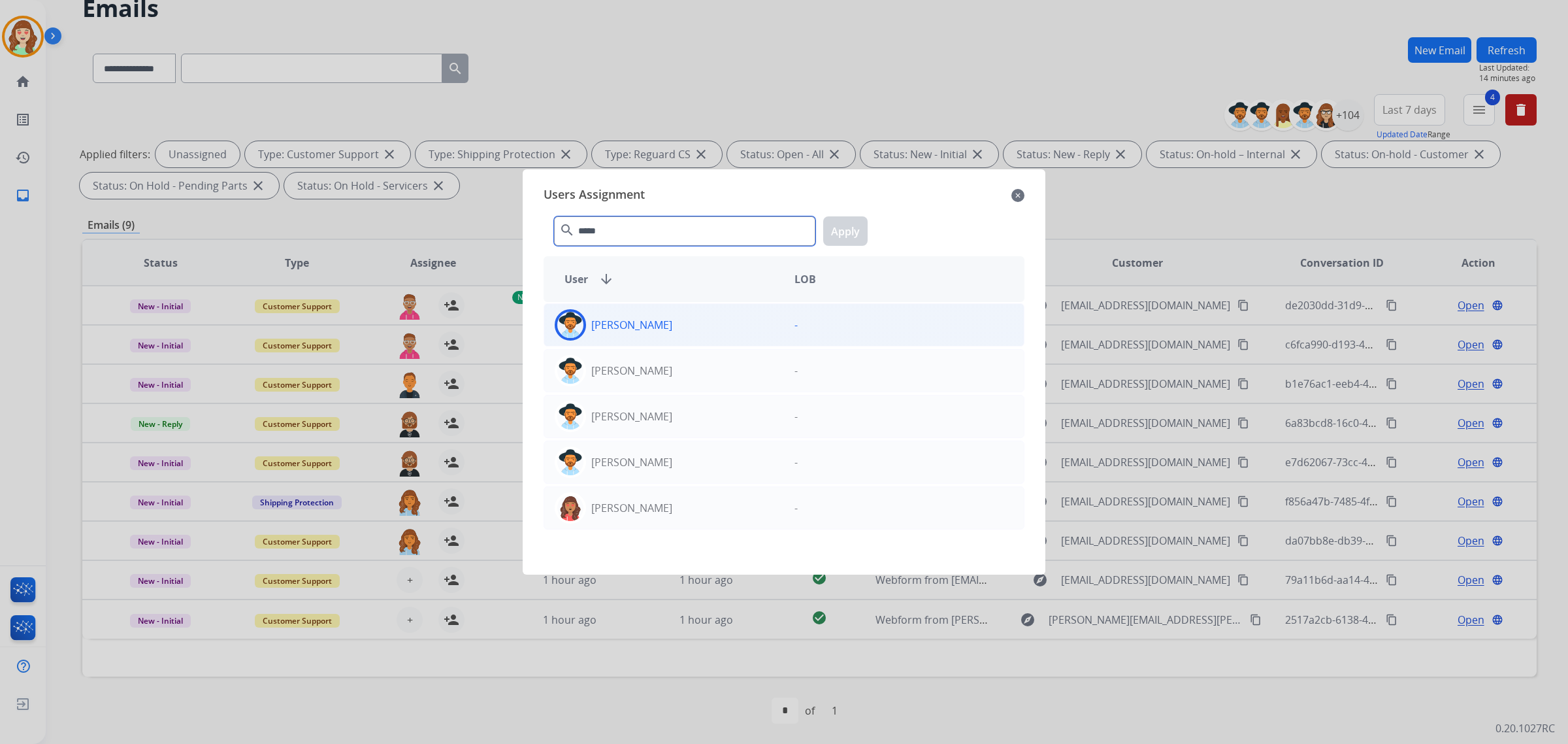
type input "*****"
click at [679, 325] on div "[PERSON_NAME]" at bounding box center [663, 325] width 240 height 32
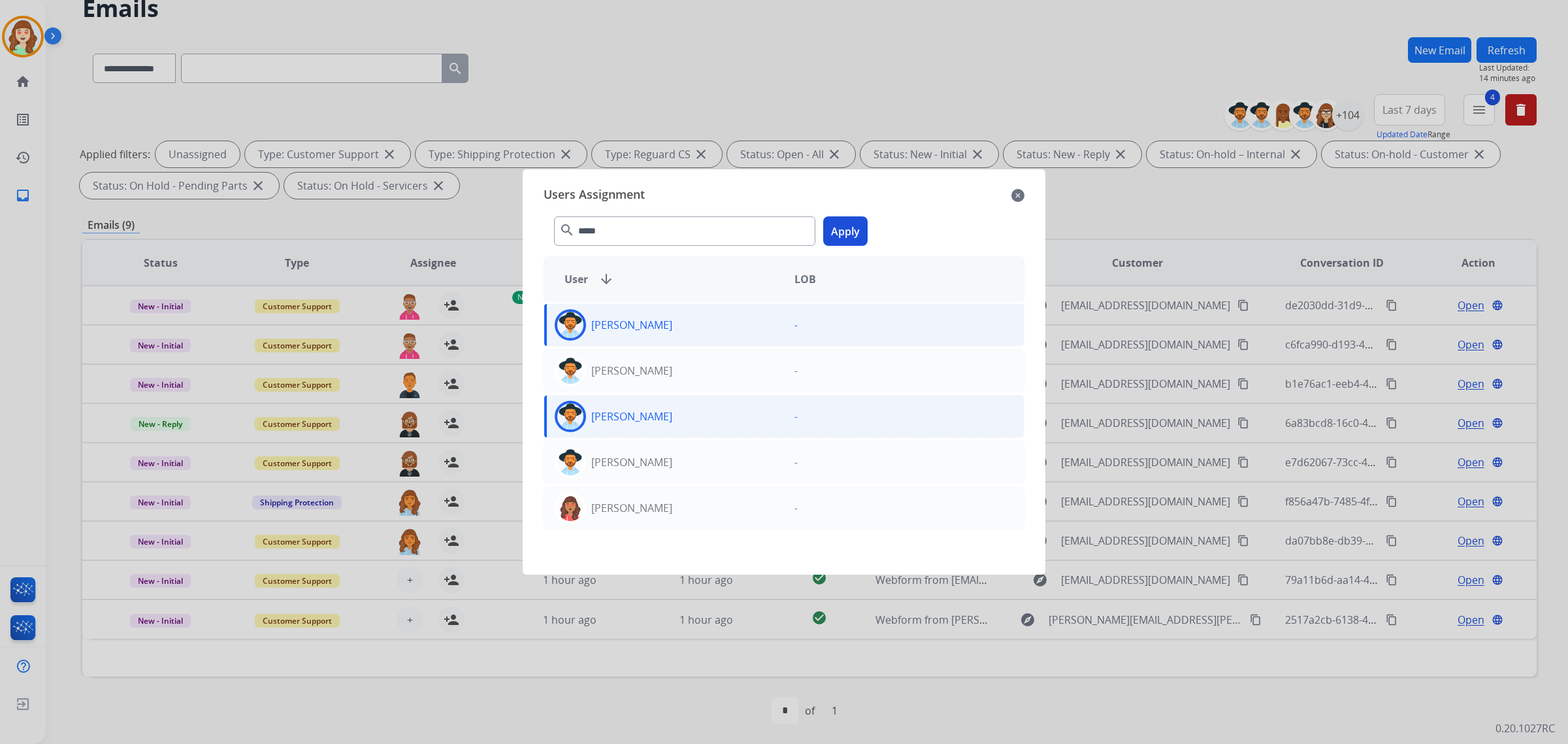
click at [836, 239] on button "Apply" at bounding box center [845, 231] width 44 height 29
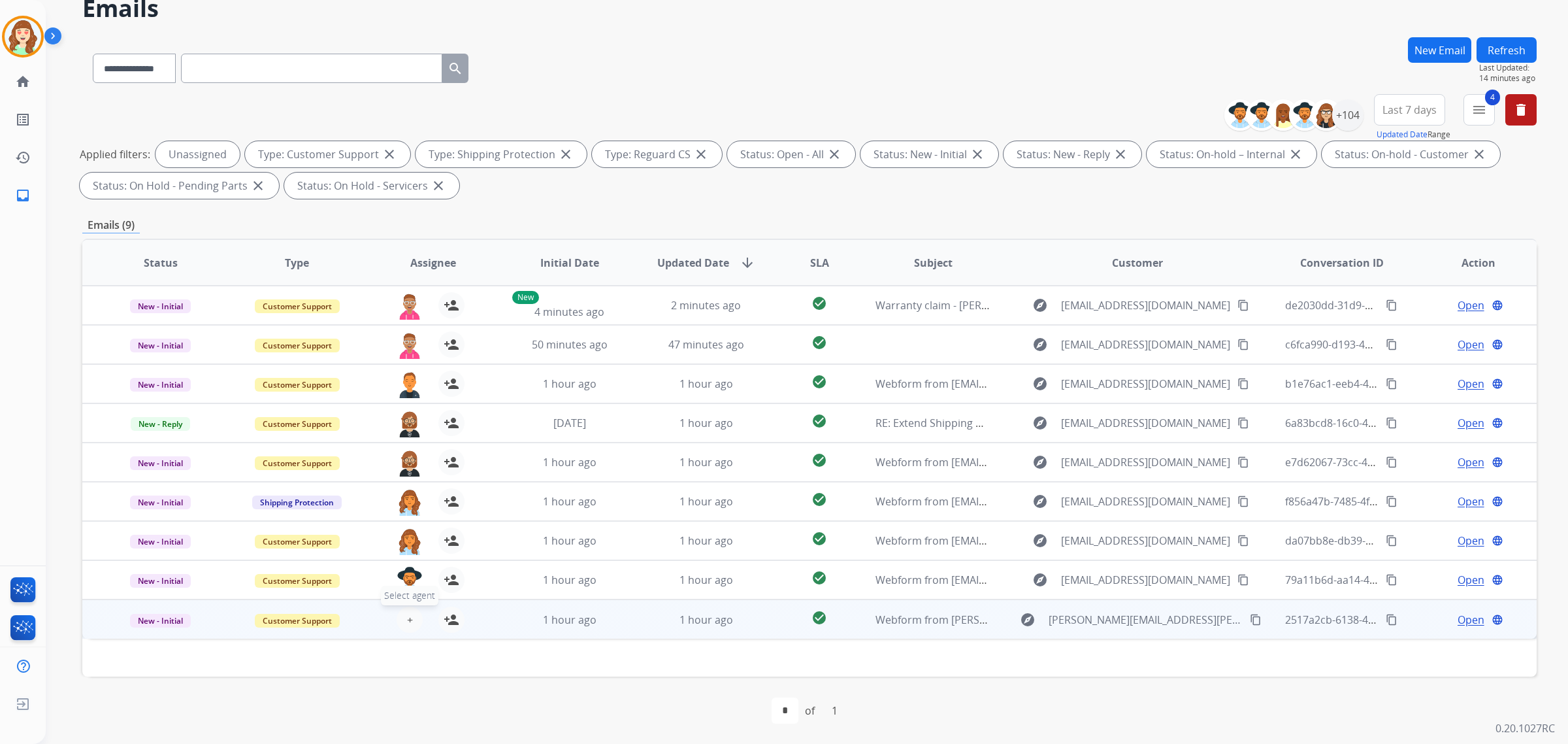
click at [407, 619] on span "+" at bounding box center [410, 619] width 6 height 16
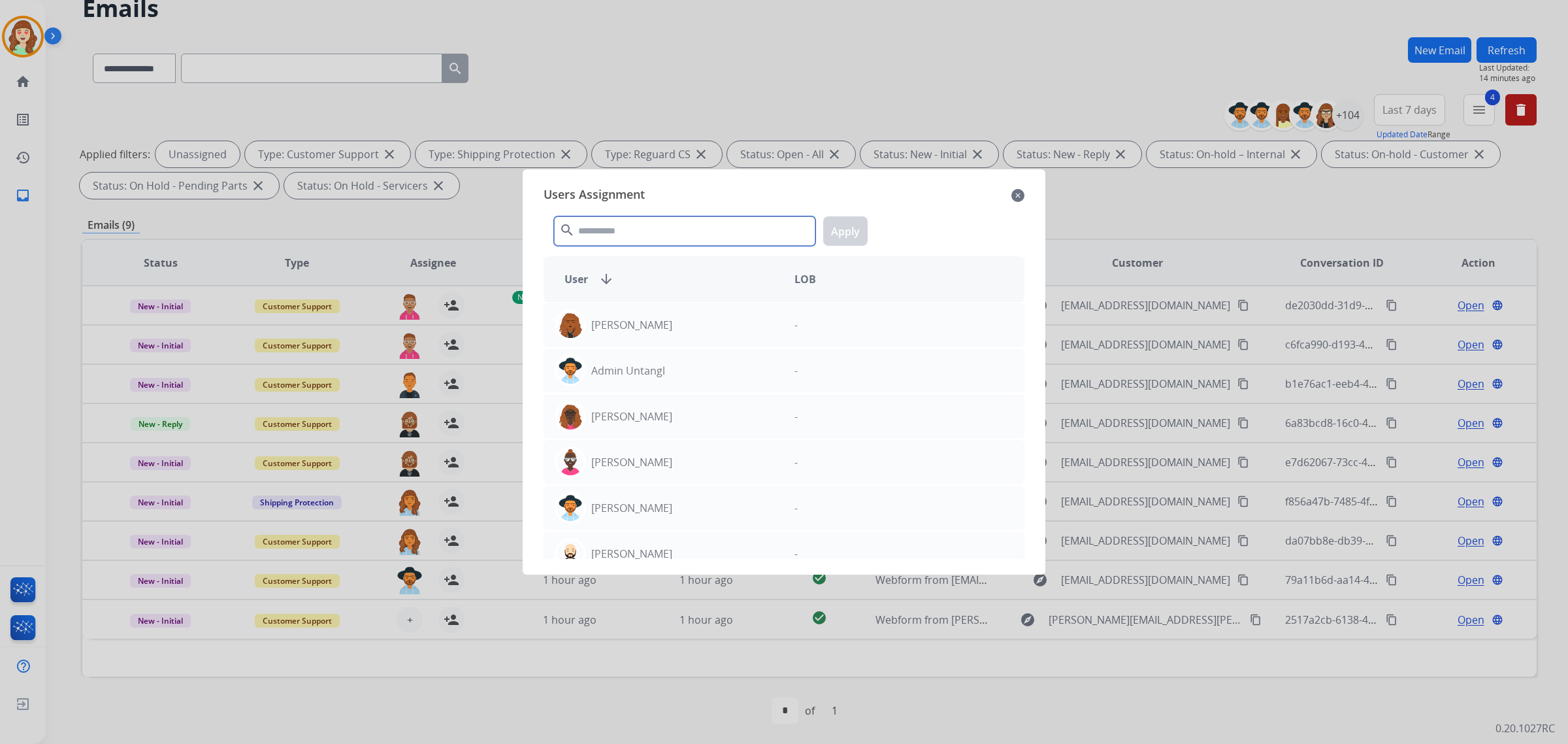
click at [735, 226] on input "text" at bounding box center [684, 231] width 261 height 29
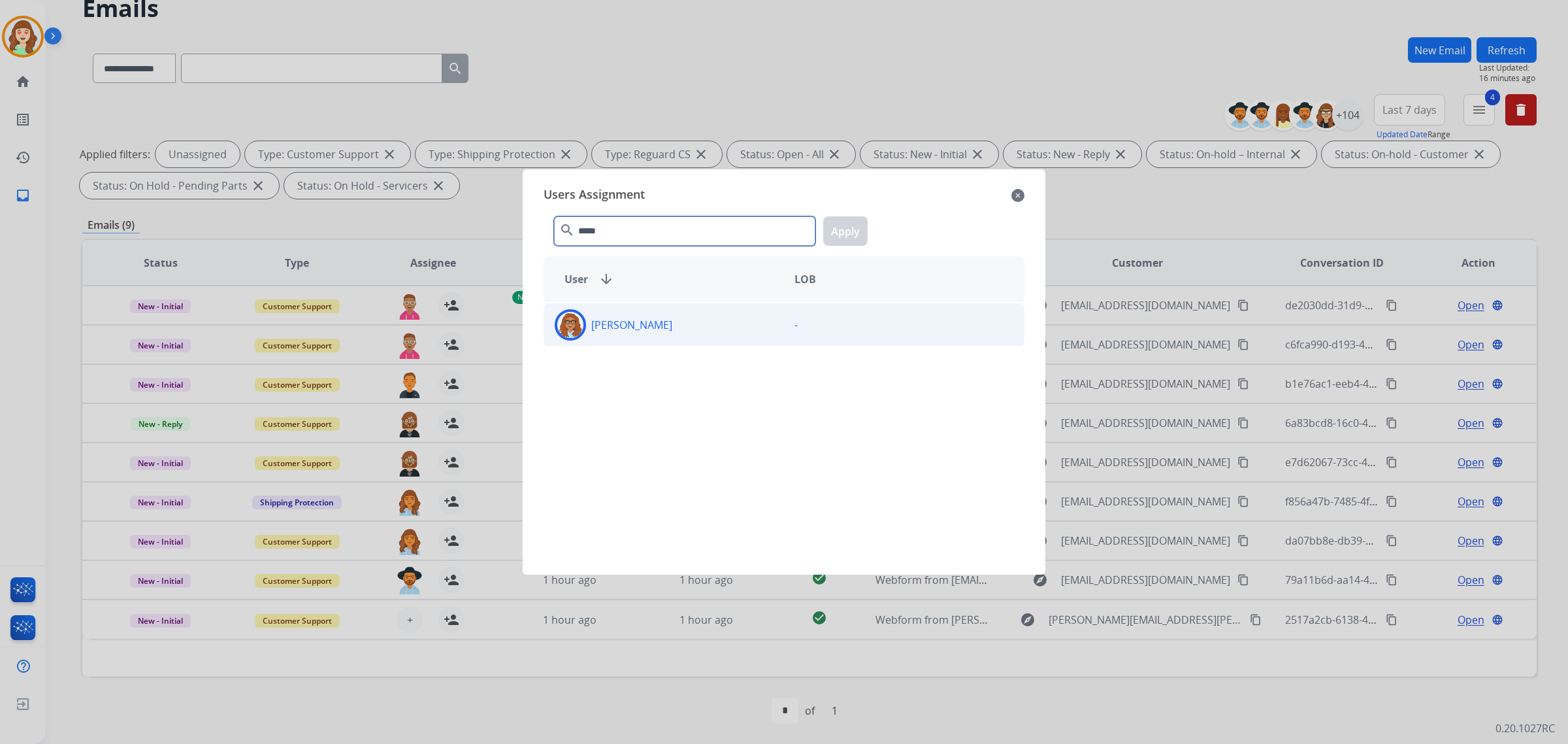
type input "*****"
click at [698, 322] on div "[PERSON_NAME]" at bounding box center [663, 325] width 240 height 32
click at [840, 226] on button "Apply" at bounding box center [845, 231] width 44 height 29
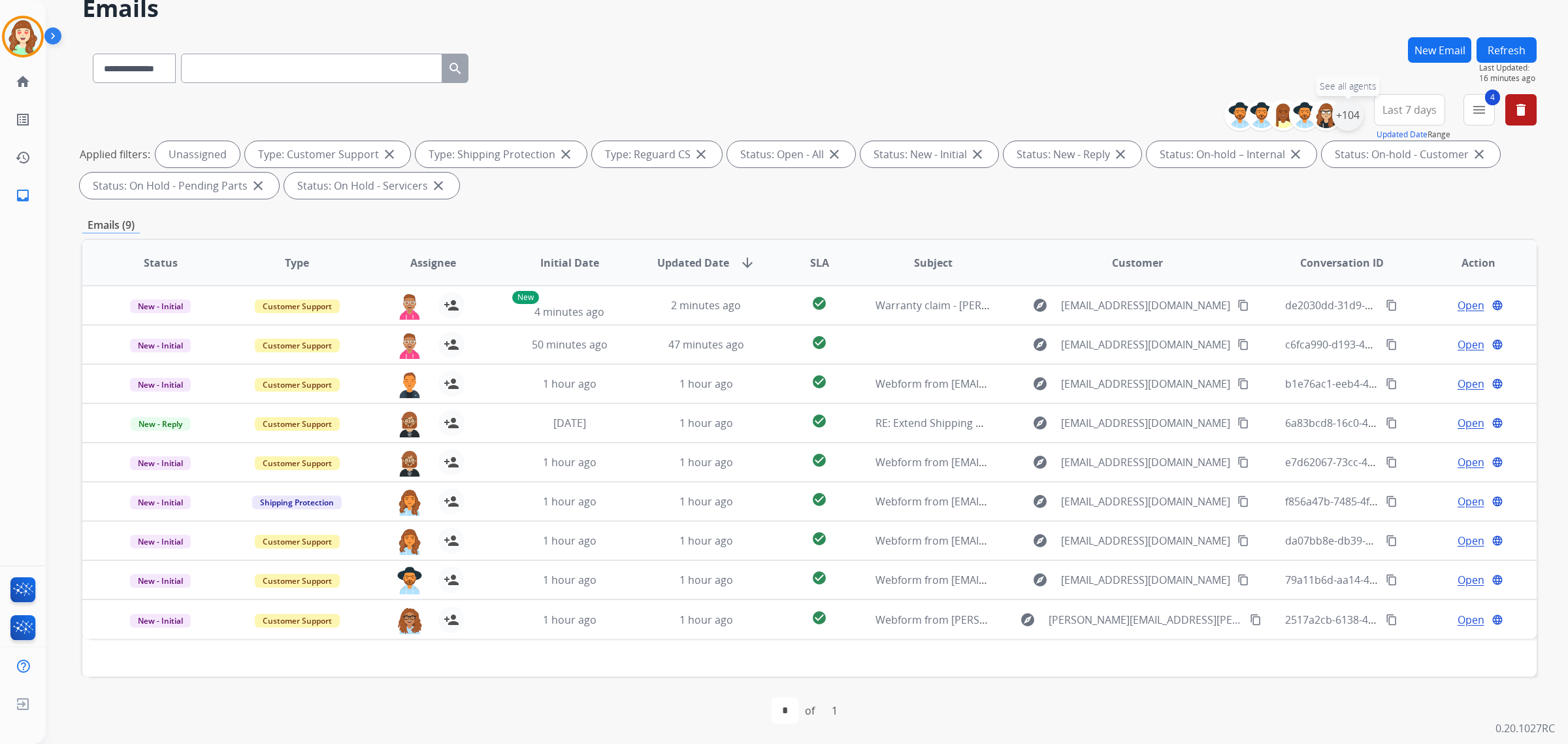
click at [1345, 115] on div "+104" at bounding box center [1348, 115] width 31 height 32
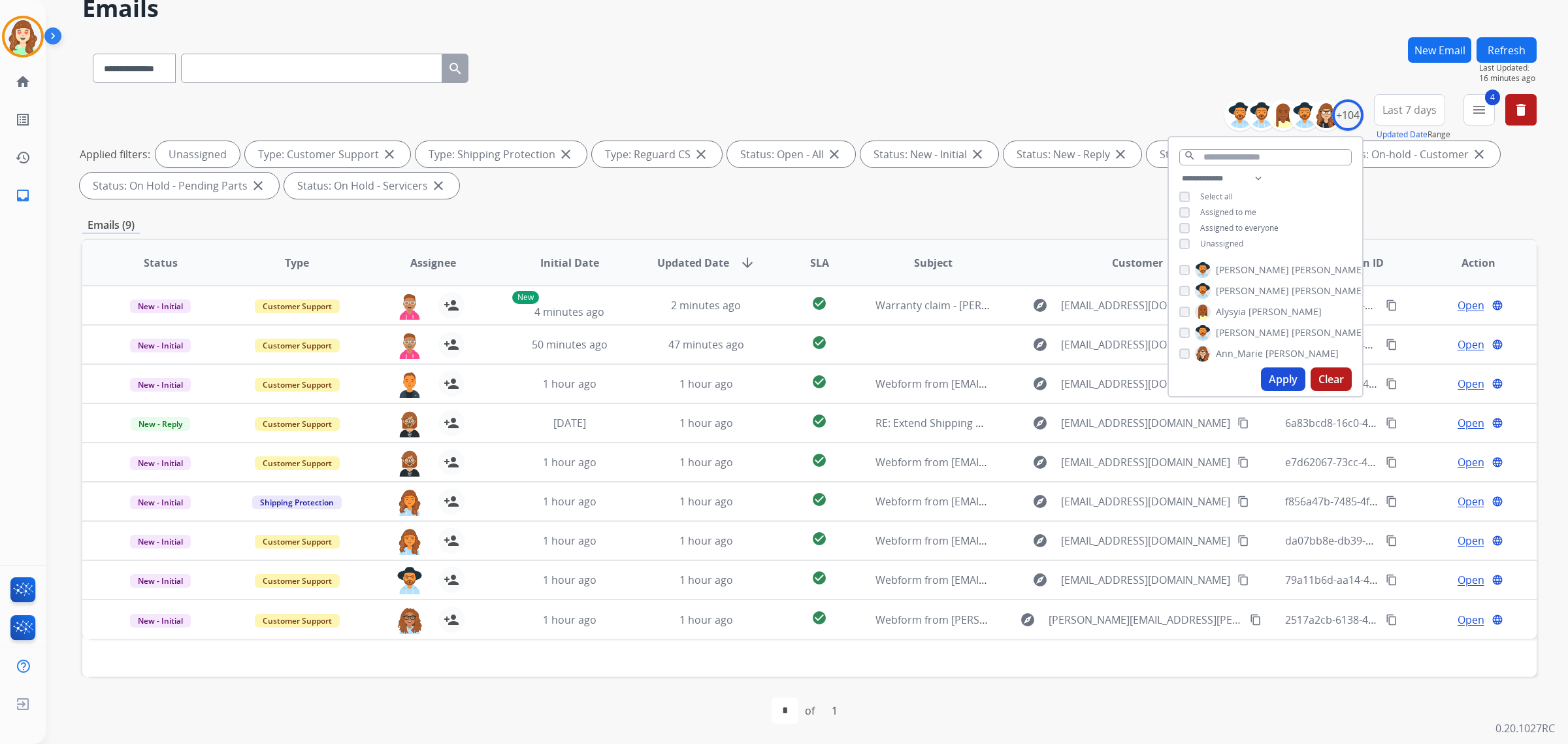
click at [1292, 374] on button "Apply" at bounding box center [1283, 379] width 44 height 24
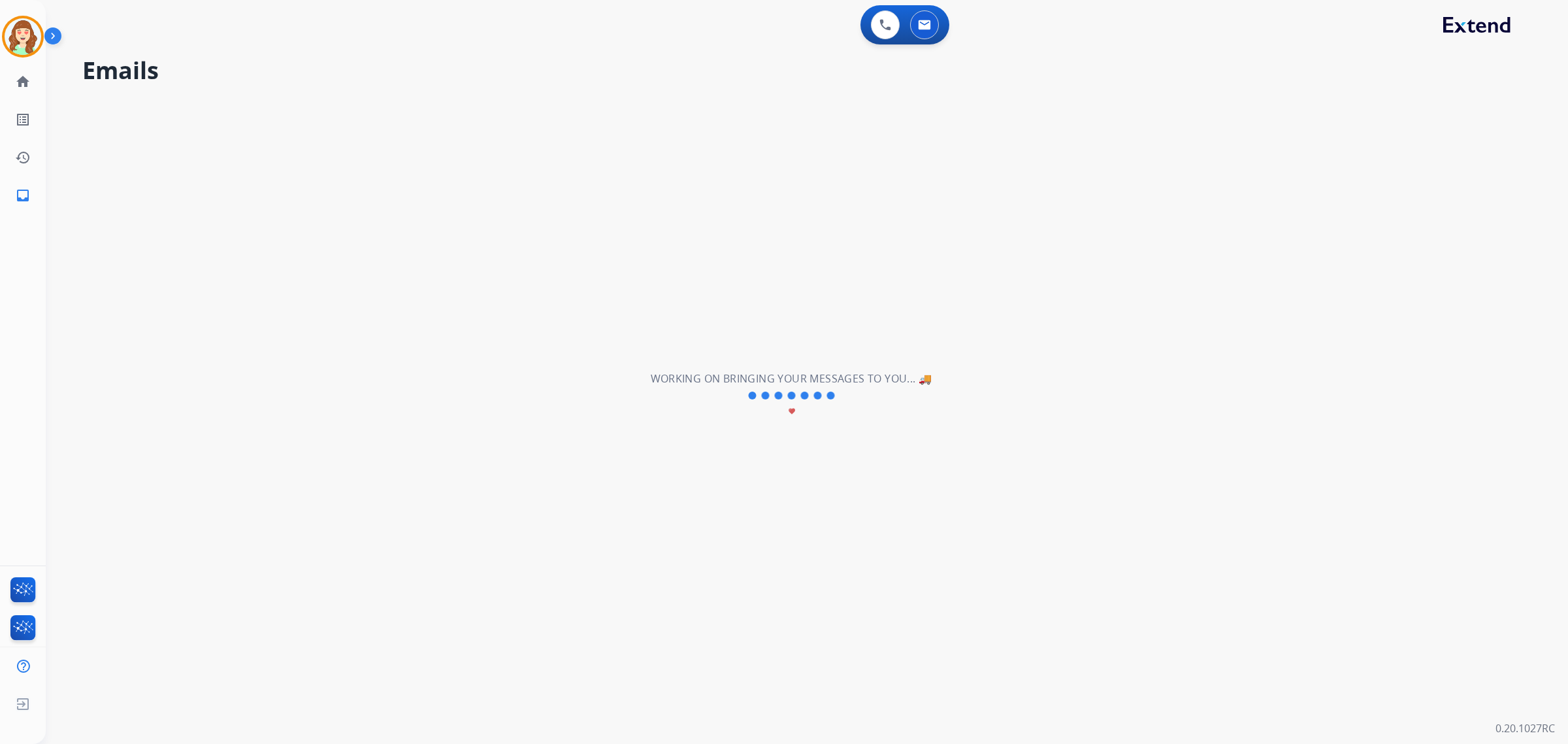
scroll to position [0, 0]
